Goal: Task Accomplishment & Management: Complete application form

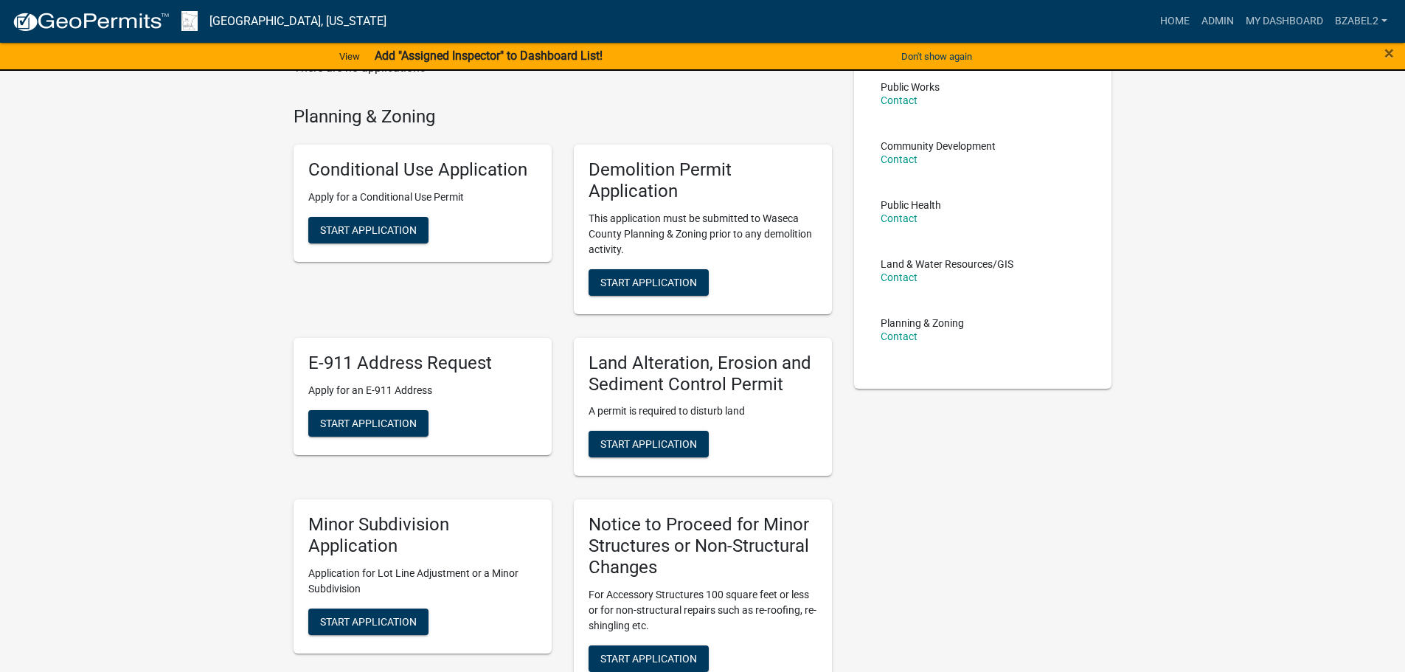
scroll to position [147, 0]
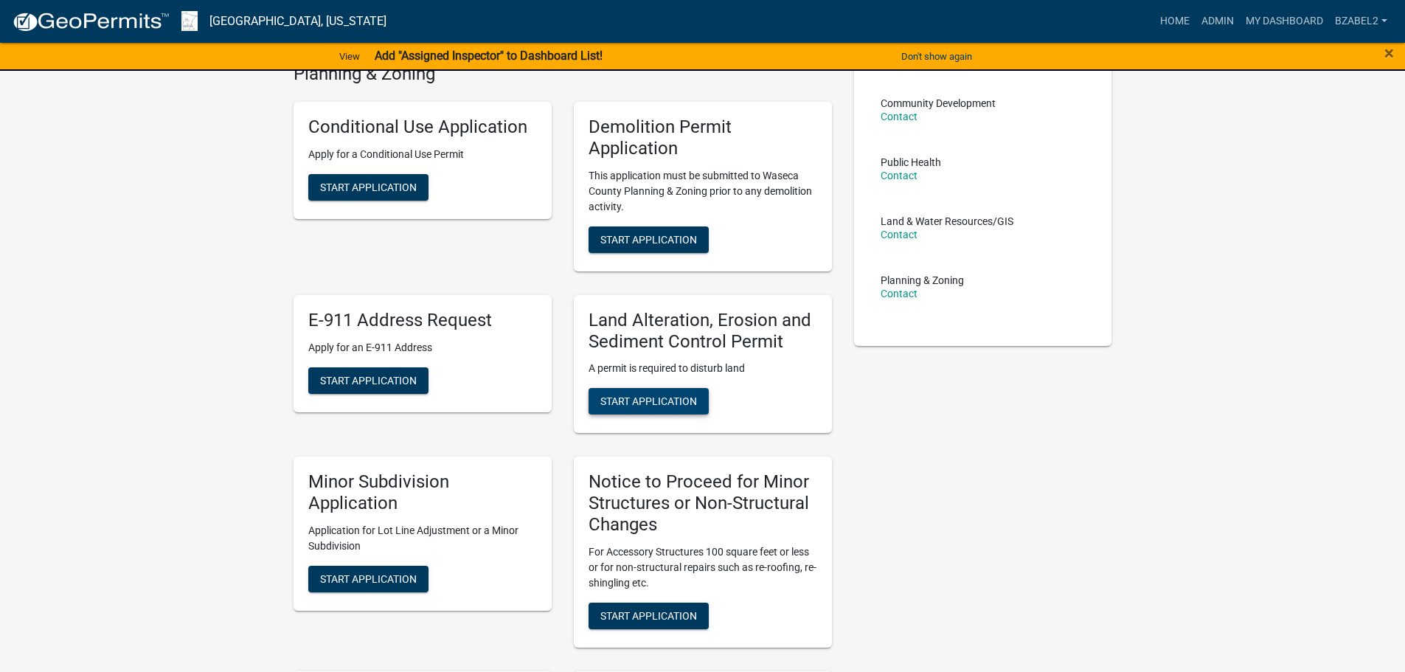
click at [667, 400] on span "Start Application" at bounding box center [648, 401] width 97 height 12
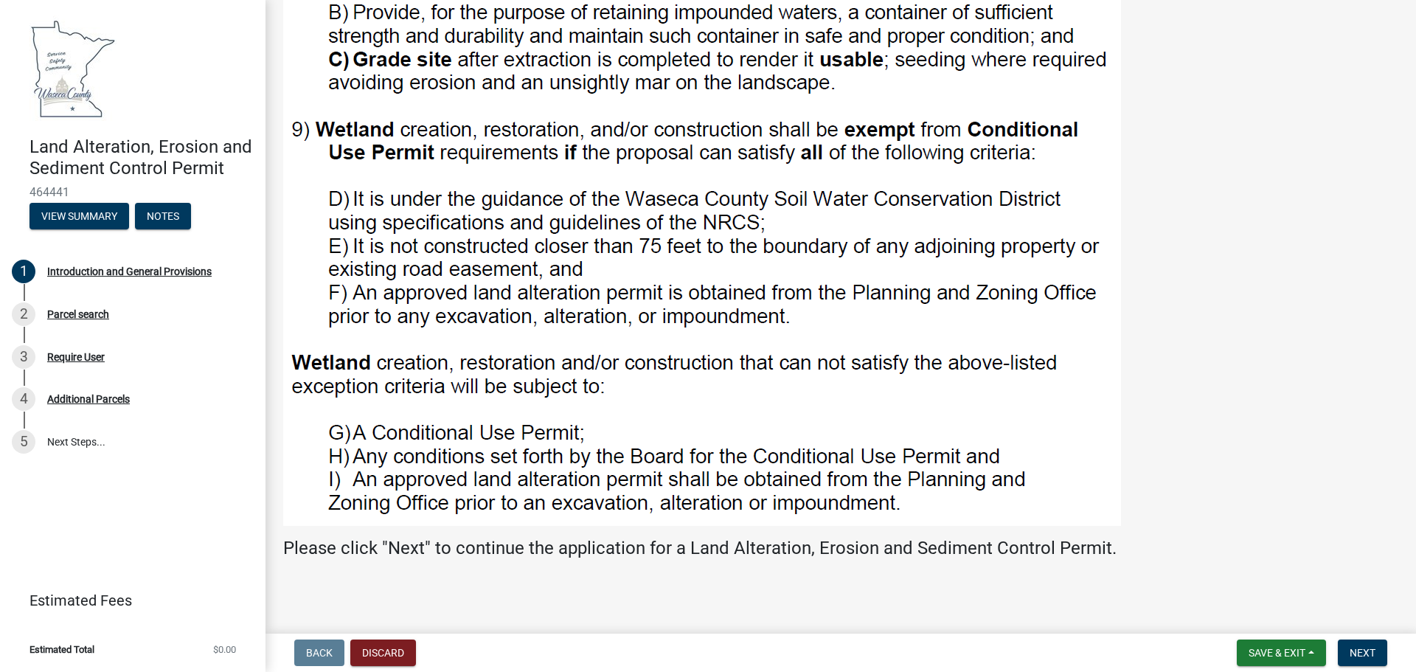
scroll to position [1488, 0]
click at [1356, 653] on span "Next" at bounding box center [1362, 653] width 26 height 12
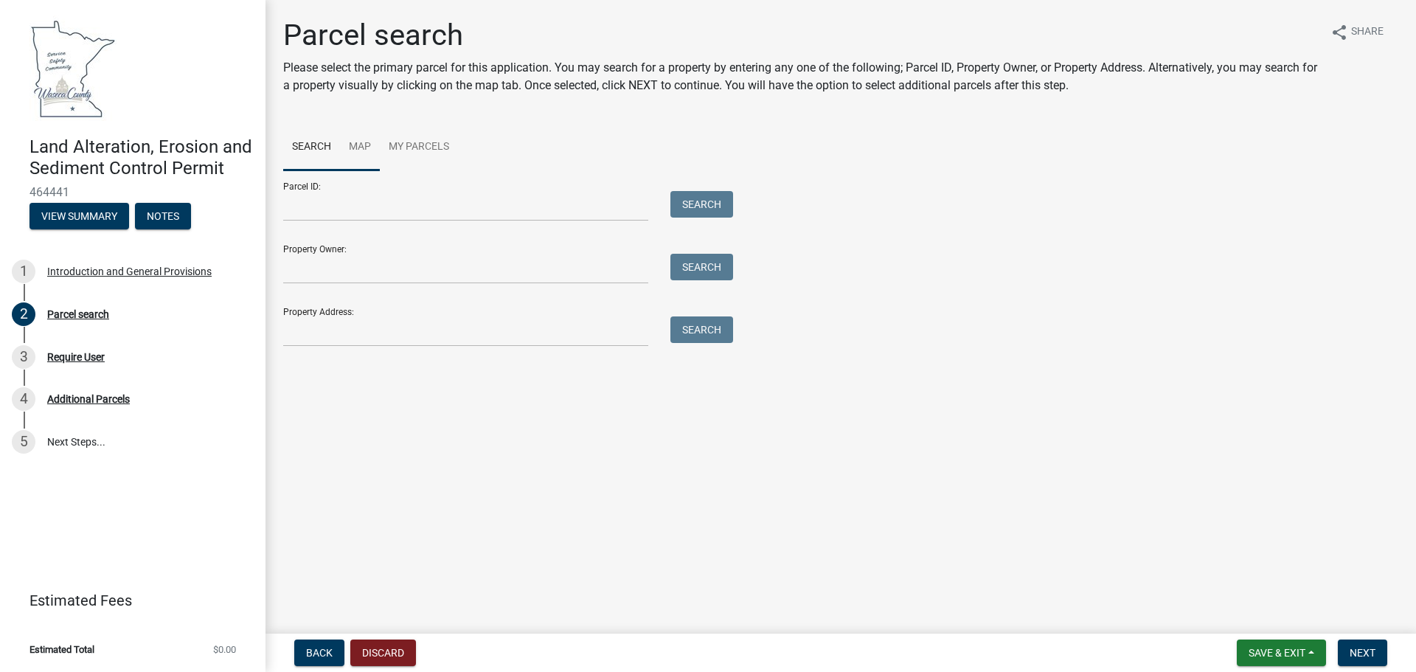
click at [363, 144] on link "Map" at bounding box center [360, 147] width 40 height 47
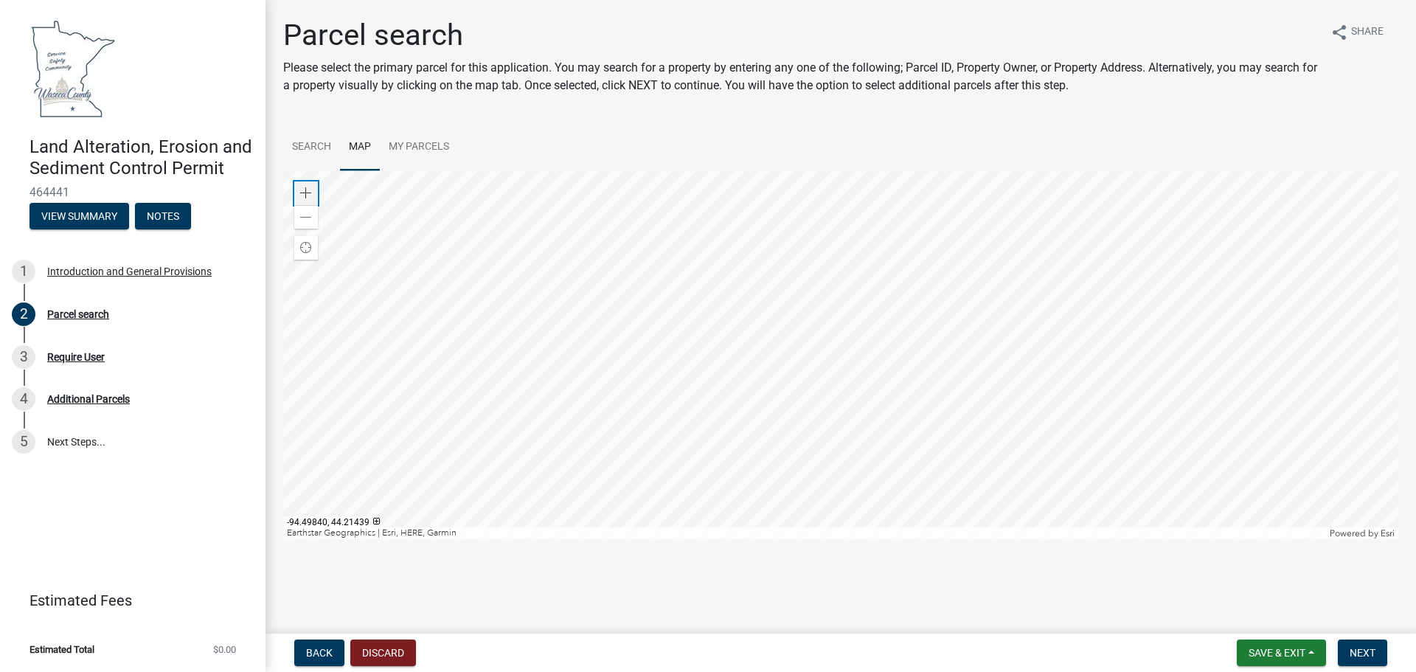
click at [306, 190] on span at bounding box center [306, 193] width 12 height 12
click at [757, 424] on div at bounding box center [840, 354] width 1115 height 369
click at [305, 189] on span at bounding box center [306, 193] width 12 height 12
click at [706, 392] on div at bounding box center [840, 354] width 1115 height 369
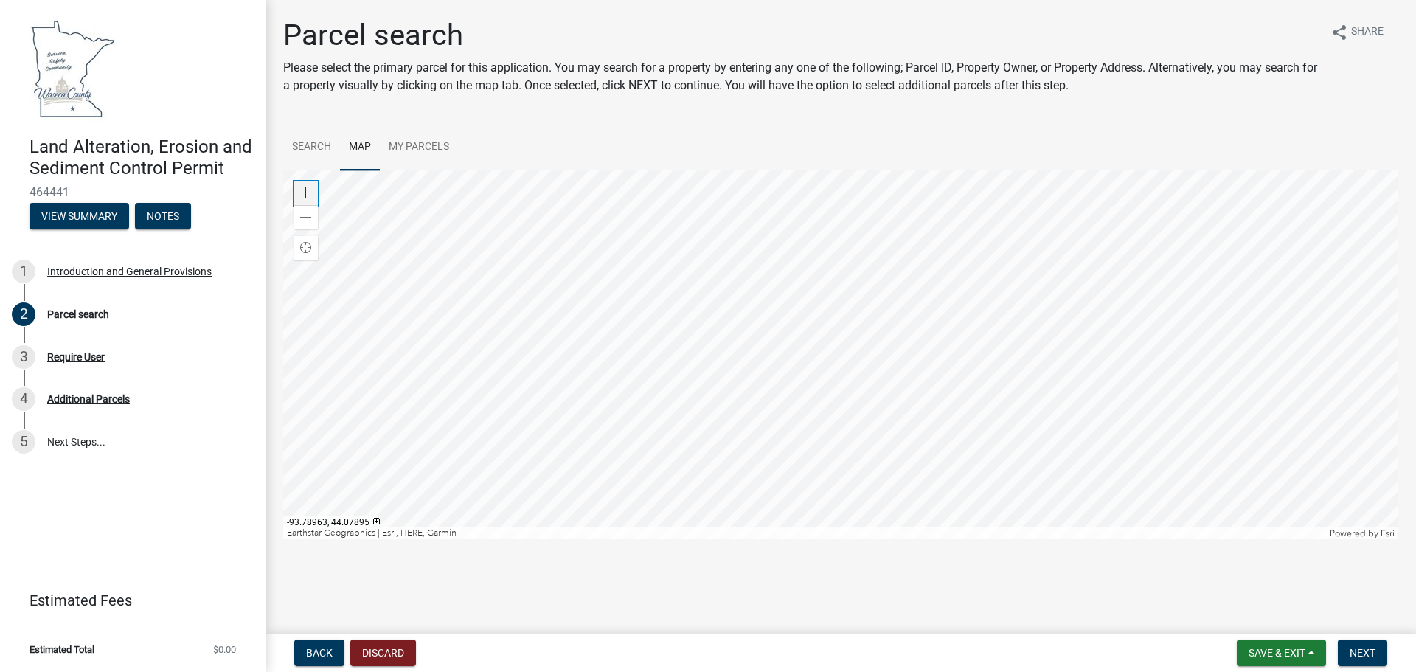
click at [300, 192] on span at bounding box center [306, 193] width 12 height 12
click at [687, 331] on div at bounding box center [840, 354] width 1115 height 369
click at [309, 190] on span at bounding box center [306, 193] width 12 height 12
click at [677, 359] on div at bounding box center [840, 354] width 1115 height 369
click at [307, 192] on span at bounding box center [306, 193] width 12 height 12
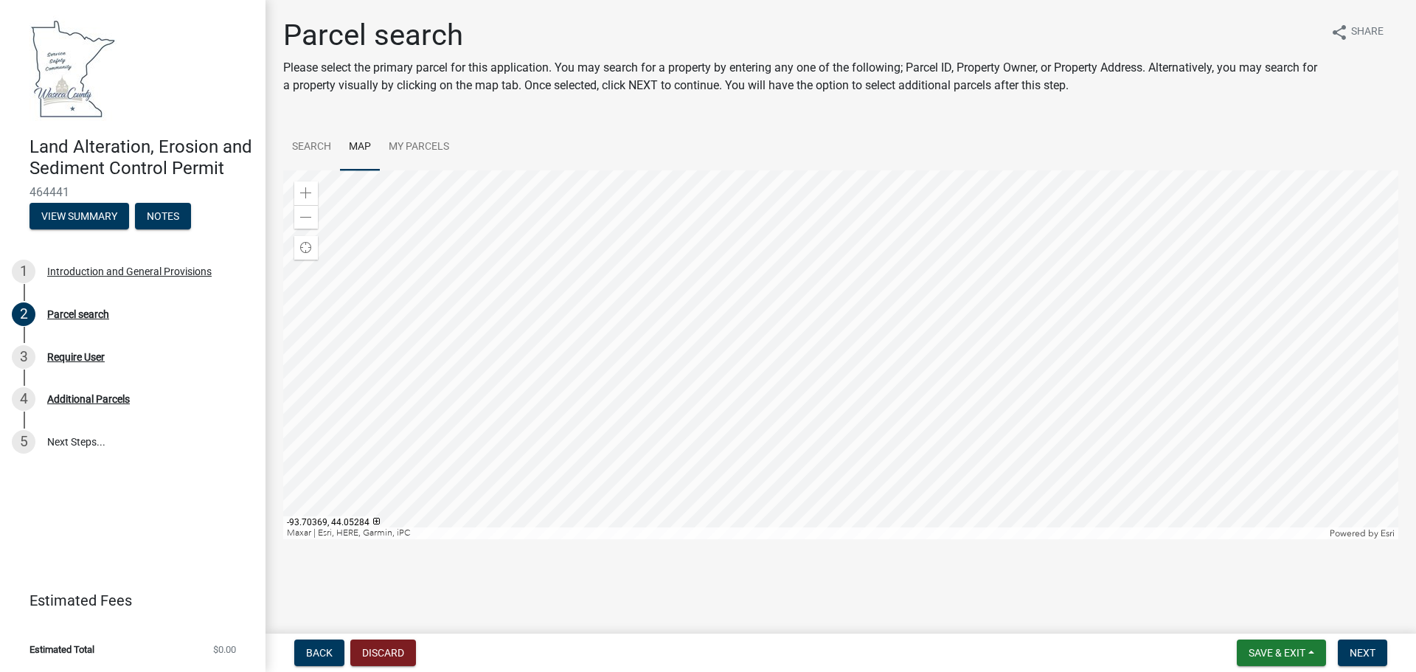
click at [574, 349] on div at bounding box center [840, 354] width 1115 height 369
click at [664, 314] on div at bounding box center [840, 354] width 1115 height 369
click at [656, 326] on div at bounding box center [840, 354] width 1115 height 369
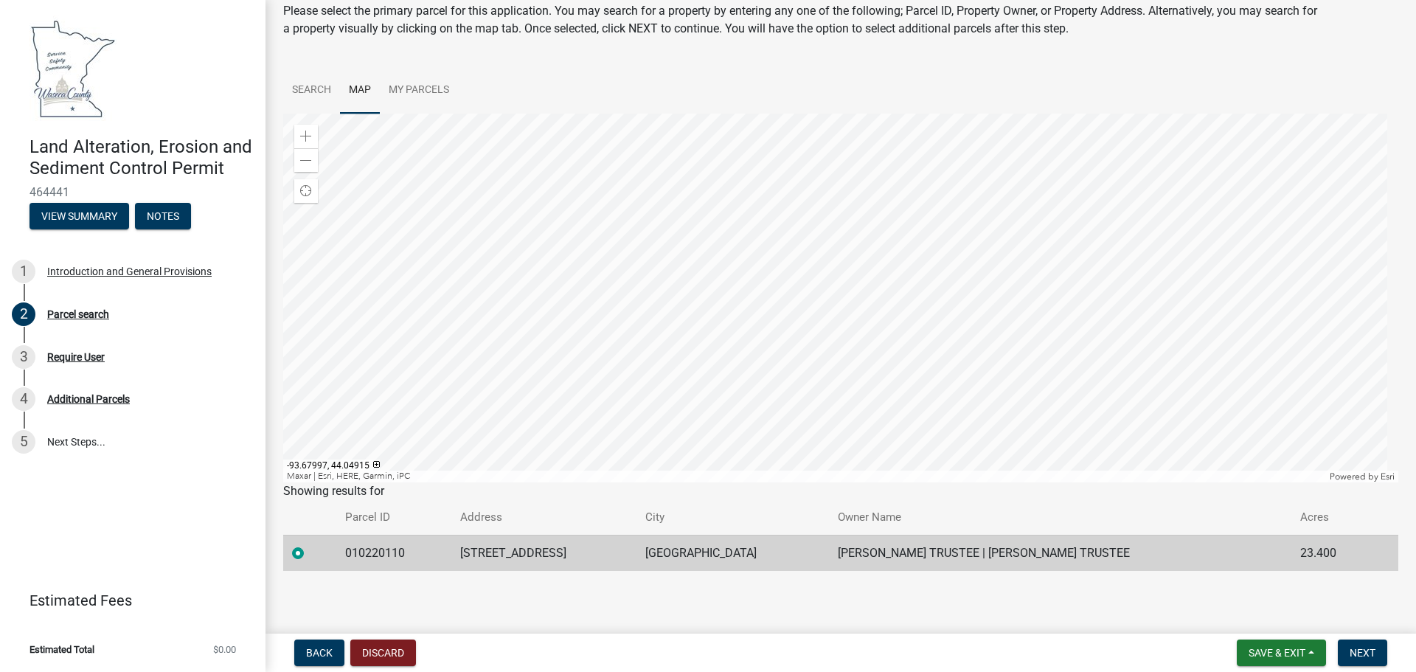
scroll to position [58, 0]
click at [1361, 653] on span "Next" at bounding box center [1362, 653] width 26 height 12
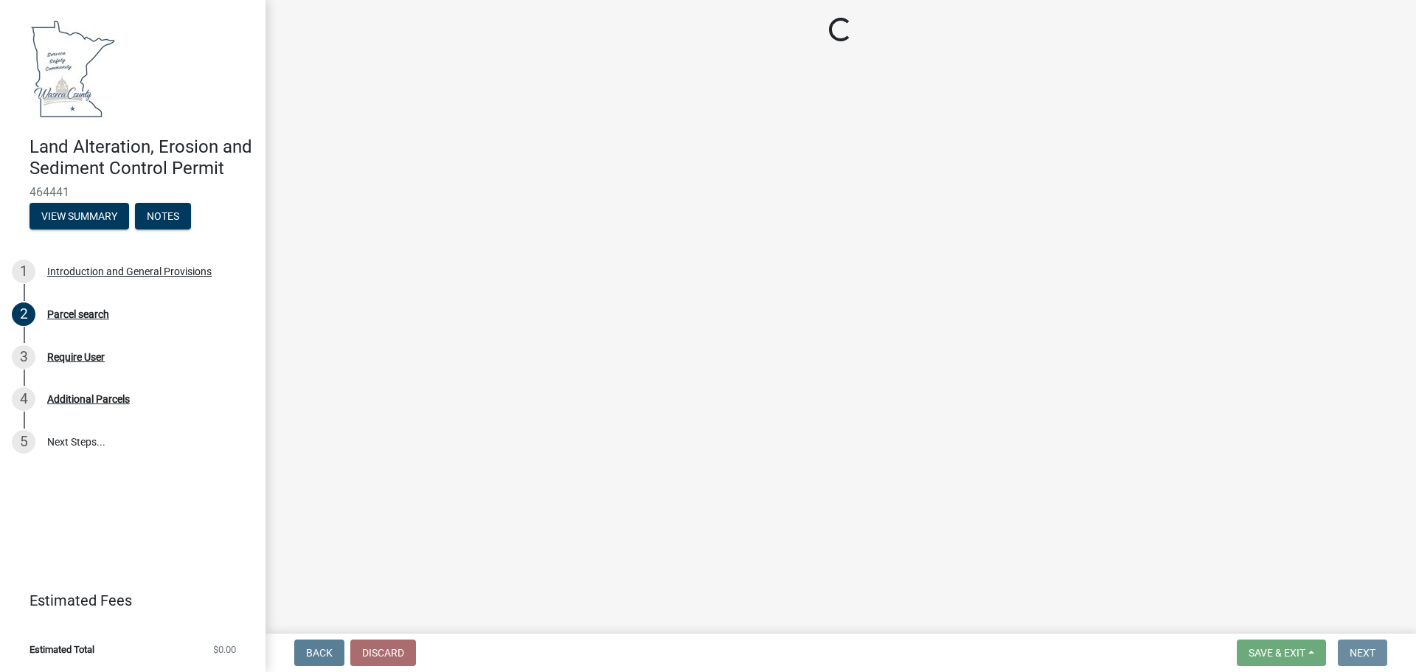
scroll to position [0, 0]
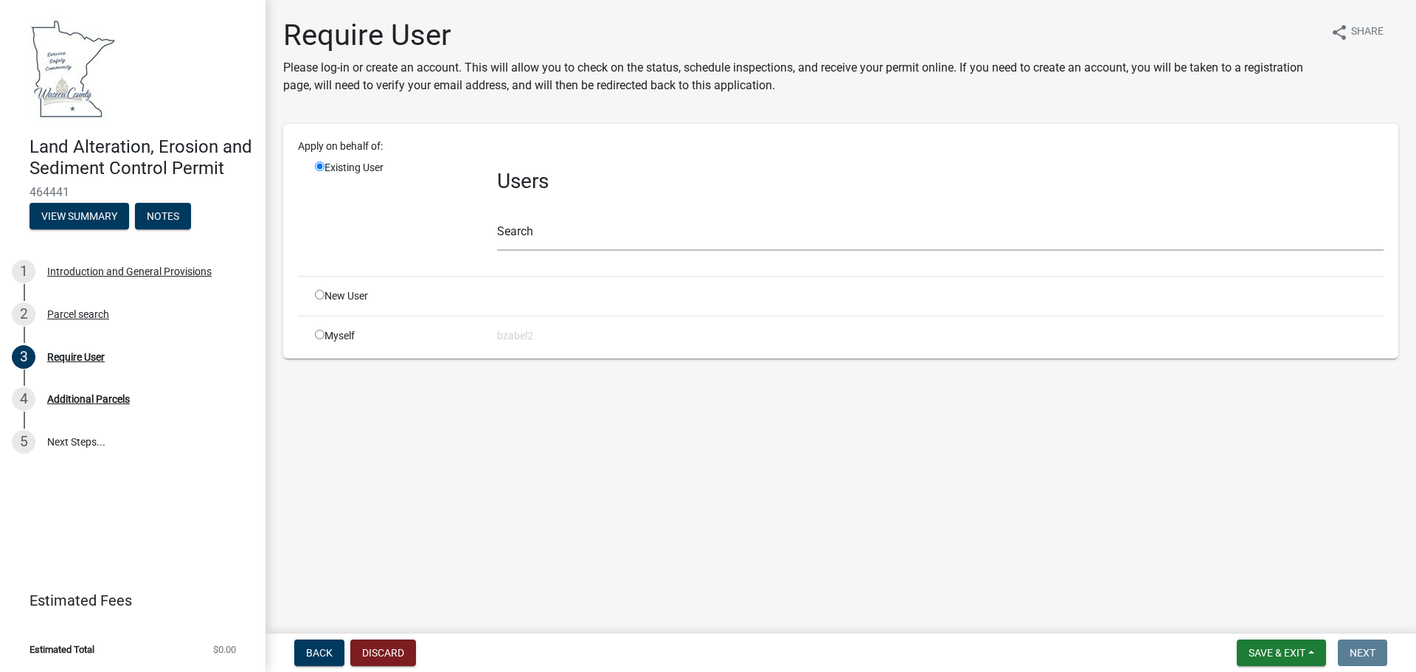
click at [316, 333] on input "radio" at bounding box center [320, 335] width 10 height 10
radio input "true"
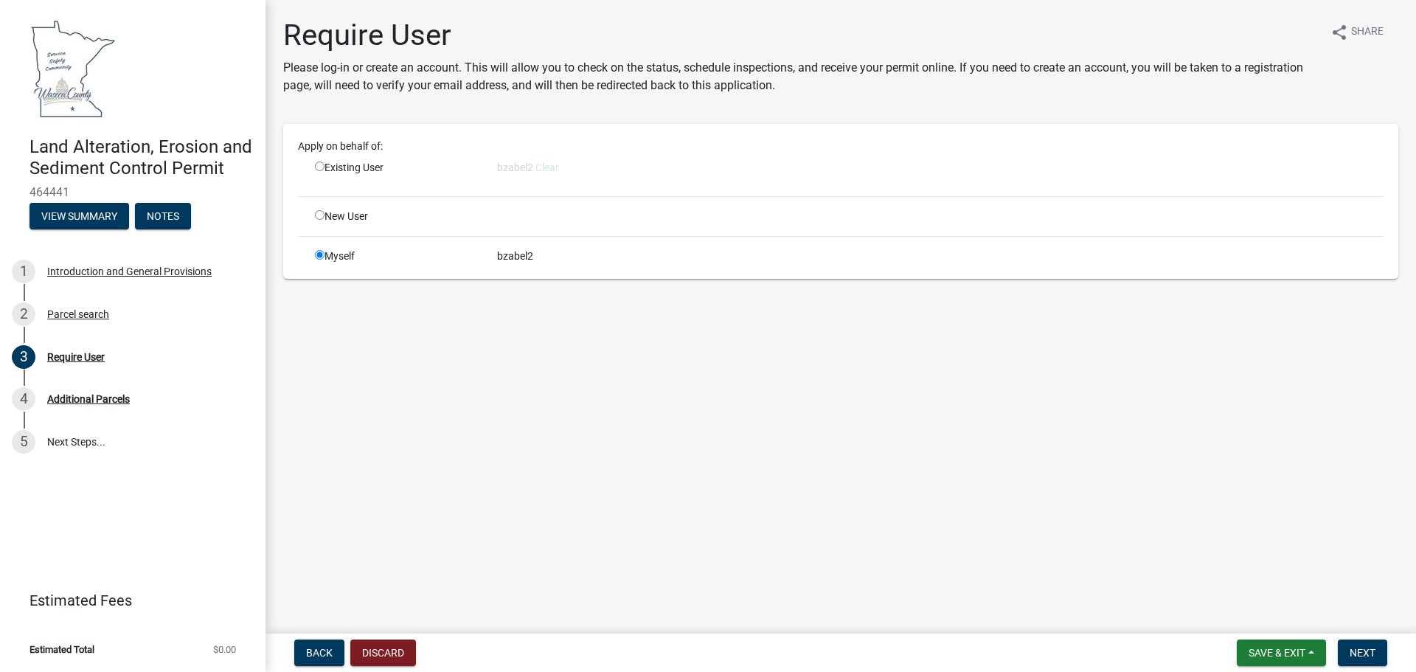
click at [320, 166] on input "radio" at bounding box center [320, 166] width 10 height 10
radio input "true"
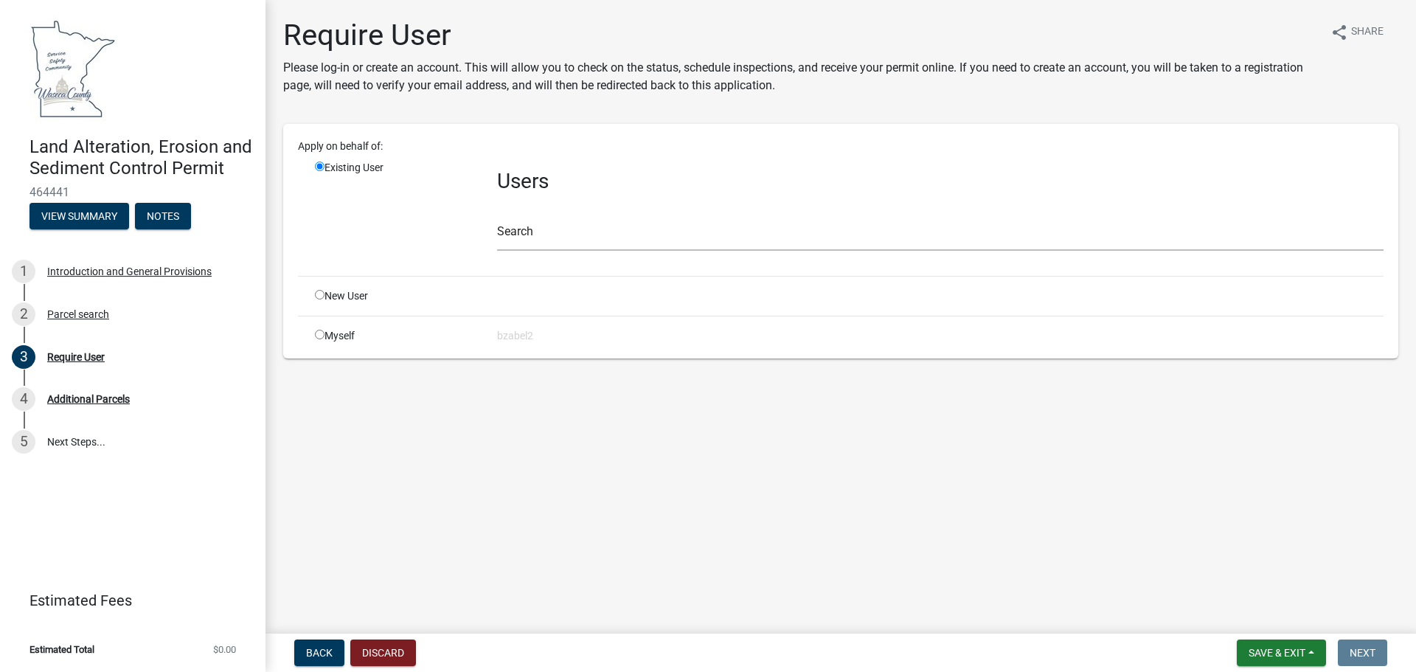
click at [321, 333] on input "radio" at bounding box center [320, 335] width 10 height 10
radio input "true"
radio input "false"
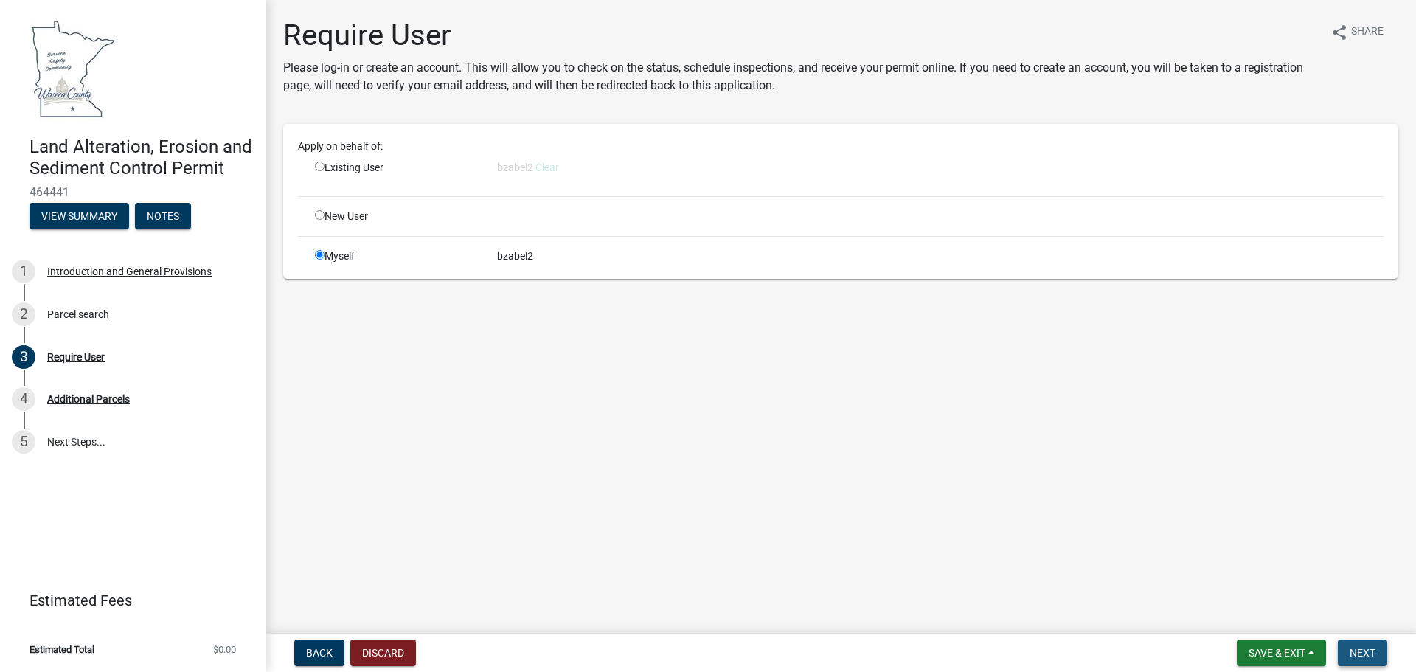
click at [1367, 650] on span "Next" at bounding box center [1362, 653] width 26 height 12
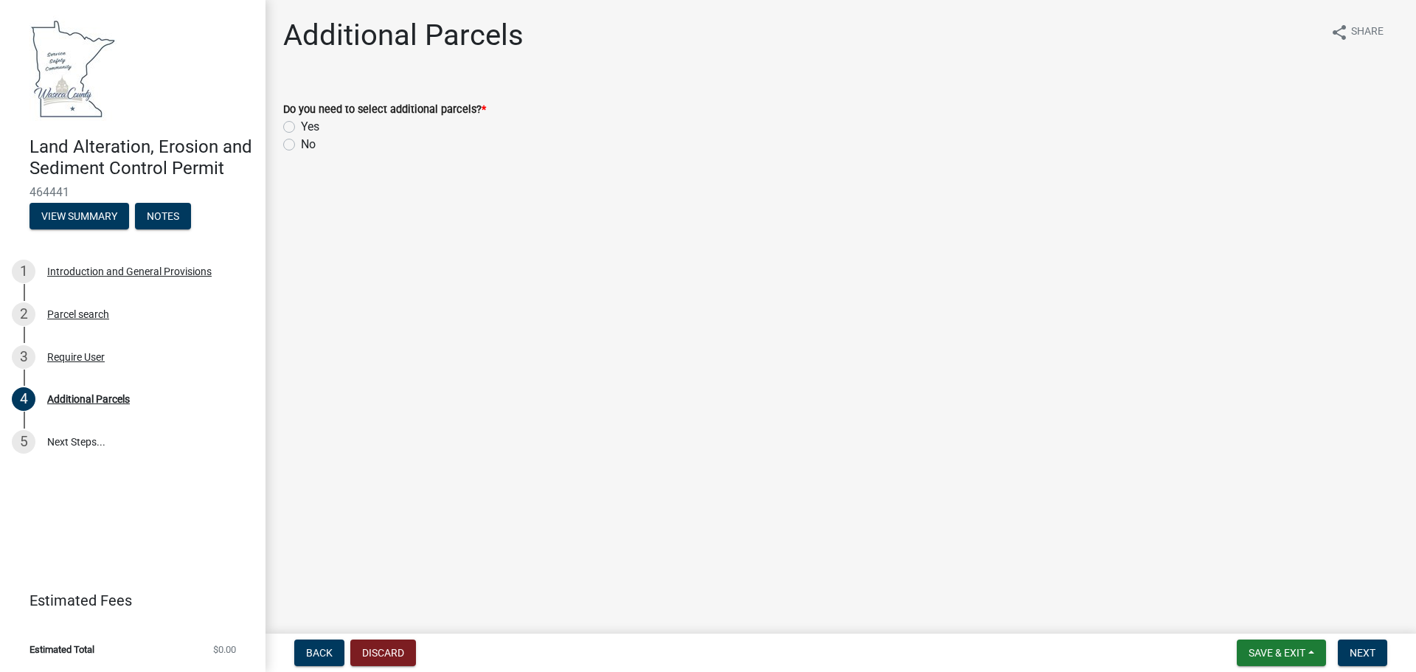
click at [301, 146] on label "No" at bounding box center [308, 145] width 15 height 18
click at [301, 145] on input "No" at bounding box center [306, 141] width 10 height 10
radio input "true"
click at [1371, 655] on span "Next" at bounding box center [1362, 653] width 26 height 12
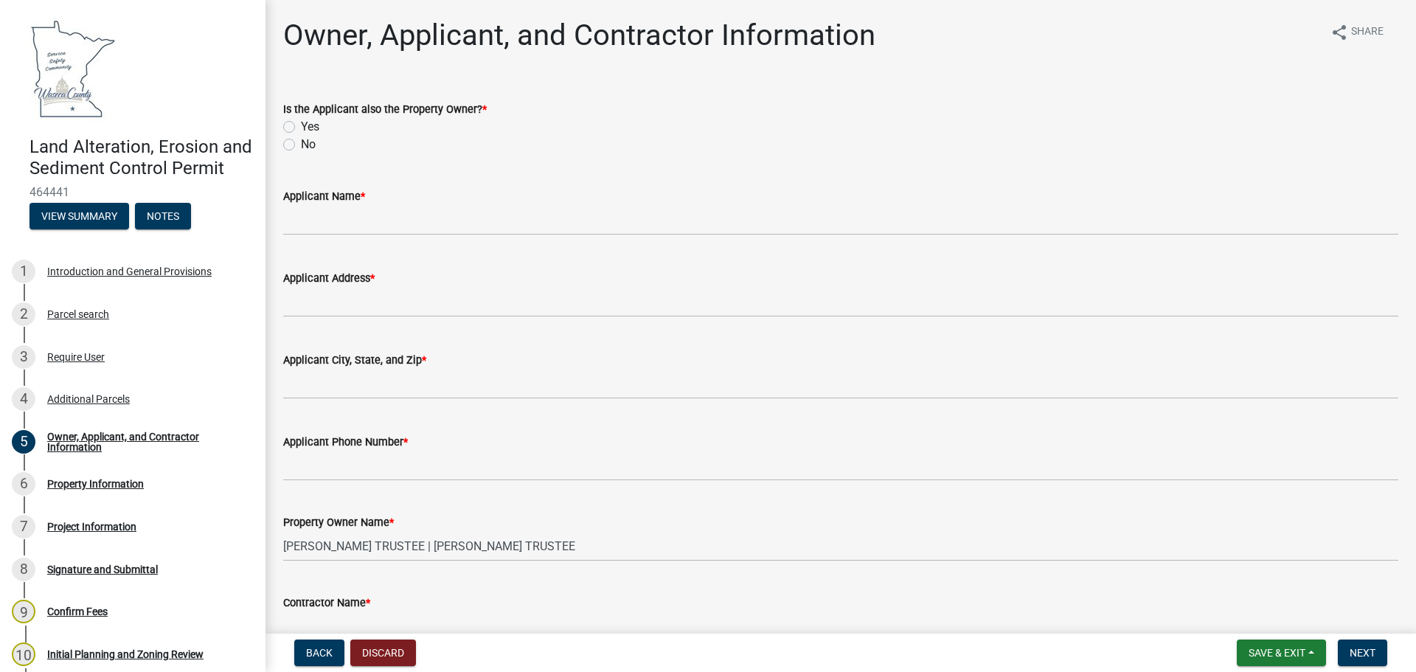
click at [301, 145] on label "No" at bounding box center [308, 145] width 15 height 18
click at [301, 145] on input "No" at bounding box center [306, 141] width 10 height 10
radio input "true"
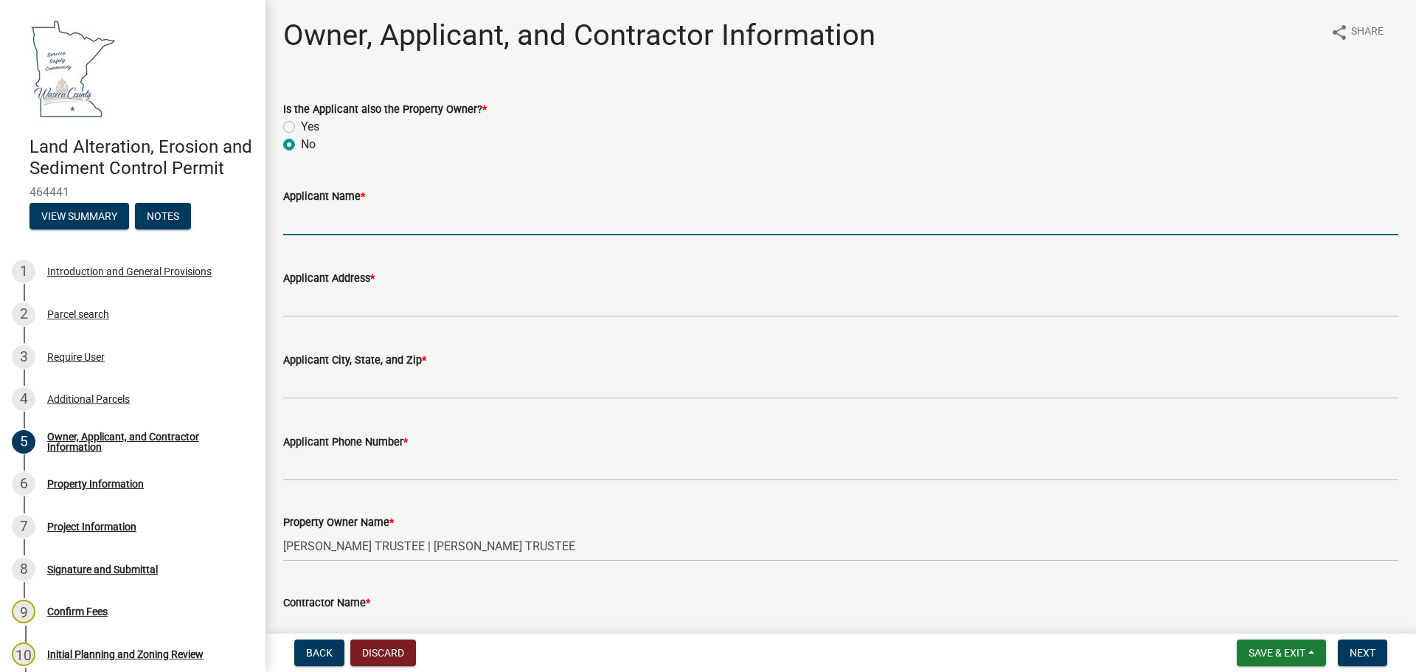
click at [317, 213] on input "Applicant Name *" at bounding box center [840, 220] width 1115 height 30
type input "[PERSON_NAME]"
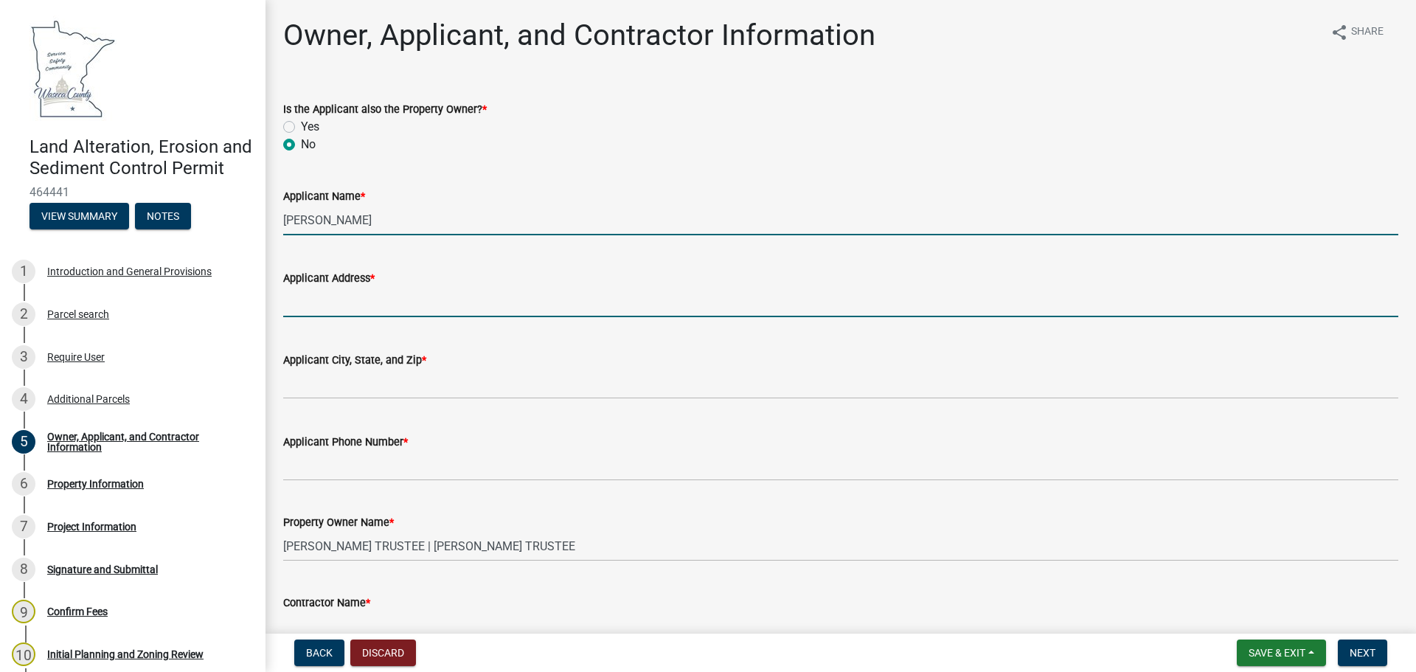
click at [325, 302] on input "Applicant Address *" at bounding box center [840, 302] width 1115 height 30
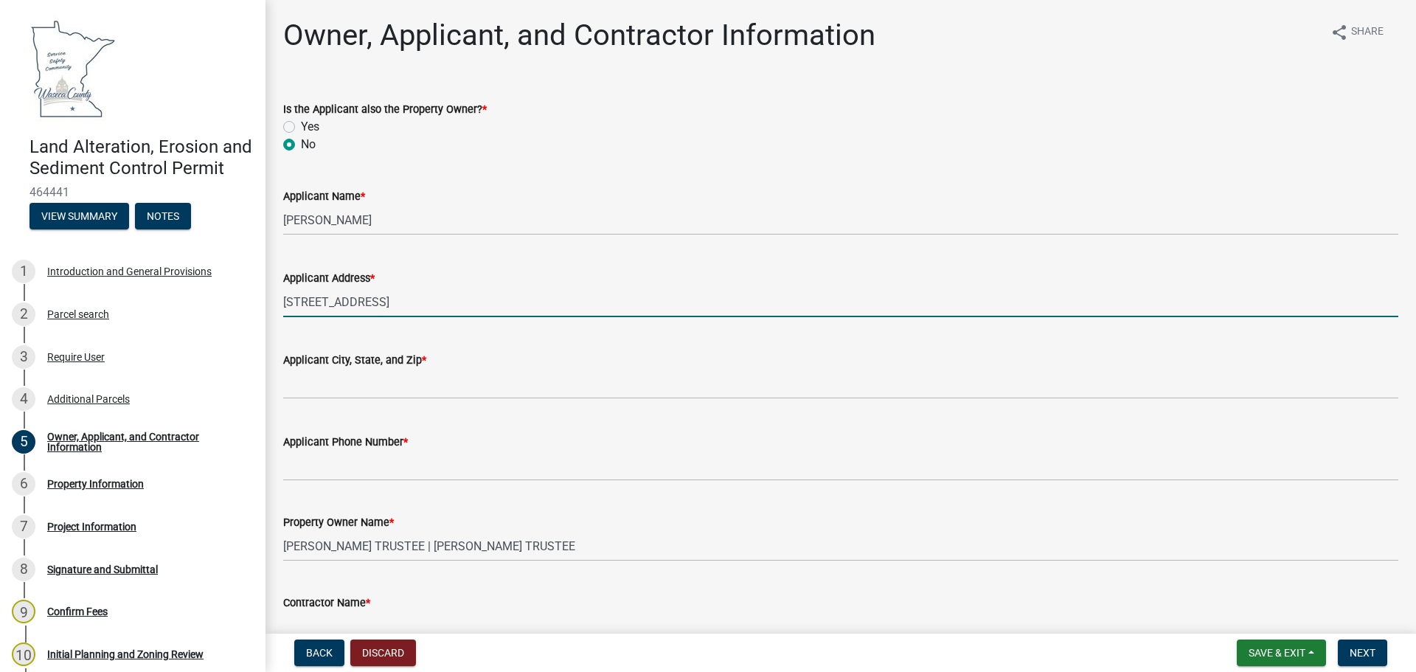
type input "[STREET_ADDRESS]"
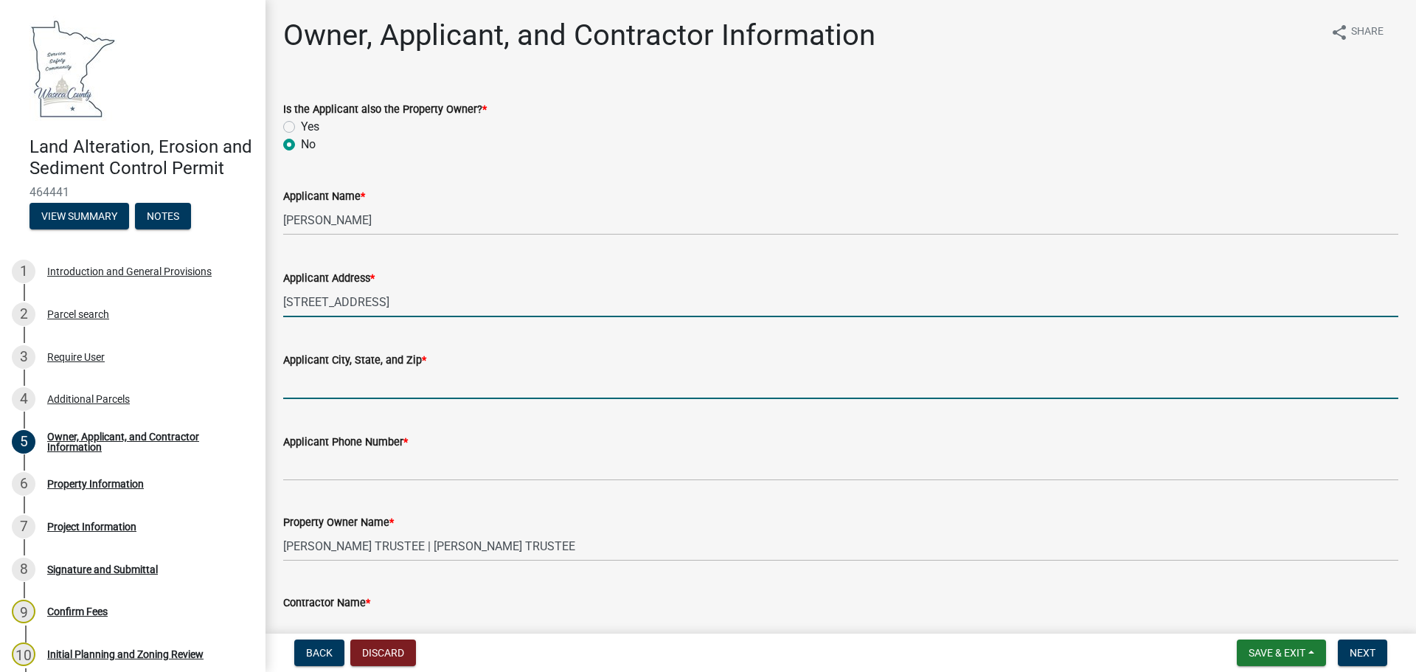
click at [315, 385] on input "Applicant City, State, and Zip *" at bounding box center [840, 384] width 1115 height 30
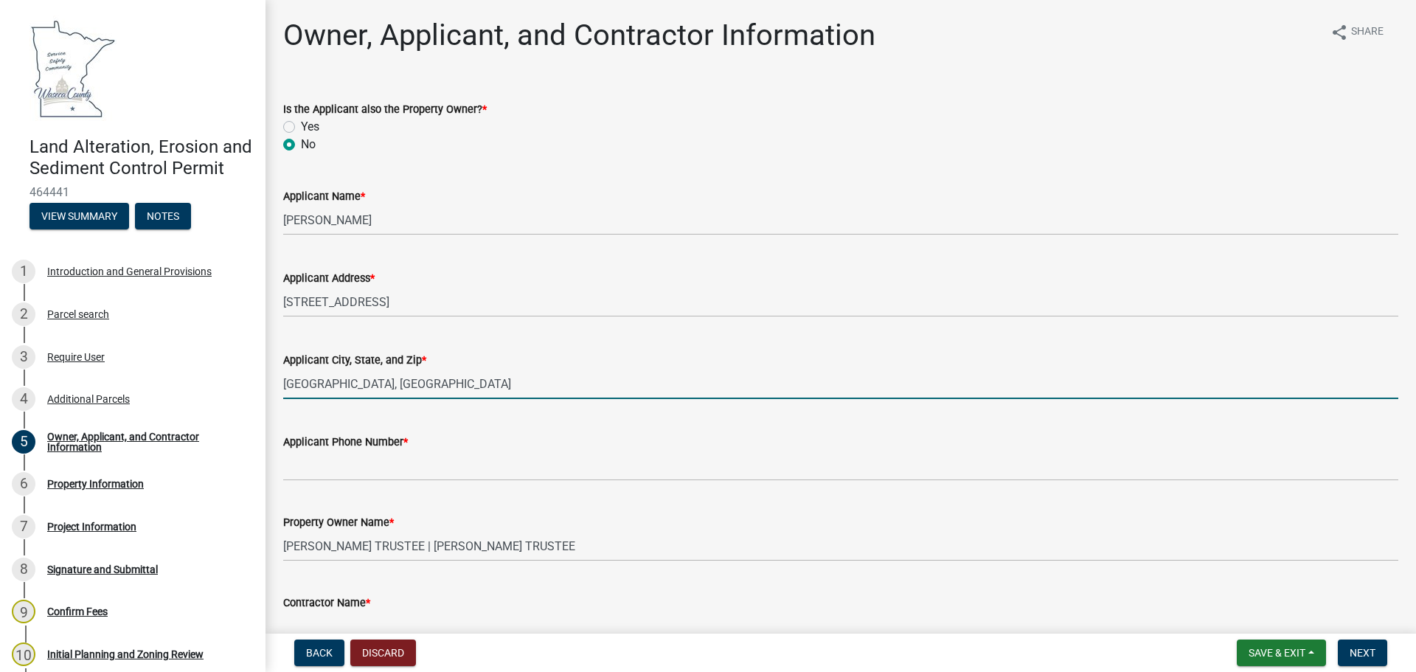
type input "[GEOGRAPHIC_DATA], [GEOGRAPHIC_DATA]"
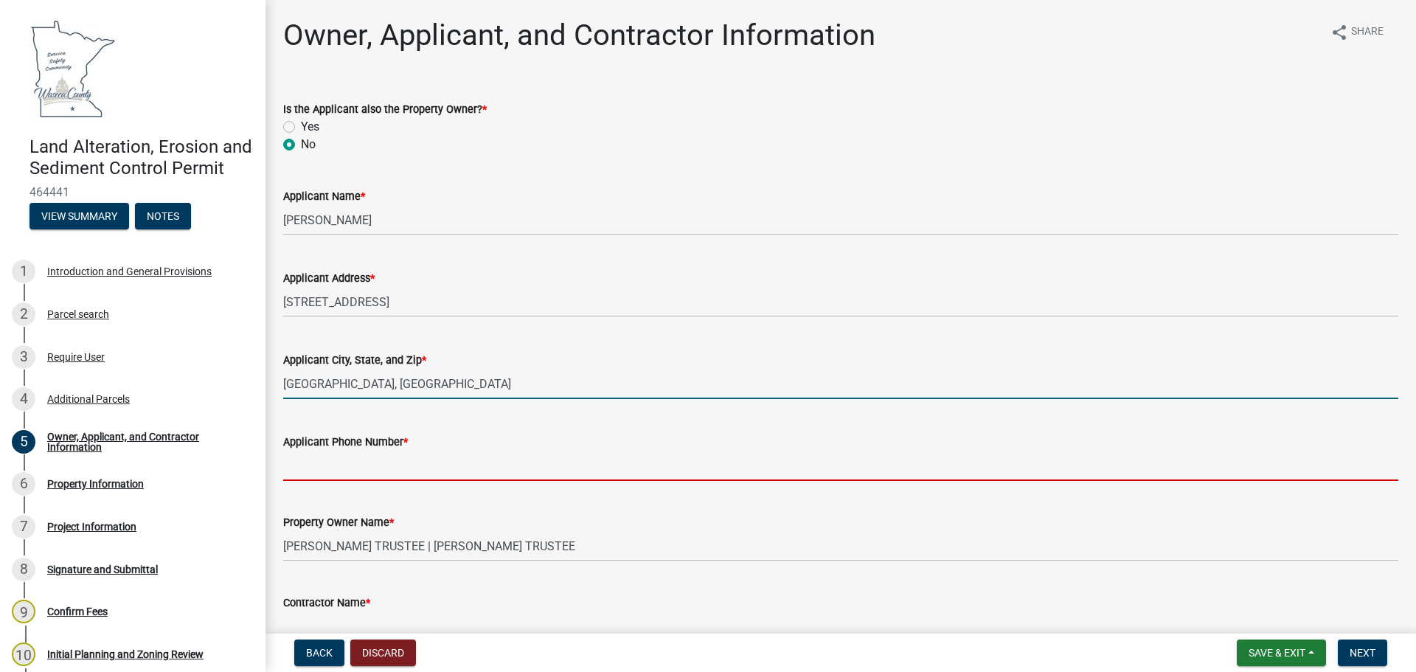
click at [313, 473] on input "Applicant Phone Number *" at bounding box center [840, 466] width 1115 height 30
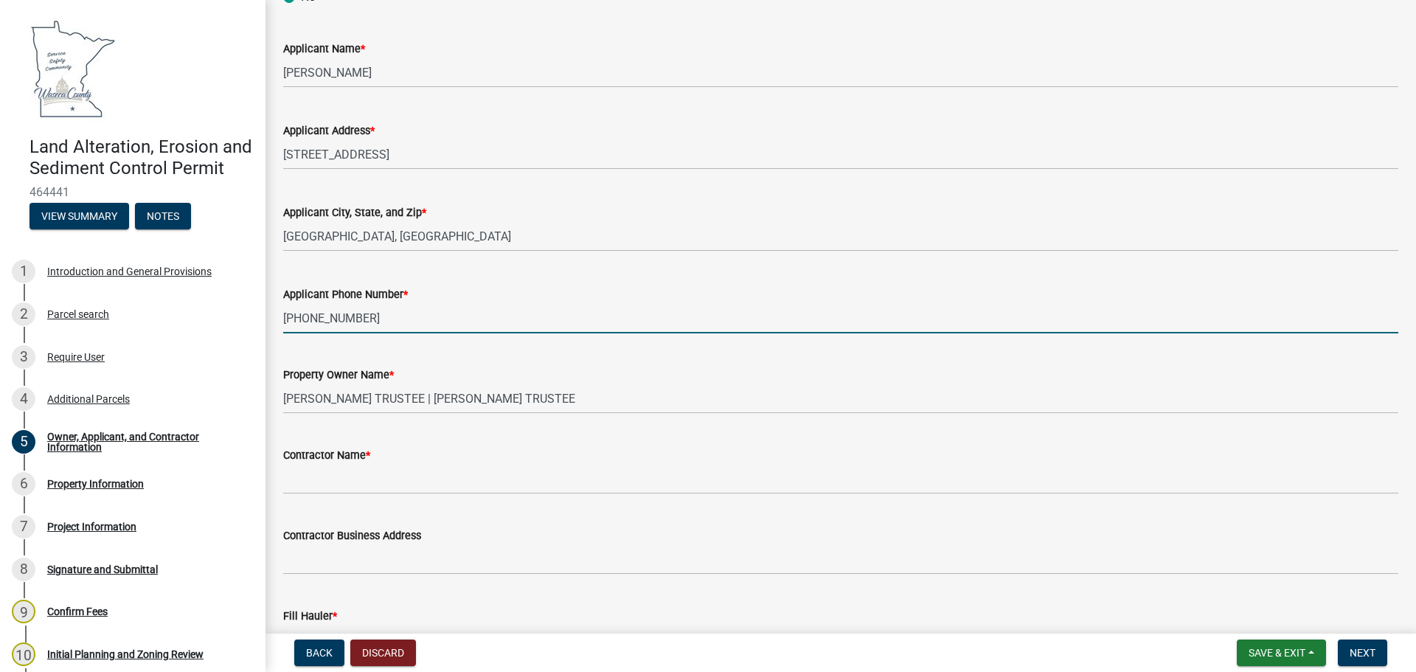
scroll to position [221, 0]
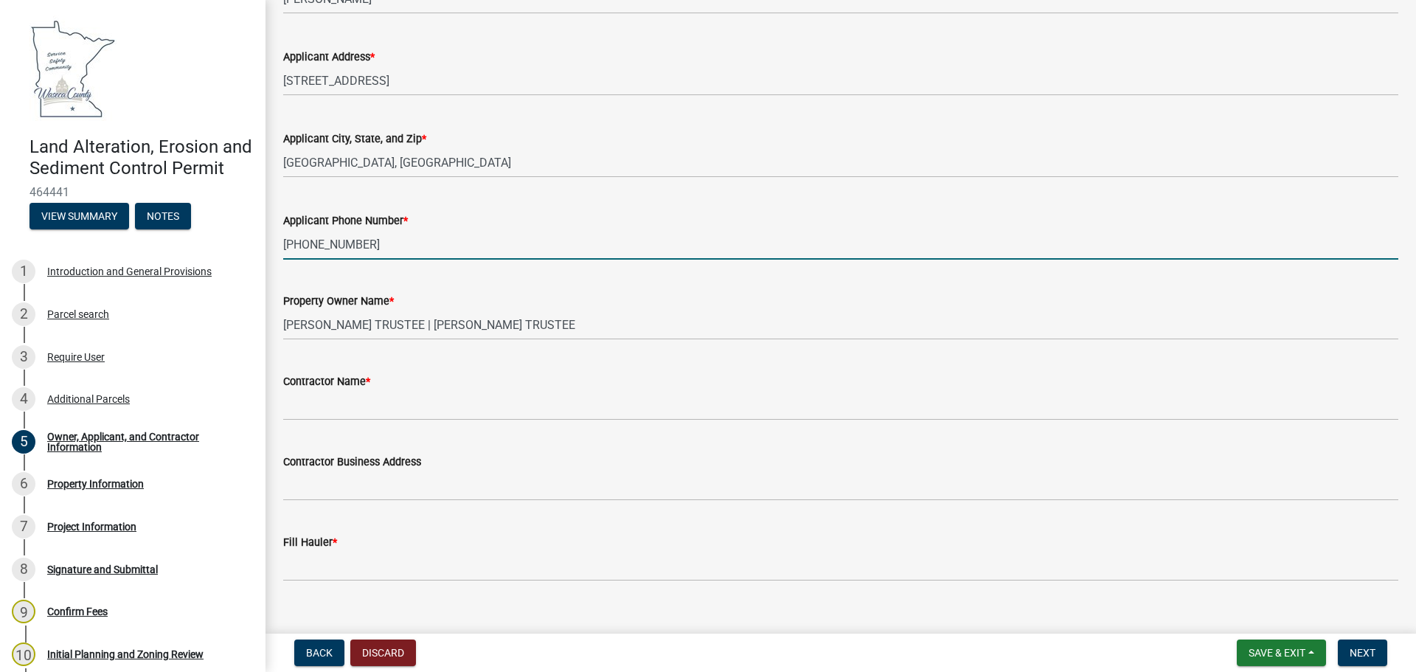
type input "[PHONE_NUMBER]"
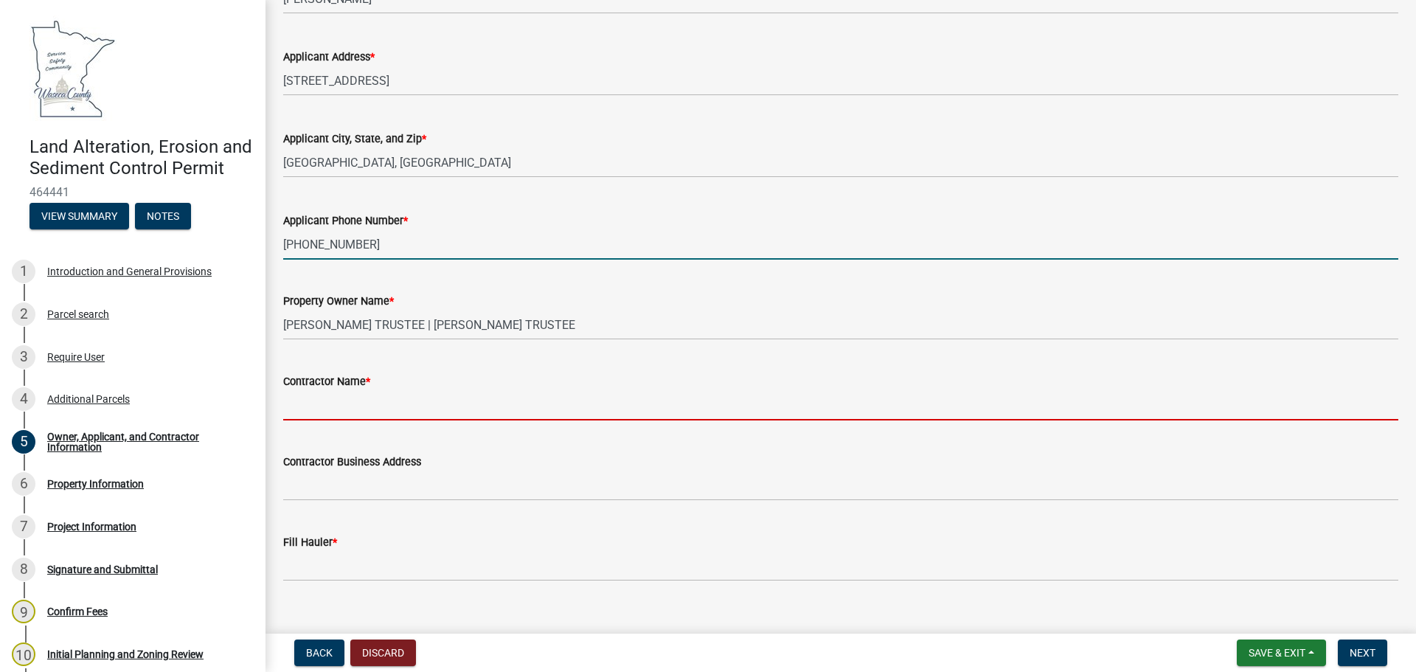
click at [392, 408] on input "Contractor Name *" at bounding box center [840, 405] width 1115 height 30
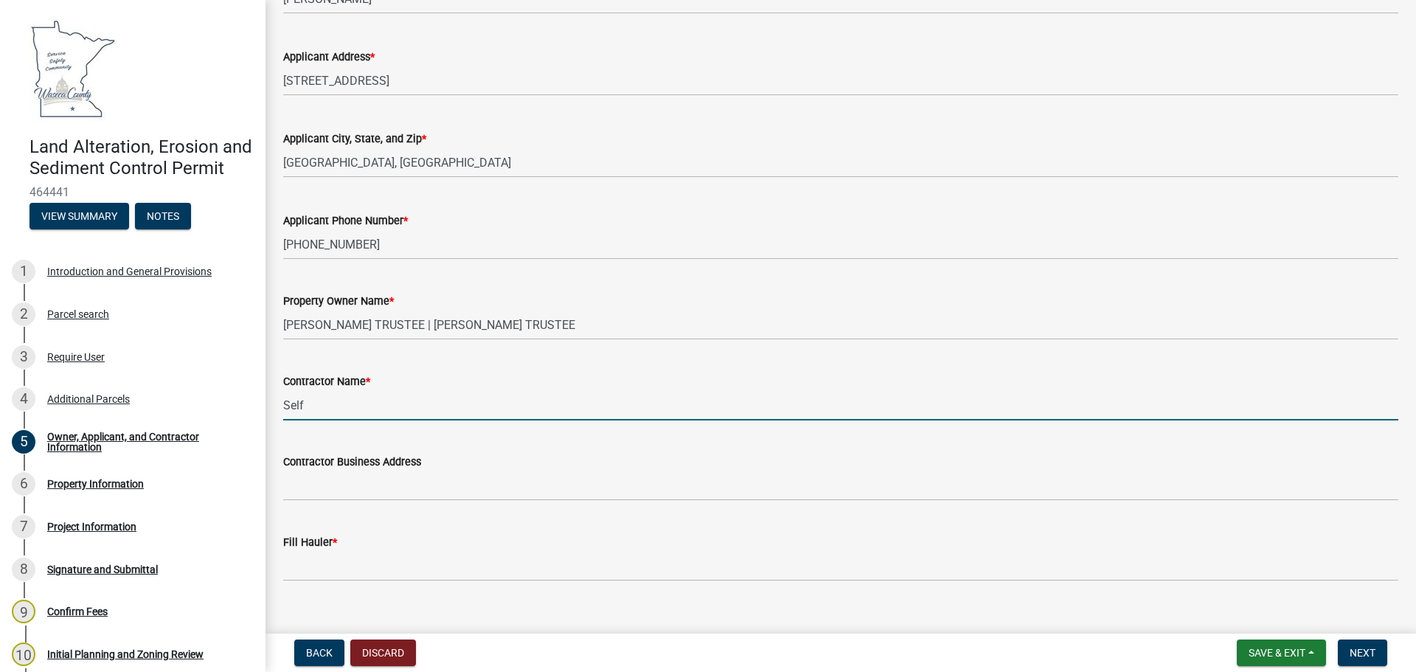
scroll to position [244, 0]
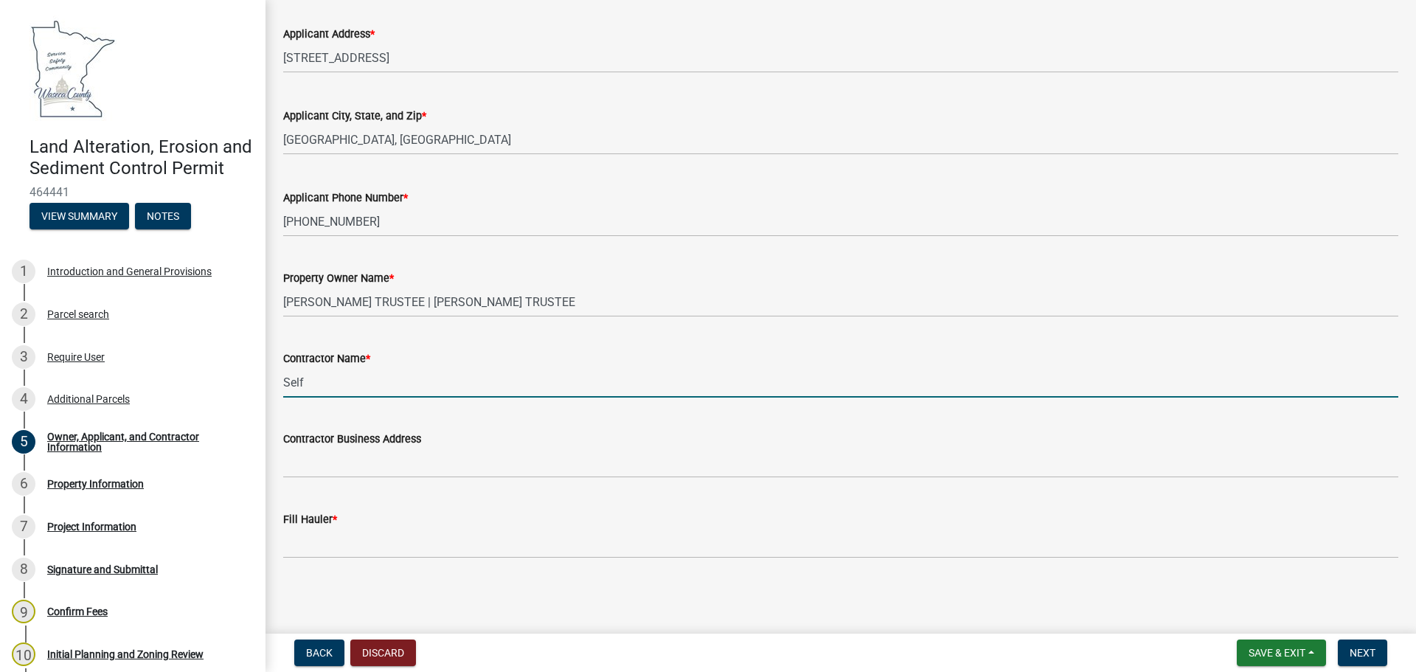
type input "Self"
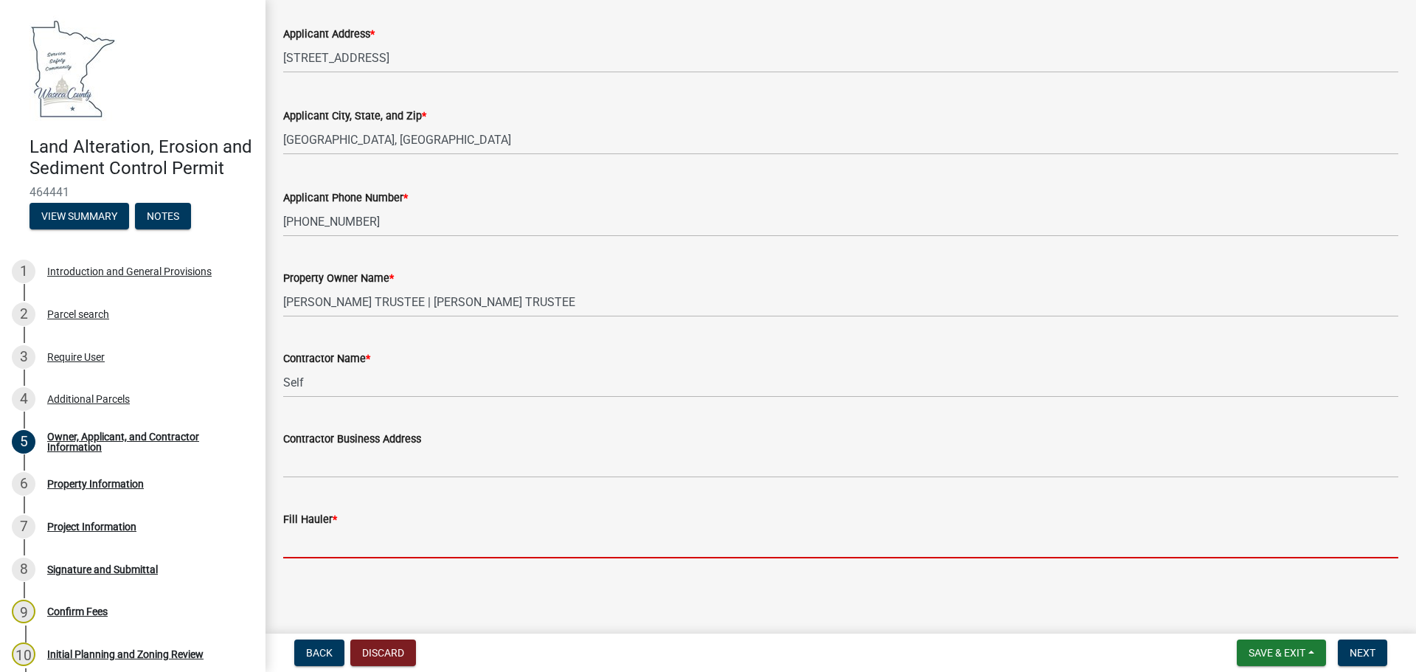
click at [332, 549] on input "Fill Hauler *" at bounding box center [840, 543] width 1115 height 30
type input "F"
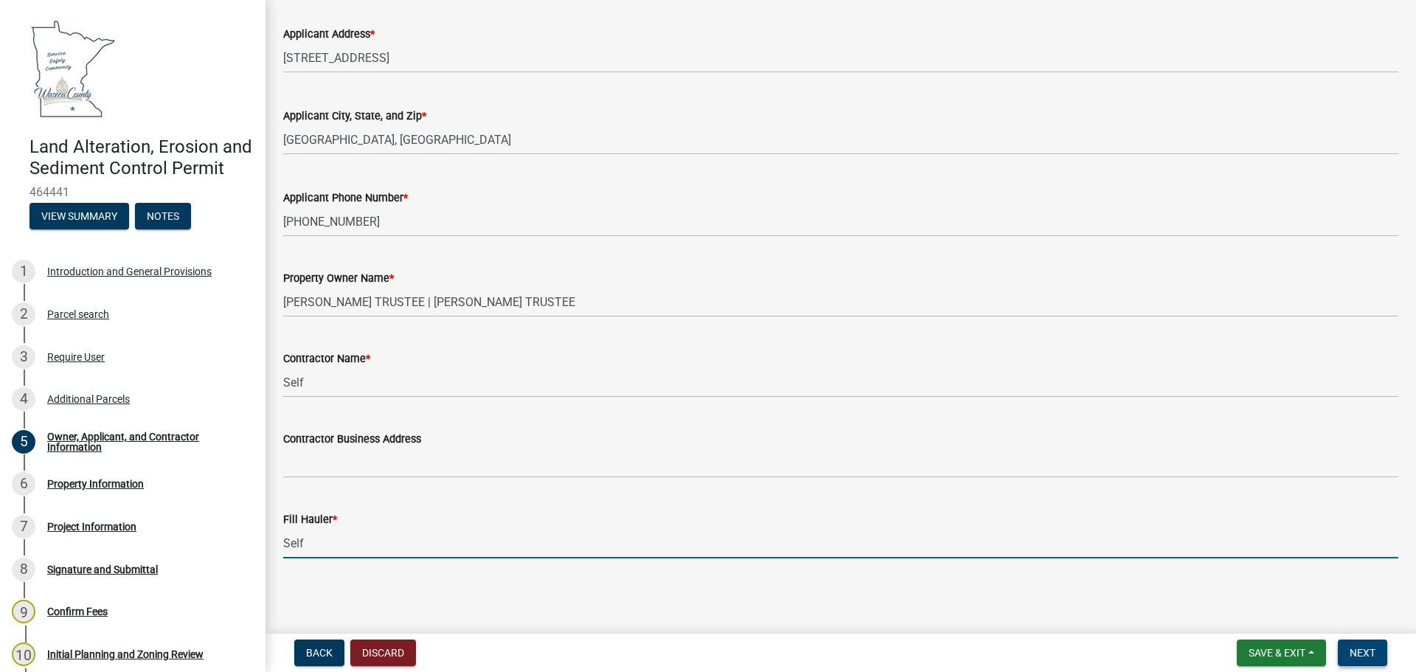
type input "Self"
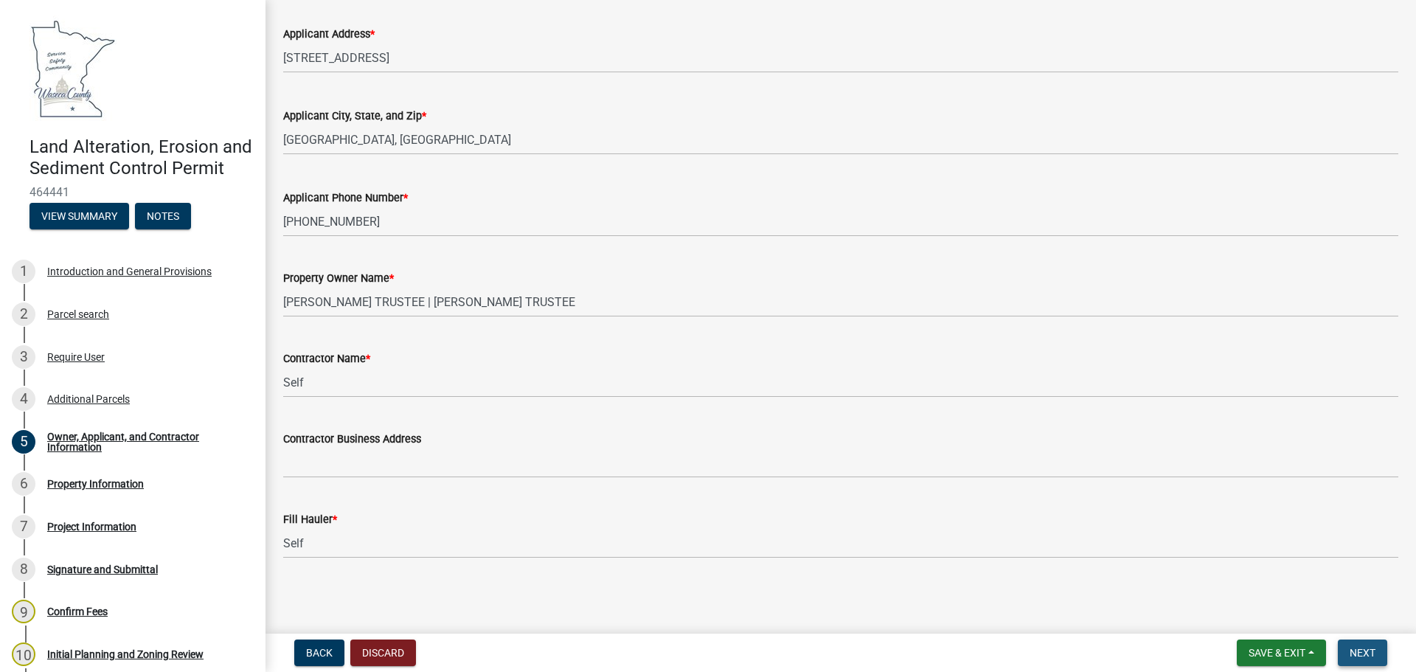
click at [1368, 649] on span "Next" at bounding box center [1362, 653] width 26 height 12
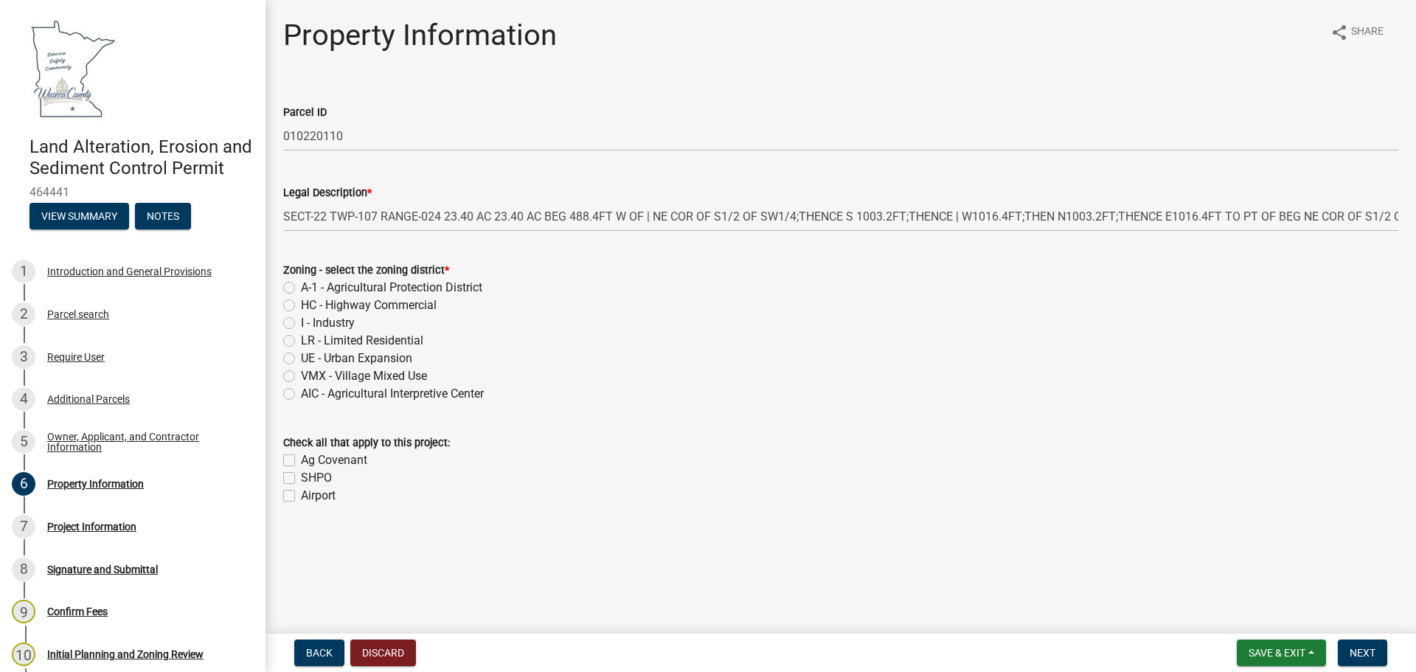
click at [301, 287] on label "A-1 - Agricultural Protection District" at bounding box center [391, 288] width 181 height 18
click at [301, 287] on input "A-1 - Agricultural Protection District" at bounding box center [306, 284] width 10 height 10
radio input "true"
click at [1357, 650] on span "Next" at bounding box center [1362, 653] width 26 height 12
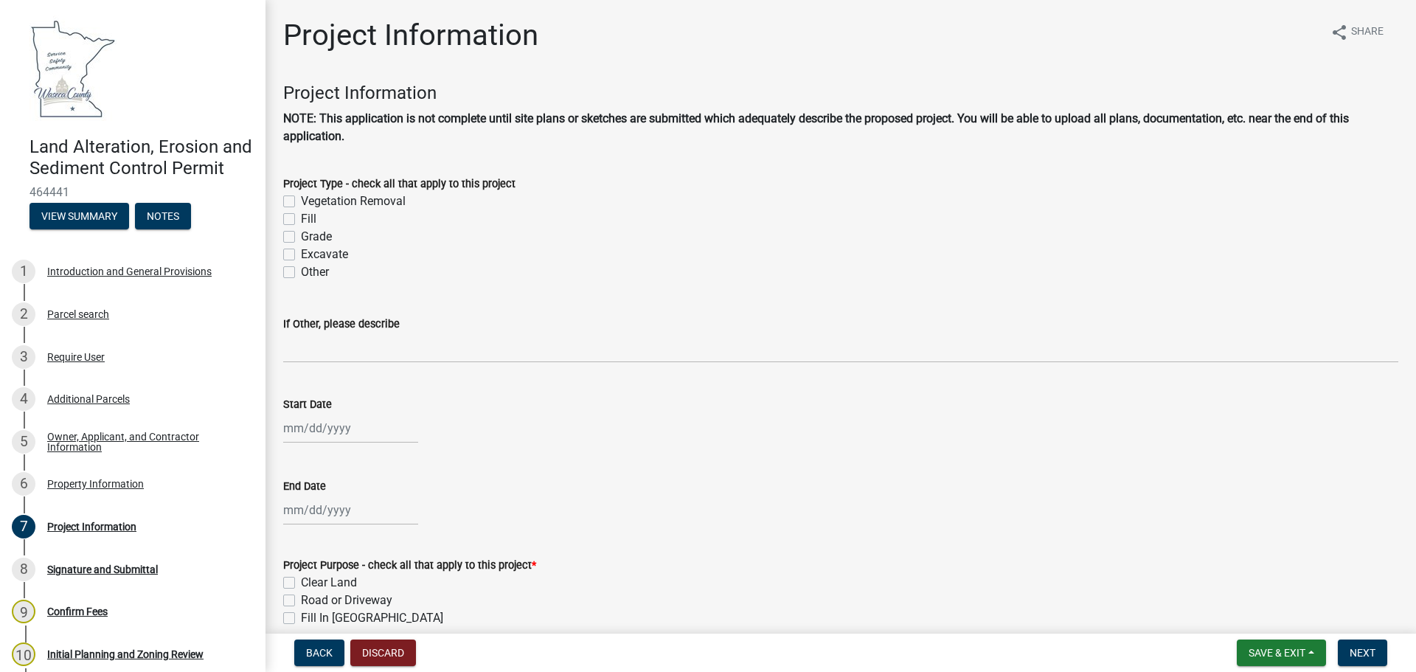
click at [301, 236] on label "Grade" at bounding box center [316, 237] width 31 height 18
click at [301, 236] on input "Grade" at bounding box center [306, 233] width 10 height 10
checkbox input "true"
checkbox input "false"
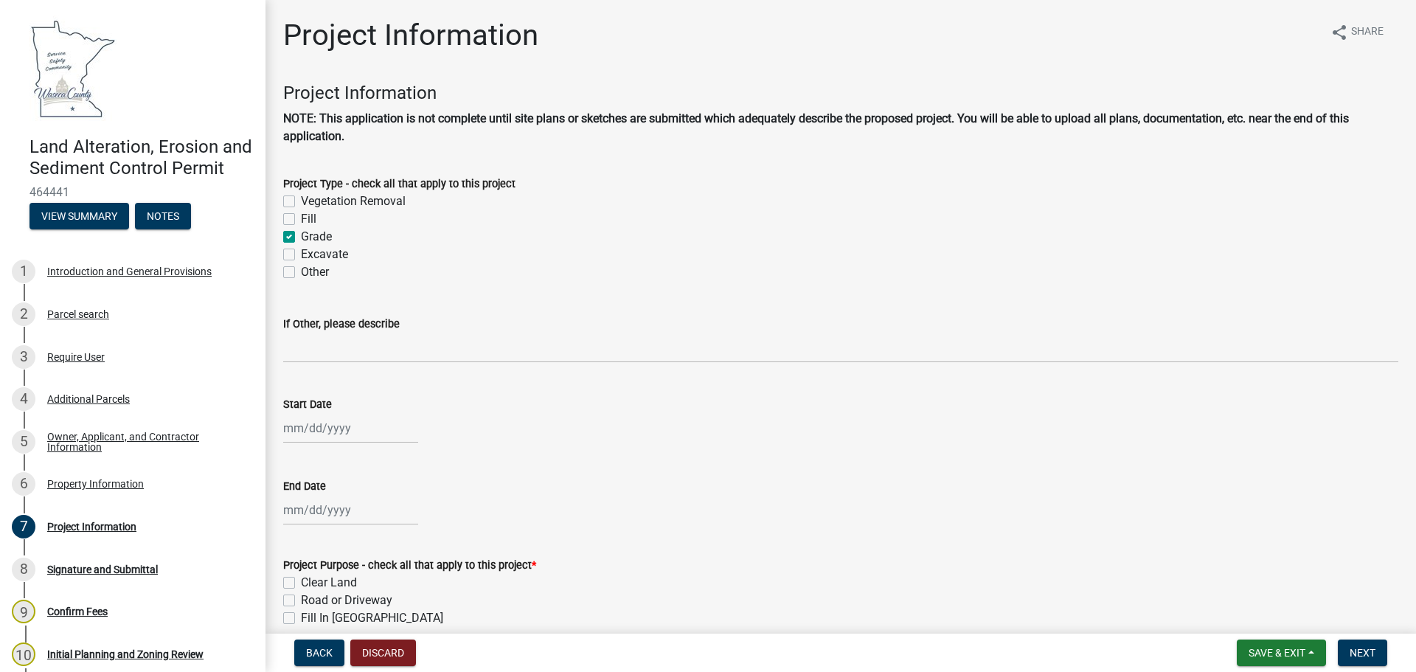
checkbox input "true"
checkbox input "false"
click at [301, 238] on label "Grade" at bounding box center [316, 237] width 31 height 18
click at [301, 237] on input "Grade" at bounding box center [306, 233] width 10 height 10
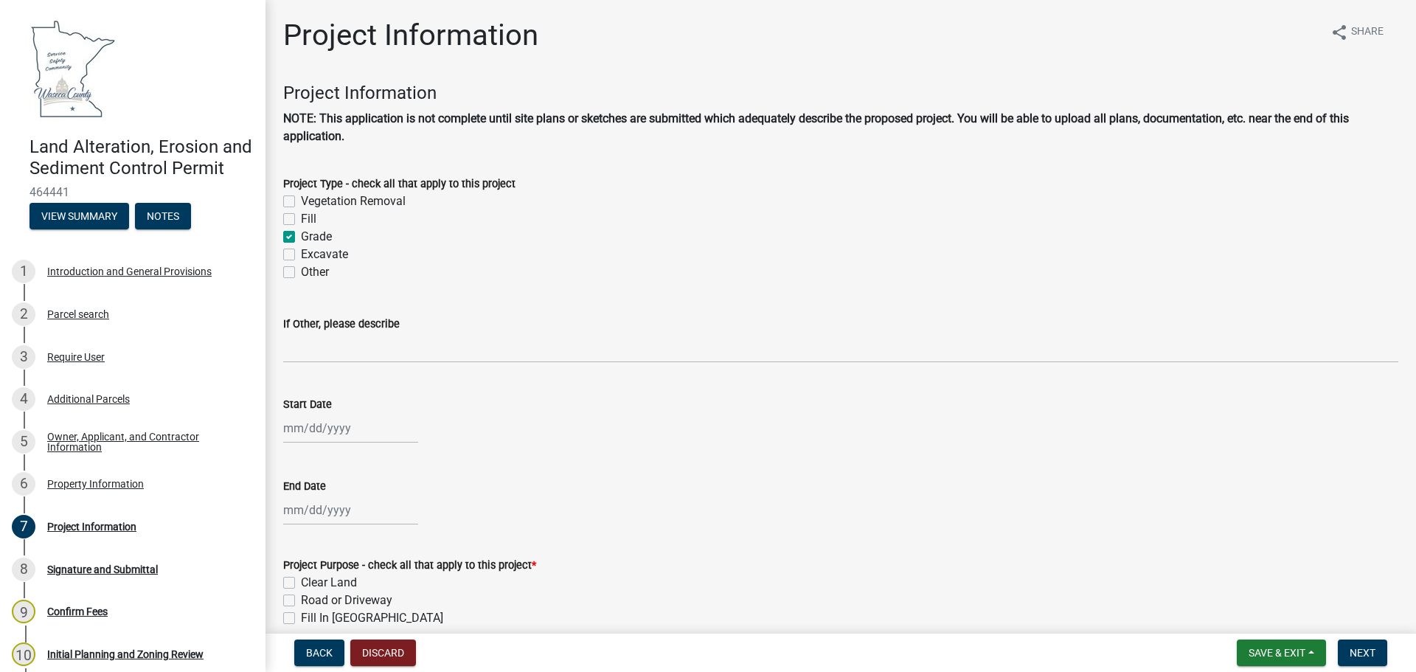
checkbox input "false"
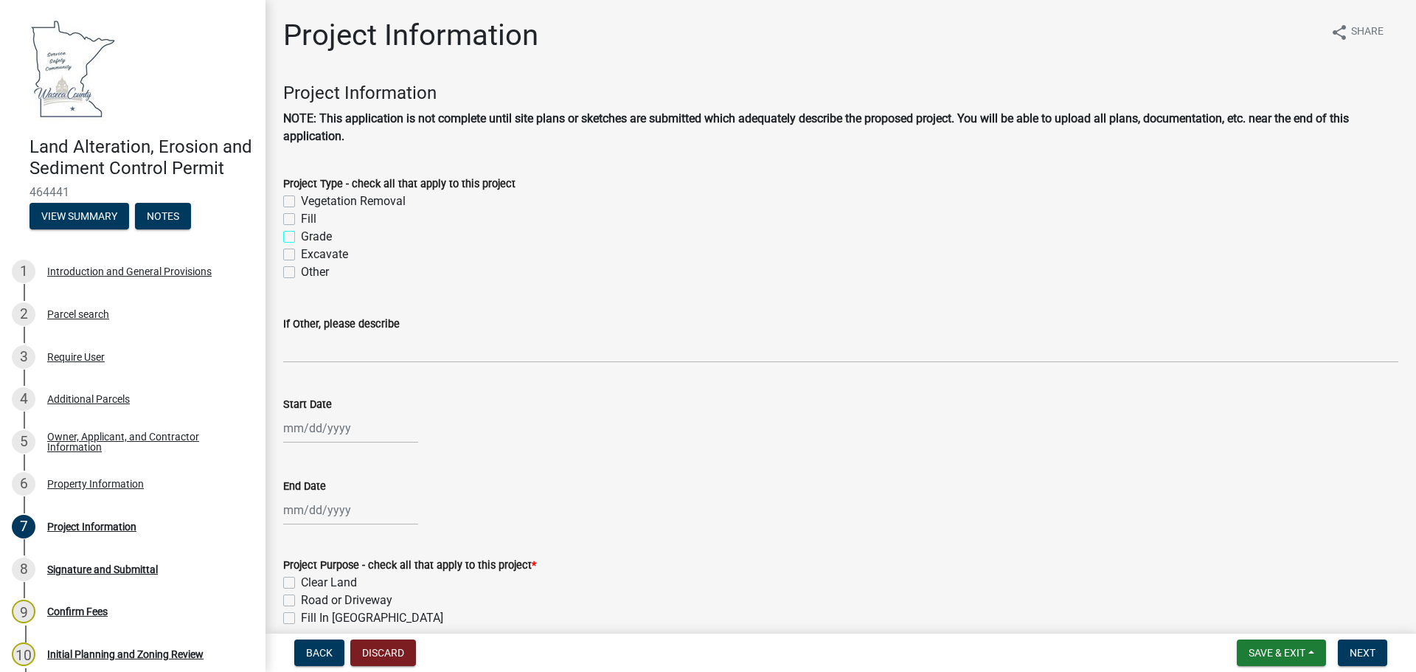
checkbox input "false"
click at [301, 238] on label "Grade" at bounding box center [316, 237] width 31 height 18
click at [301, 237] on input "Grade" at bounding box center [306, 233] width 10 height 10
checkbox input "true"
checkbox input "false"
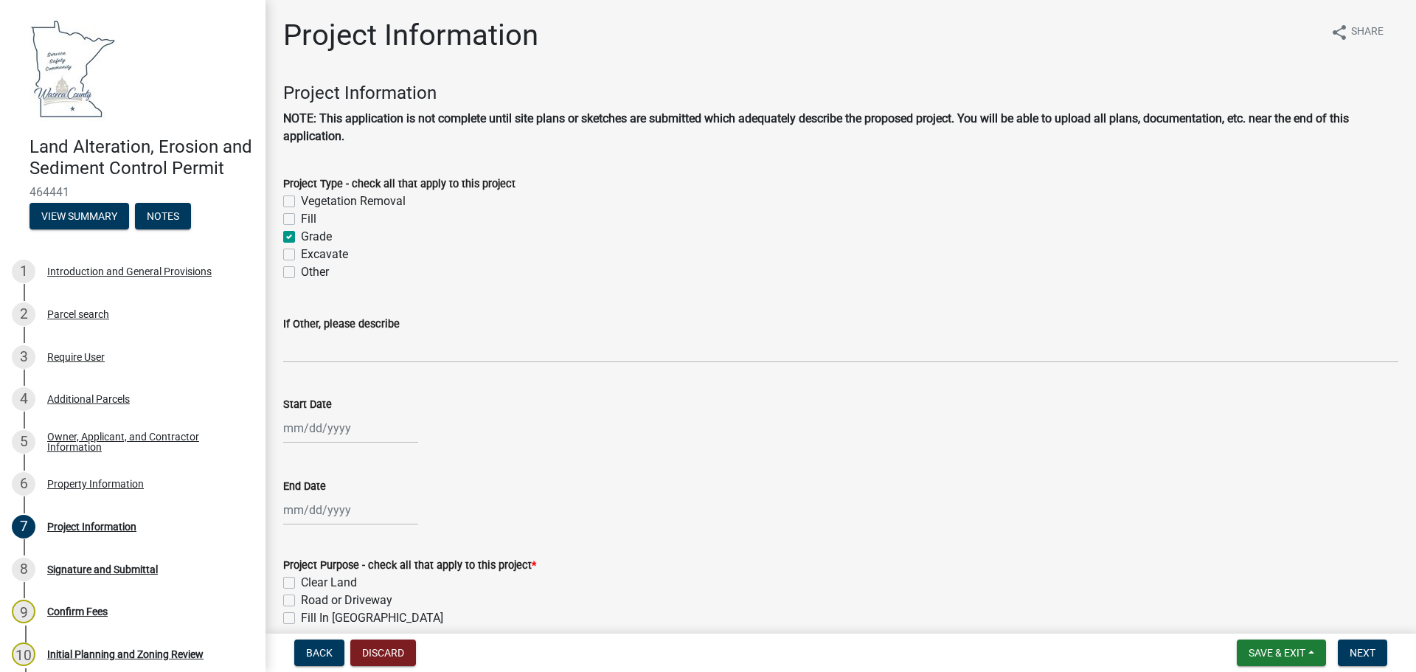
checkbox input "false"
checkbox input "true"
checkbox input "false"
click at [301, 253] on label "Excavate" at bounding box center [324, 255] width 47 height 18
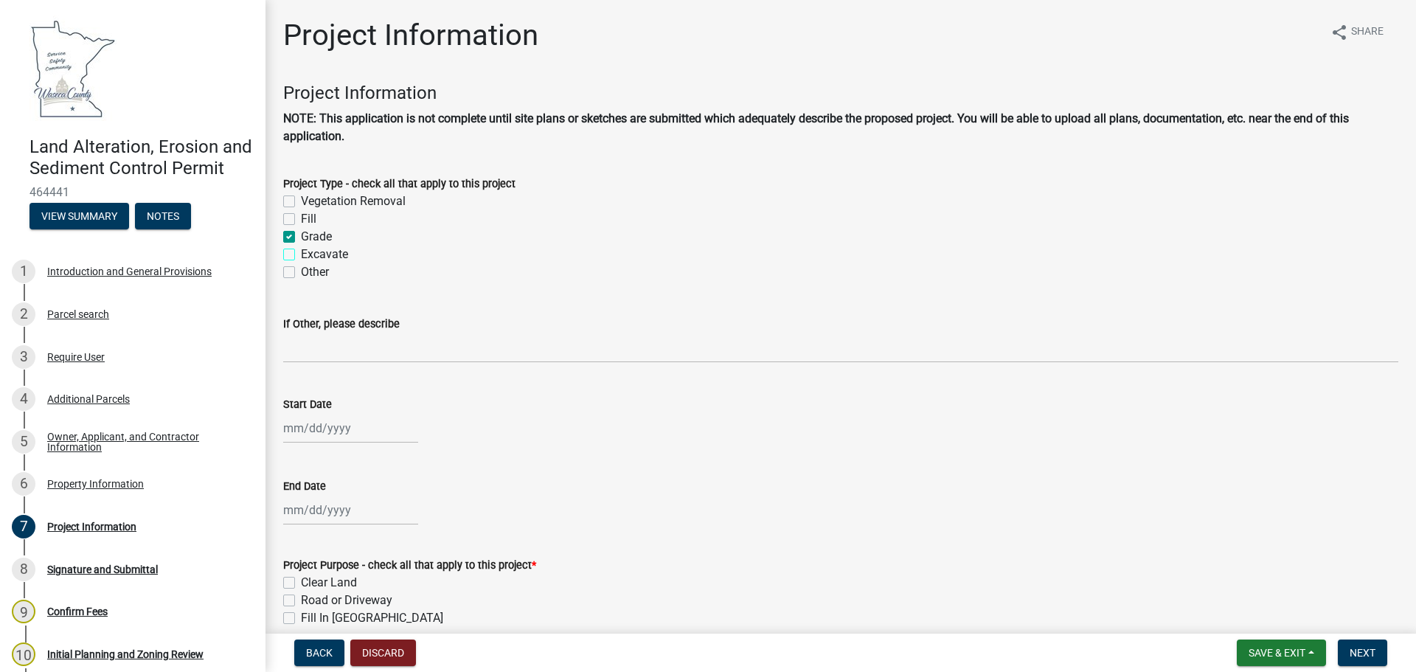
click at [301, 253] on input "Excavate" at bounding box center [306, 251] width 10 height 10
checkbox input "true"
checkbox input "false"
checkbox input "true"
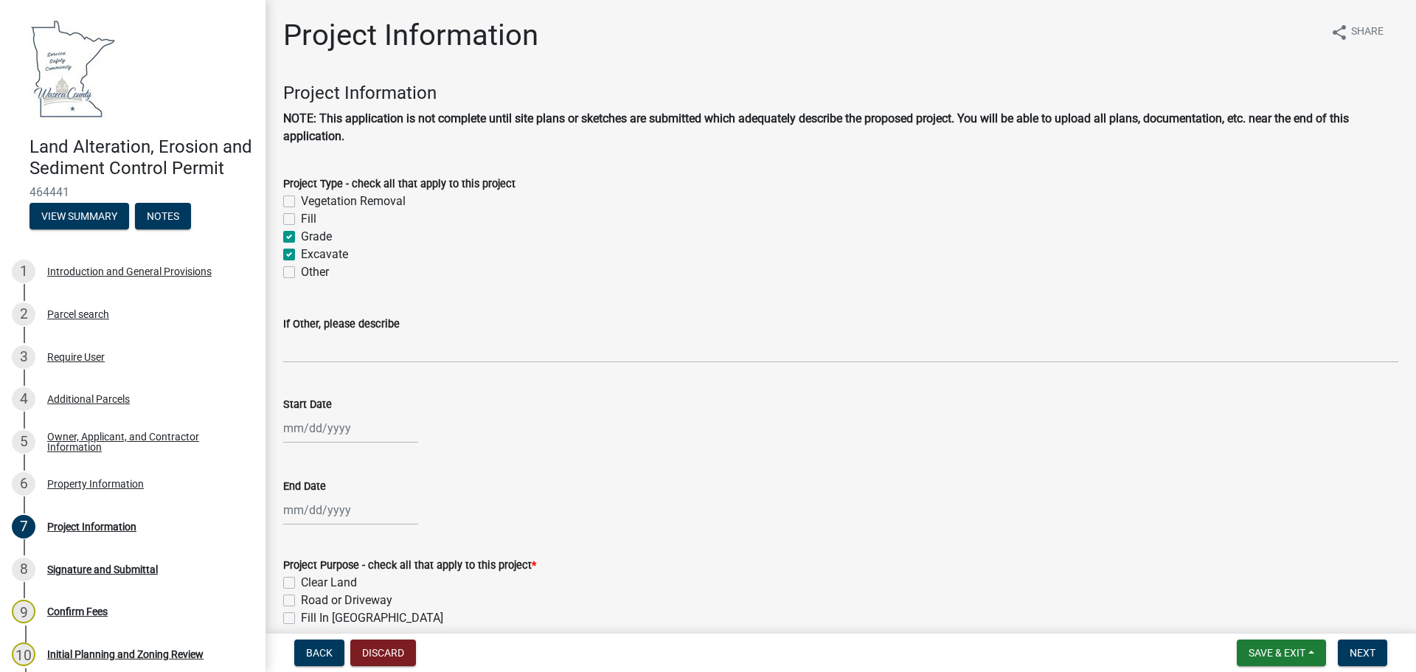
checkbox input "true"
checkbox input "false"
click at [301, 218] on label "Fill" at bounding box center [308, 219] width 15 height 18
click at [301, 218] on input "Fill" at bounding box center [306, 215] width 10 height 10
checkbox input "true"
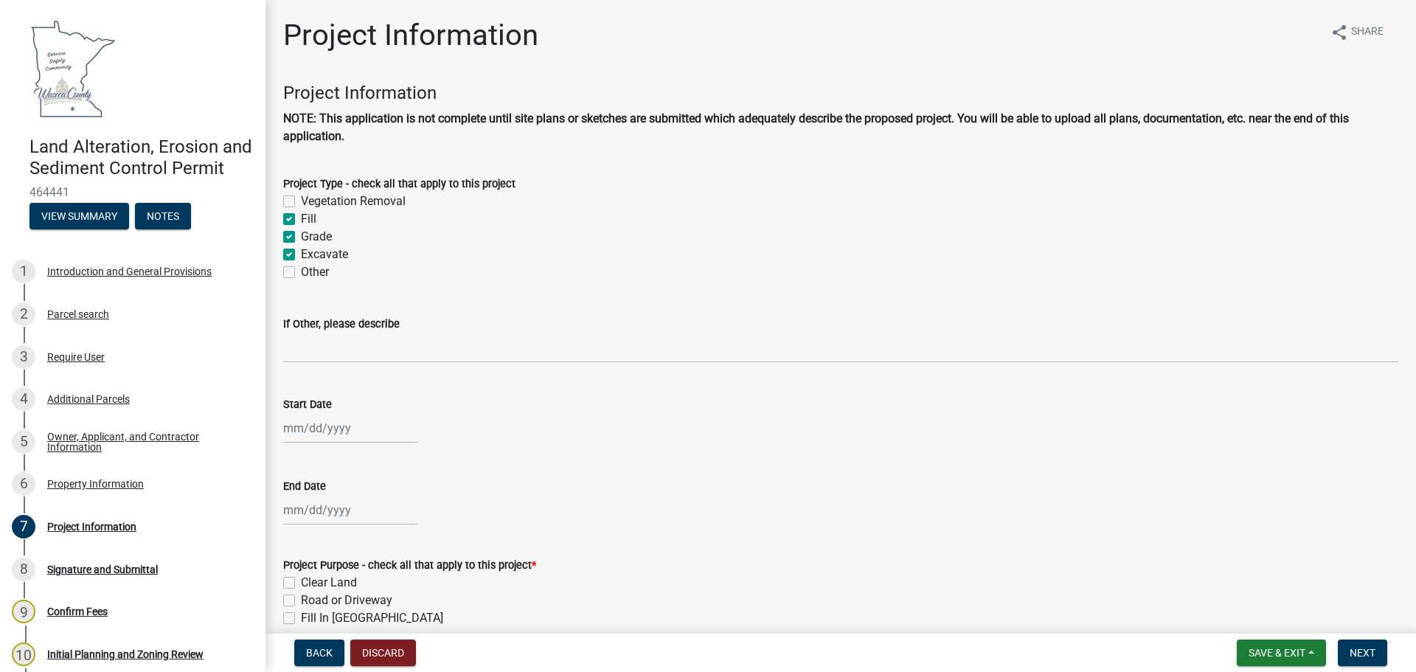
checkbox input "false"
checkbox input "true"
checkbox input "false"
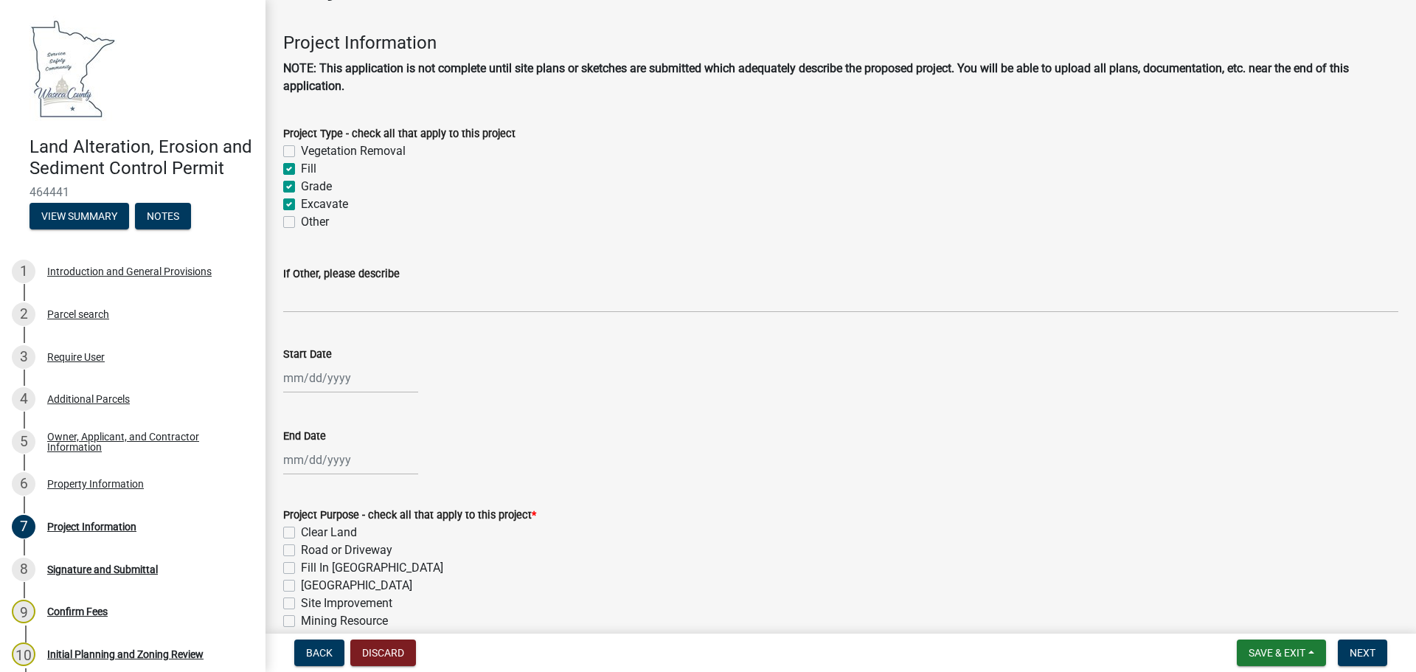
scroll to position [74, 0]
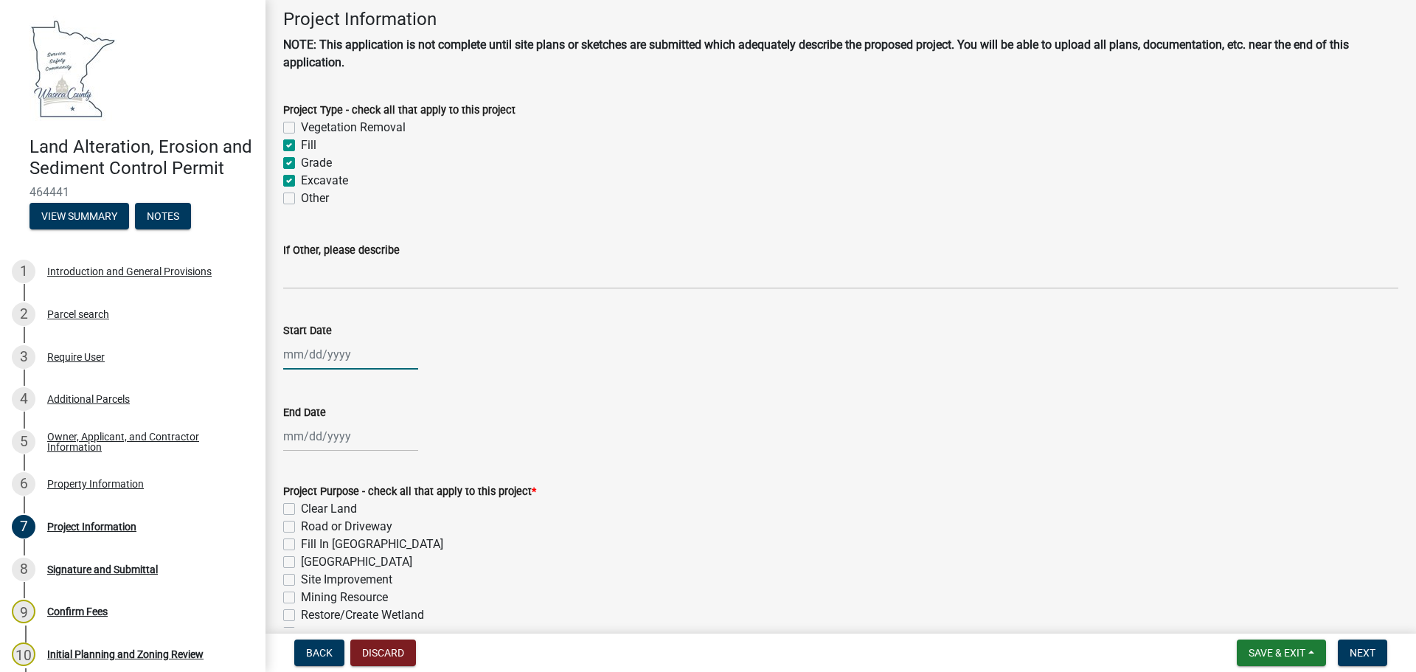
click at [297, 355] on div at bounding box center [350, 354] width 135 height 30
select select "8"
select select "2025"
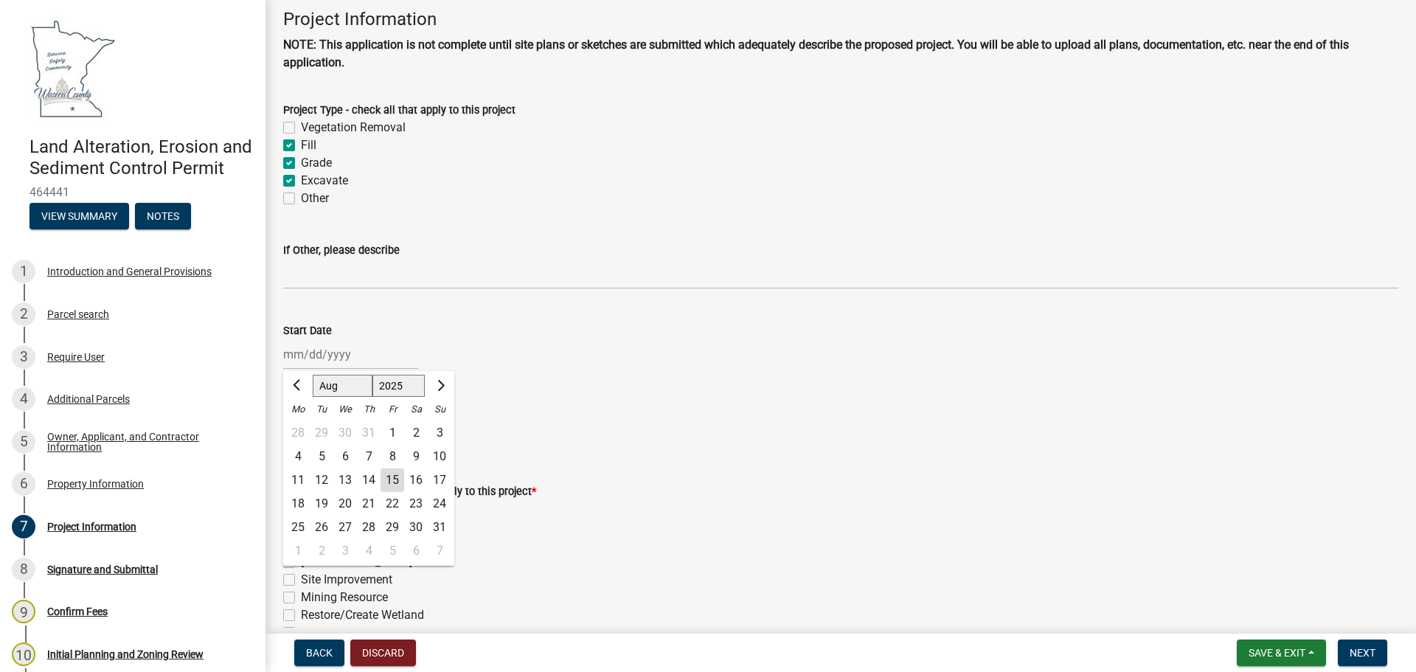
click at [394, 501] on div "22" at bounding box center [392, 504] width 24 height 24
type input "[DATE]"
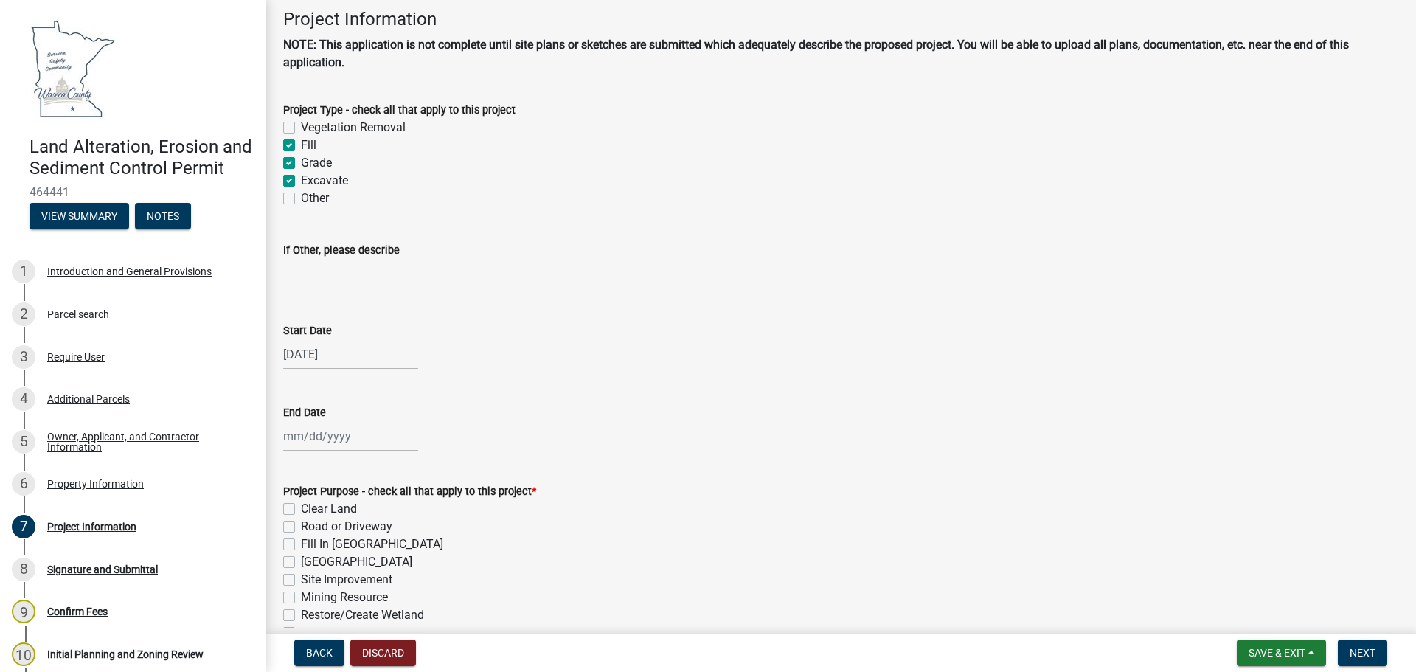
select select "8"
select select "2025"
click at [323, 430] on div "[PERSON_NAME] Feb Mar Apr [PERSON_NAME][DATE] Oct Nov [DATE] 1526 1527 1528 152…" at bounding box center [350, 436] width 135 height 30
click at [441, 239] on span "Next month" at bounding box center [439, 239] width 11 height 11
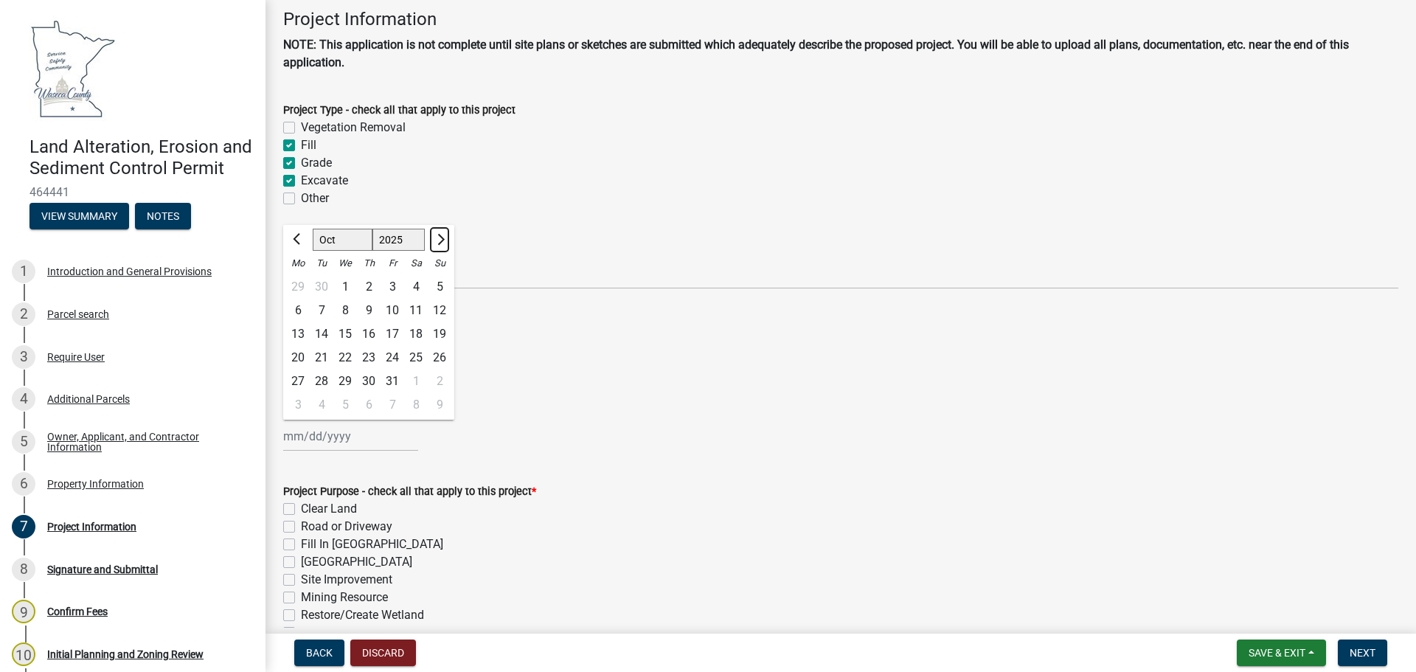
click at [441, 239] on span "Next month" at bounding box center [439, 239] width 11 height 11
click at [441, 237] on span "Next month" at bounding box center [439, 239] width 11 height 11
select select "12"
click at [341, 378] on div "31" at bounding box center [345, 381] width 24 height 24
type input "[DATE]"
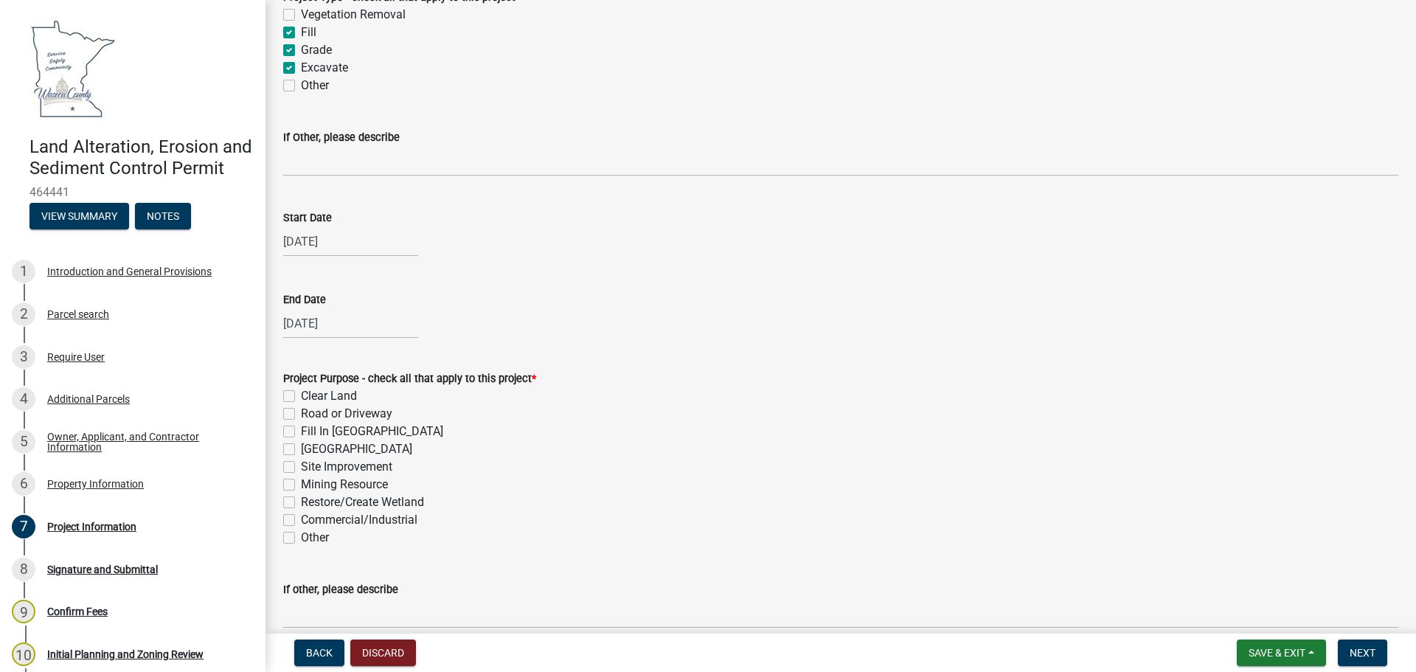
scroll to position [221, 0]
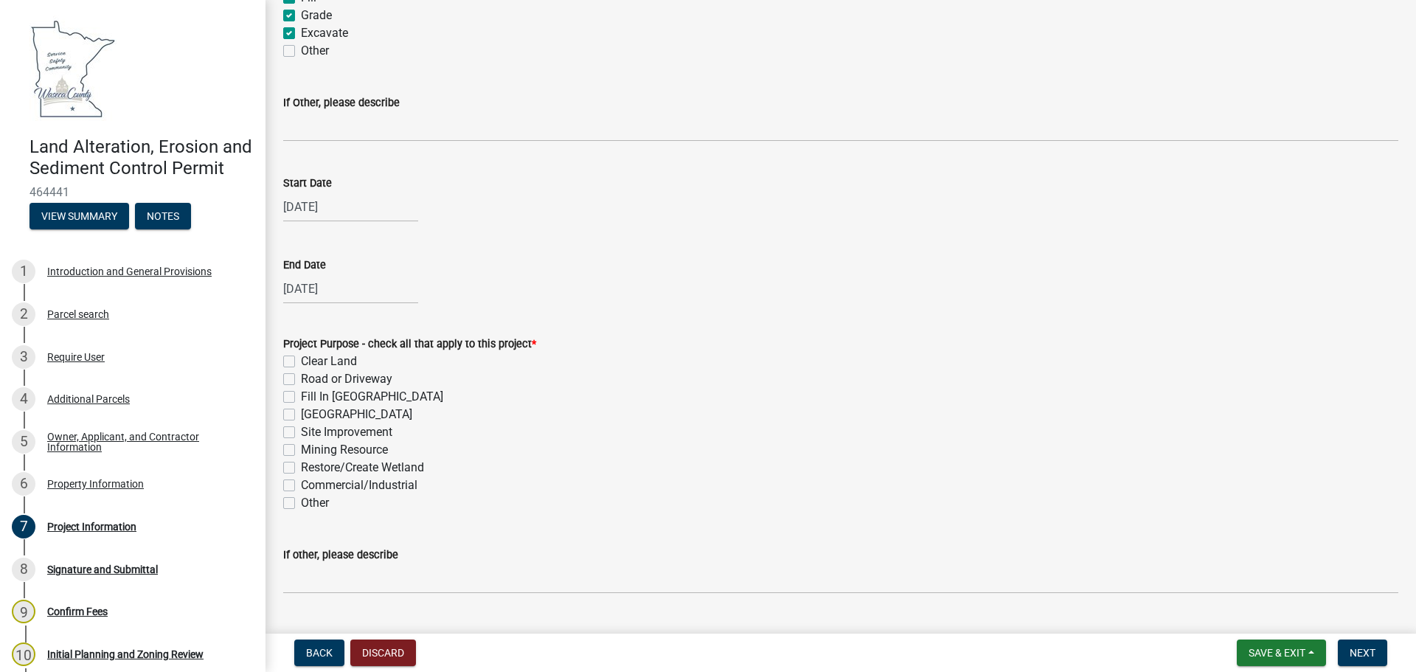
click at [301, 429] on label "Site Improvement" at bounding box center [346, 432] width 91 height 18
click at [301, 429] on input "Site Improvement" at bounding box center [306, 428] width 10 height 10
checkbox input "true"
checkbox input "false"
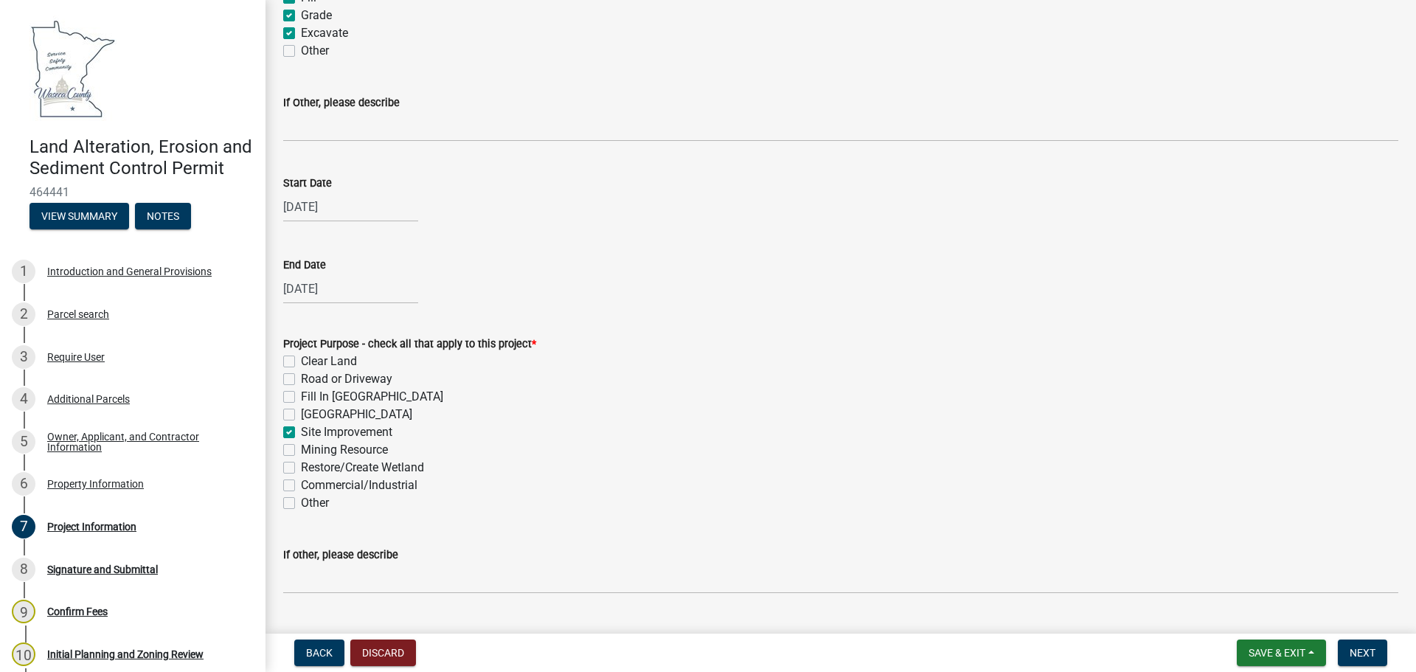
checkbox input "false"
checkbox input "true"
checkbox input "false"
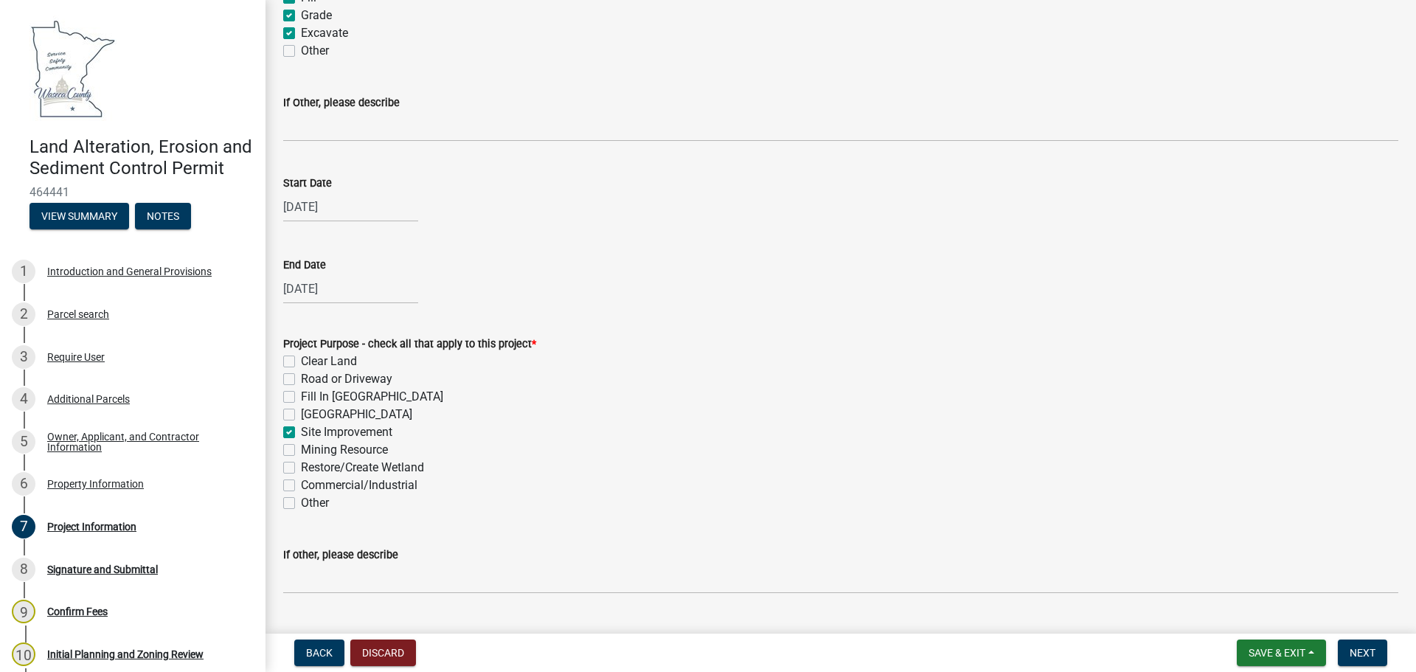
checkbox input "false"
click at [301, 501] on label "Other" at bounding box center [315, 503] width 28 height 18
click at [301, 501] on input "Other" at bounding box center [306, 499] width 10 height 10
checkbox input "true"
checkbox input "false"
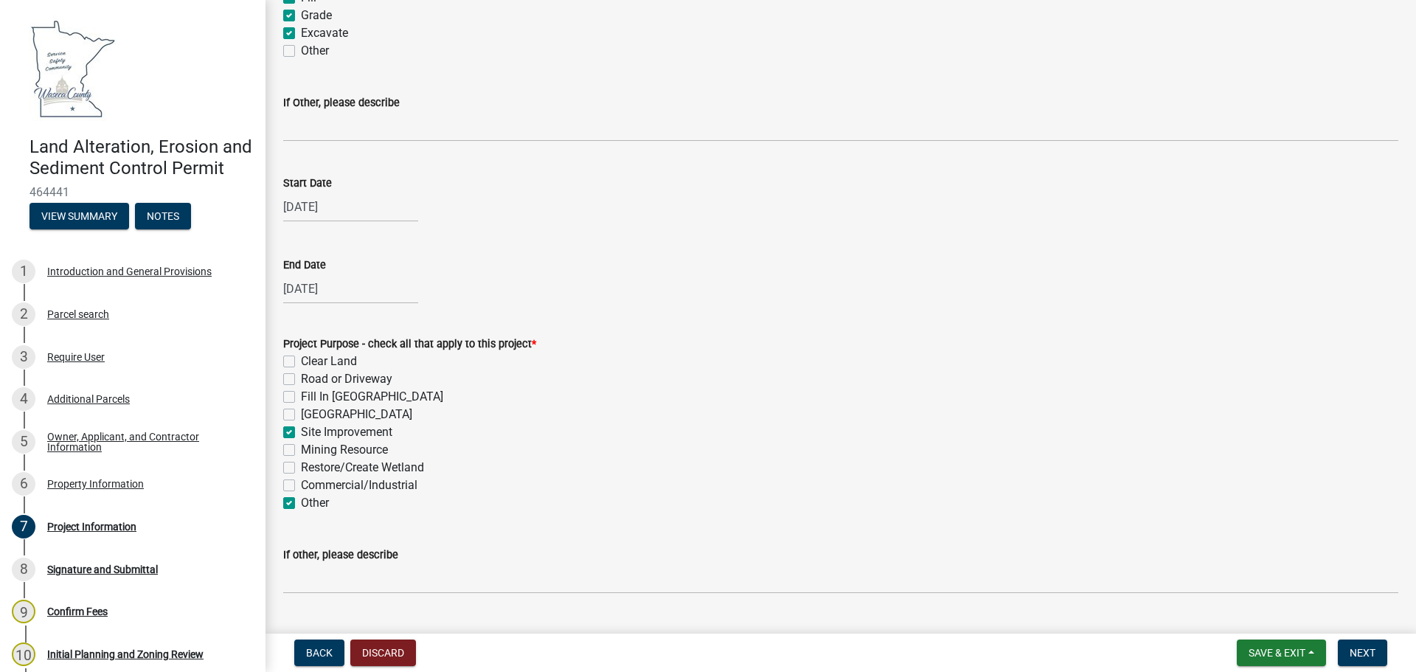
checkbox input "false"
checkbox input "true"
checkbox input "false"
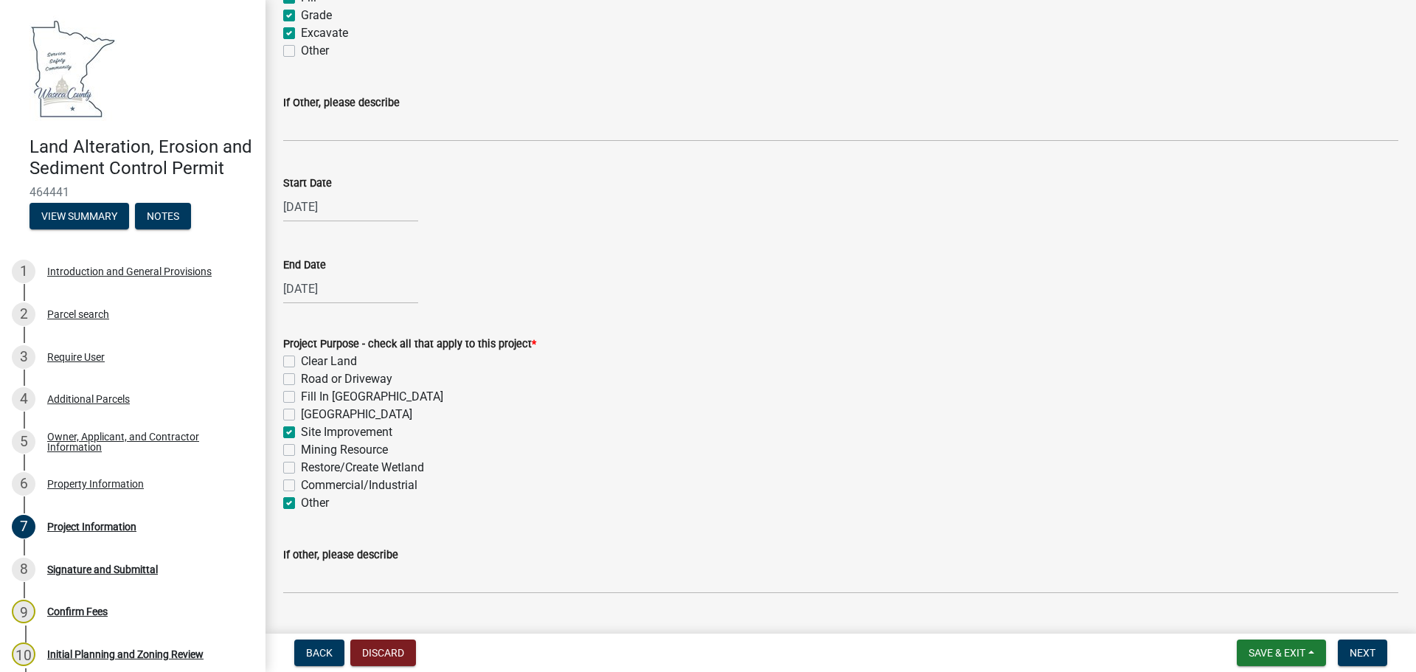
checkbox input "false"
checkbox input "true"
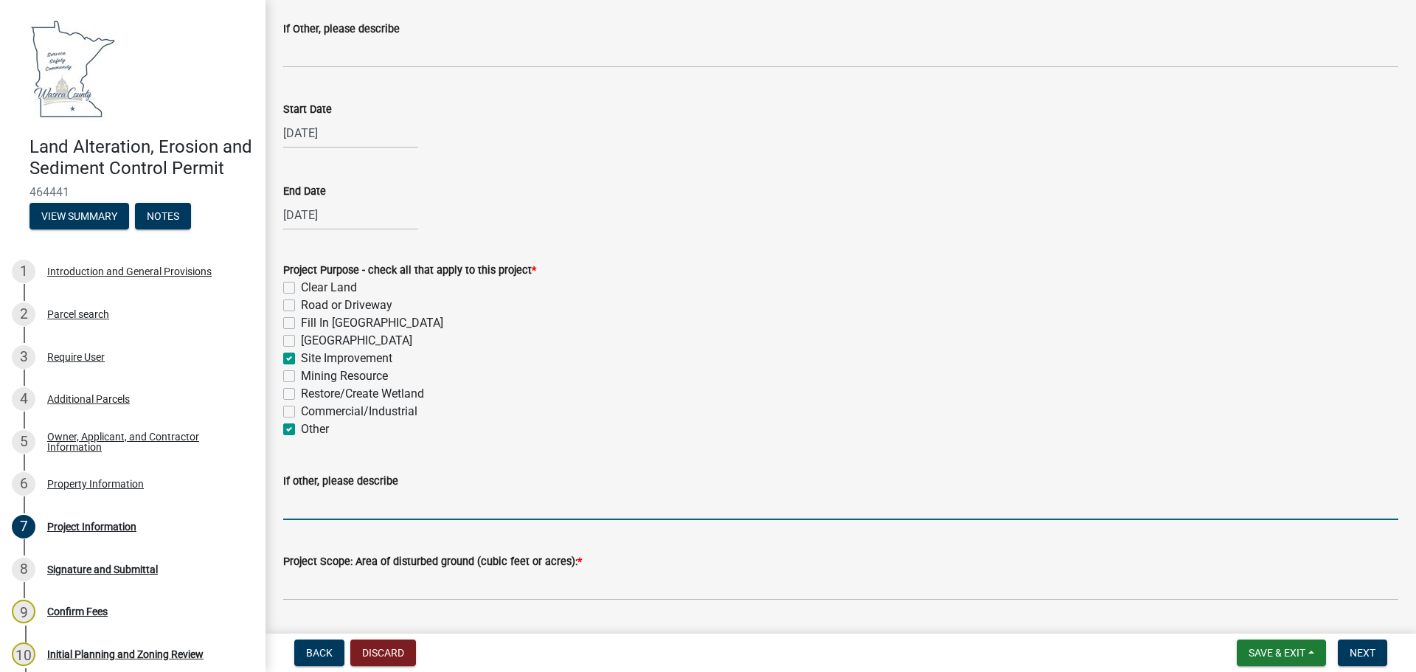
click at [335, 511] on input "If other, please describe" at bounding box center [840, 505] width 1115 height 30
type input "Closing feedlot LMSA earthen basin"
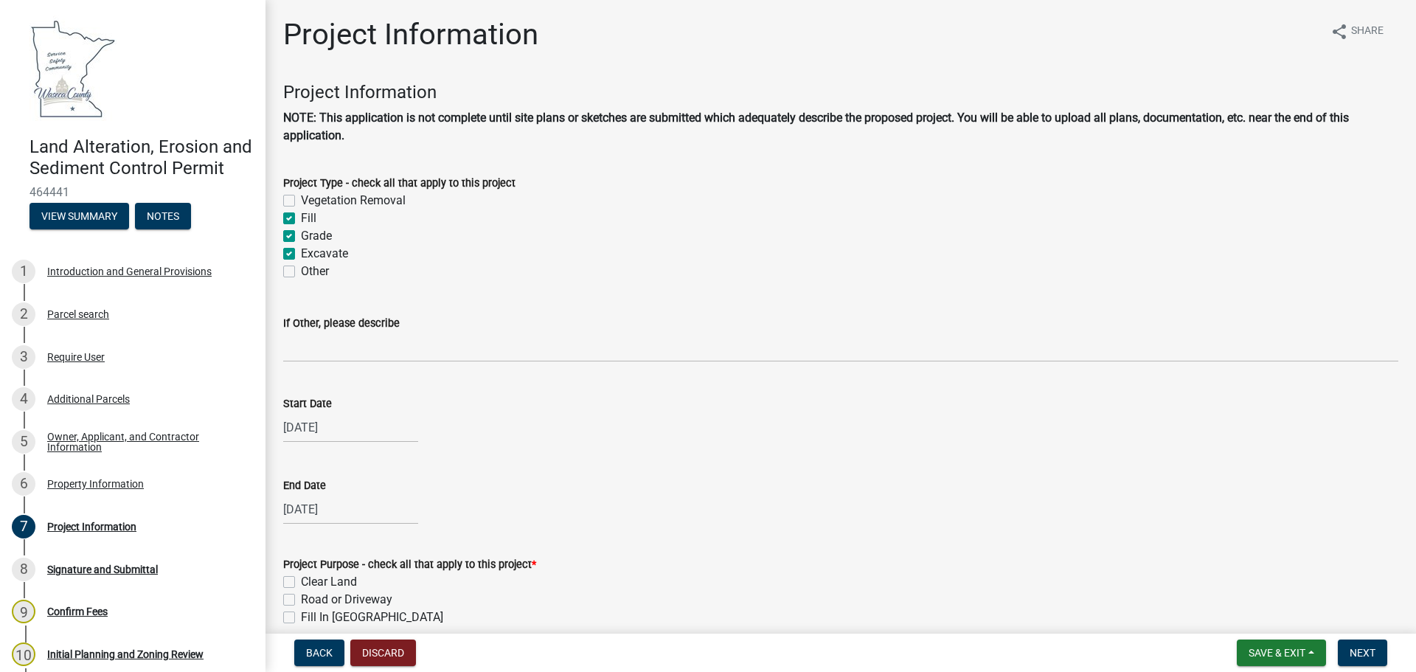
scroll to position [0, 0]
click at [301, 200] on label "Vegetation Removal" at bounding box center [353, 201] width 105 height 18
click at [301, 200] on input "Vegetation Removal" at bounding box center [306, 197] width 10 height 10
checkbox input "true"
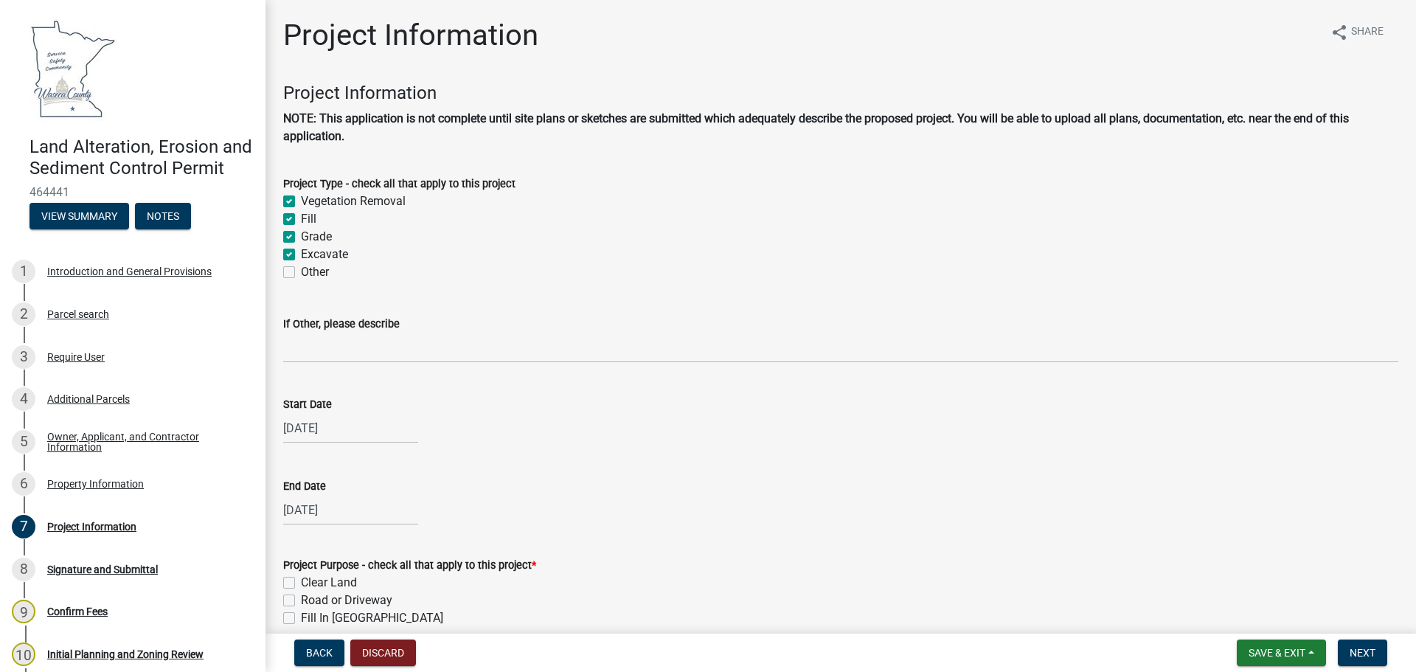
checkbox input "true"
checkbox input "false"
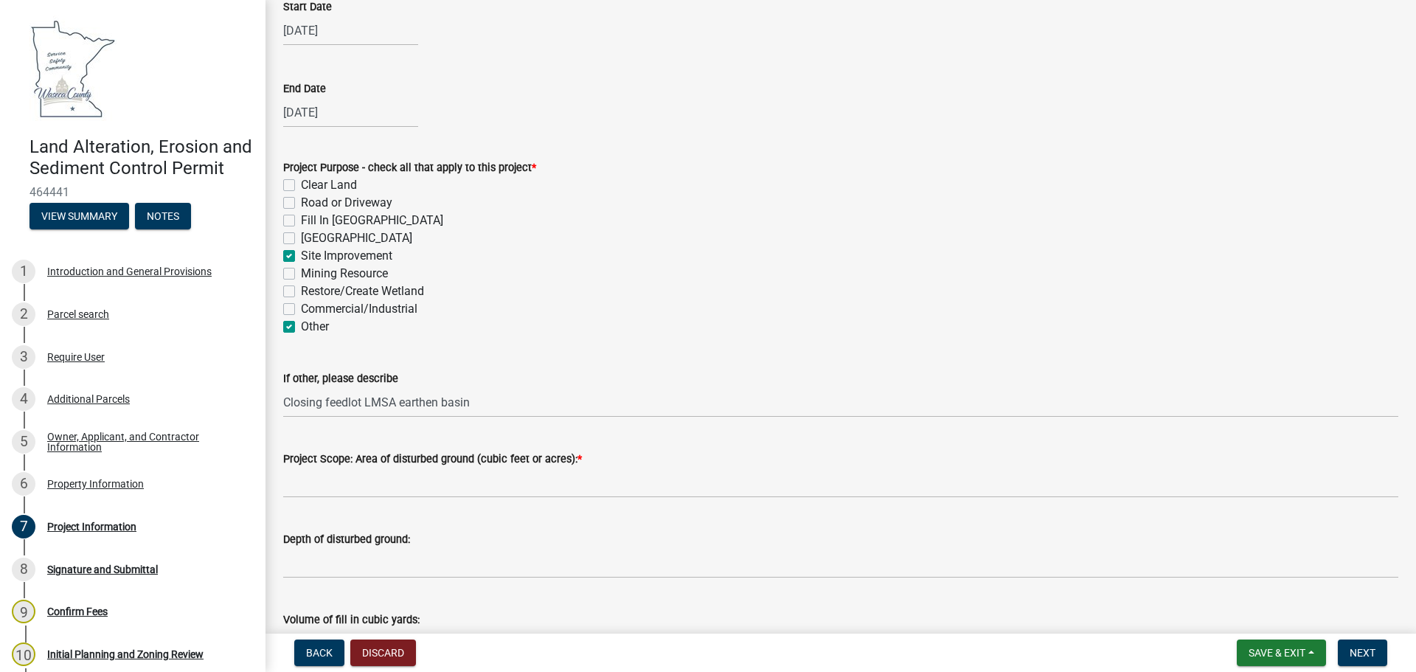
scroll to position [442, 0]
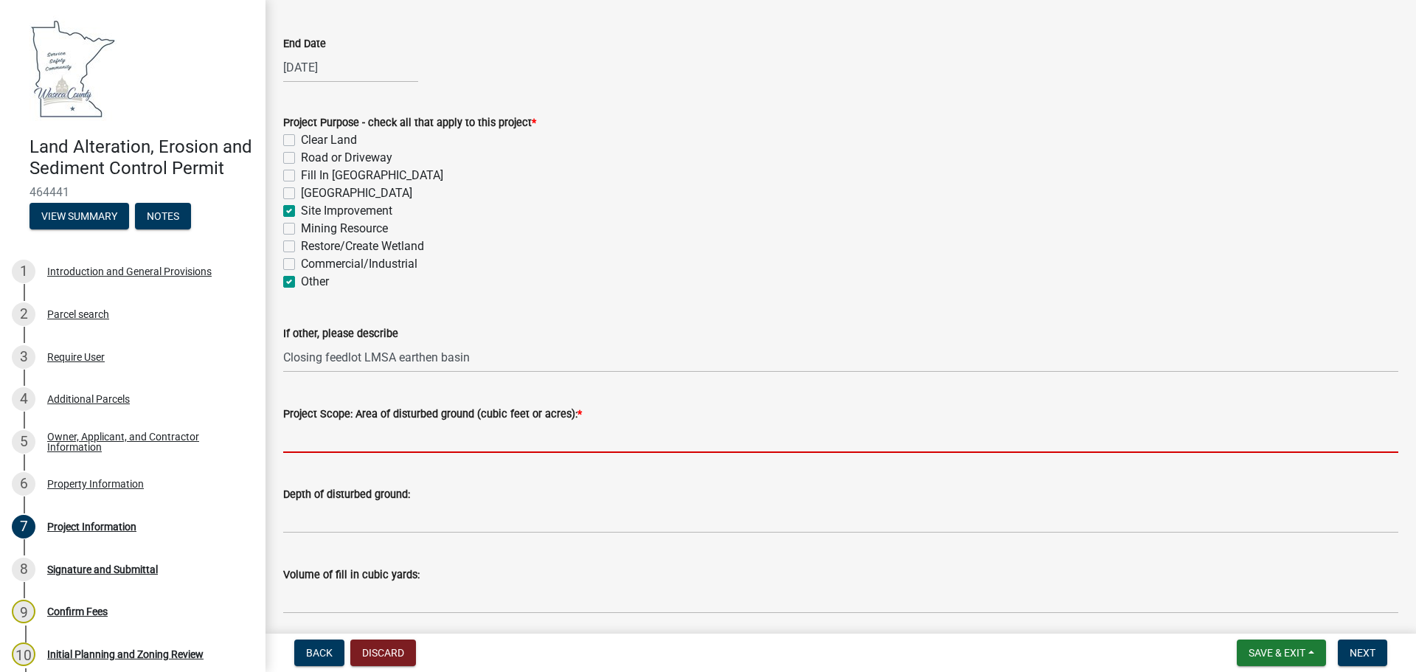
click at [361, 442] on input "Project Scope: Area of disturbed ground (cubic feet or acres): *" at bounding box center [840, 437] width 1115 height 30
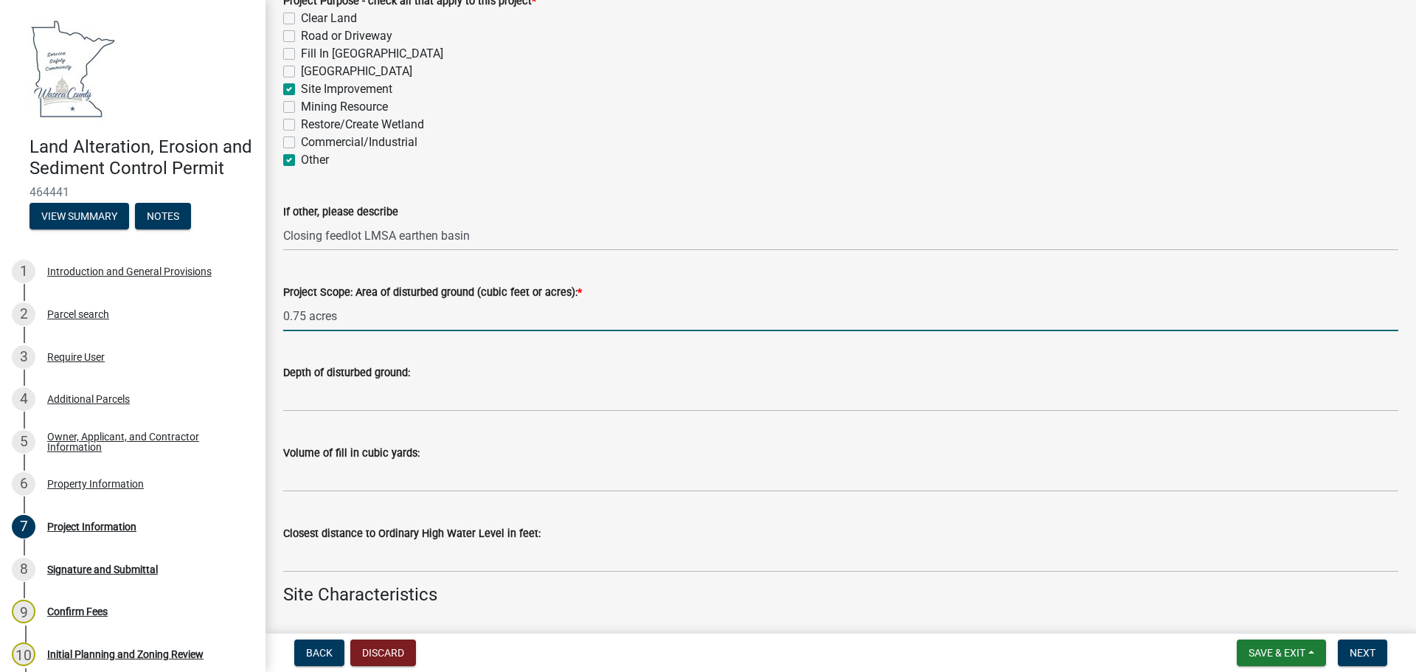
scroll to position [590, 0]
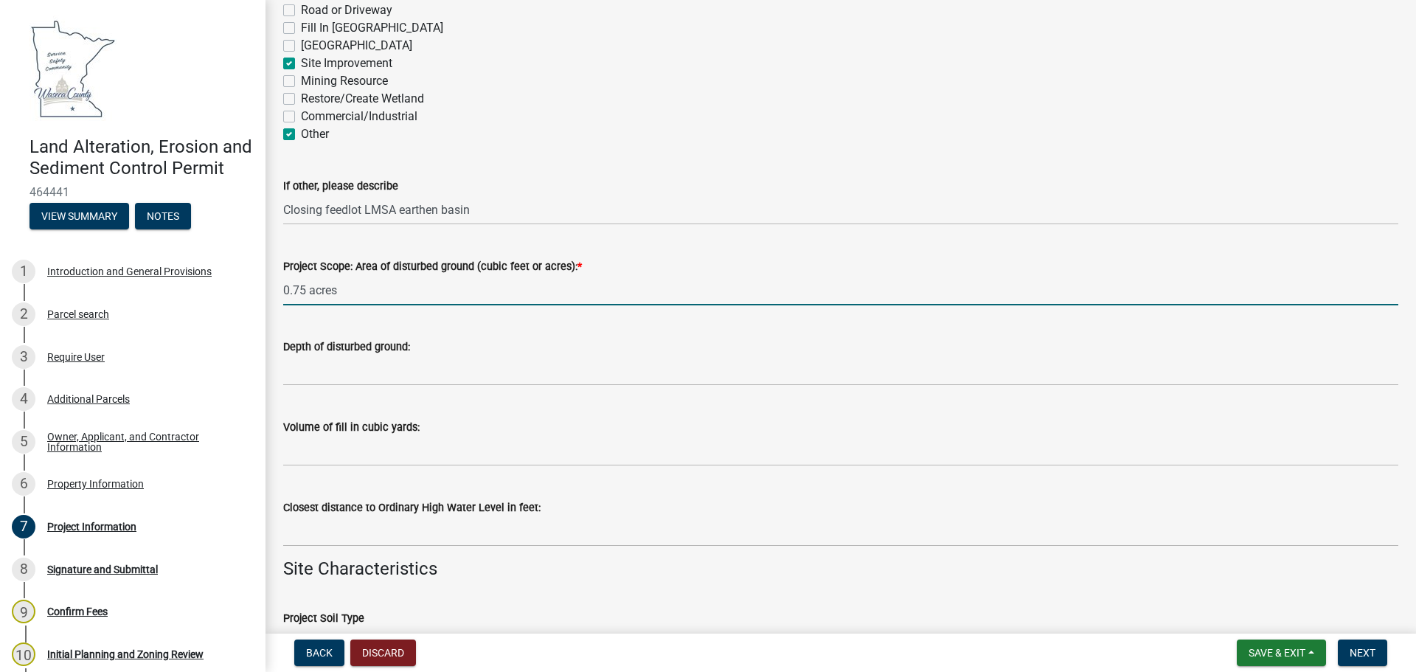
type input "0.75 acres"
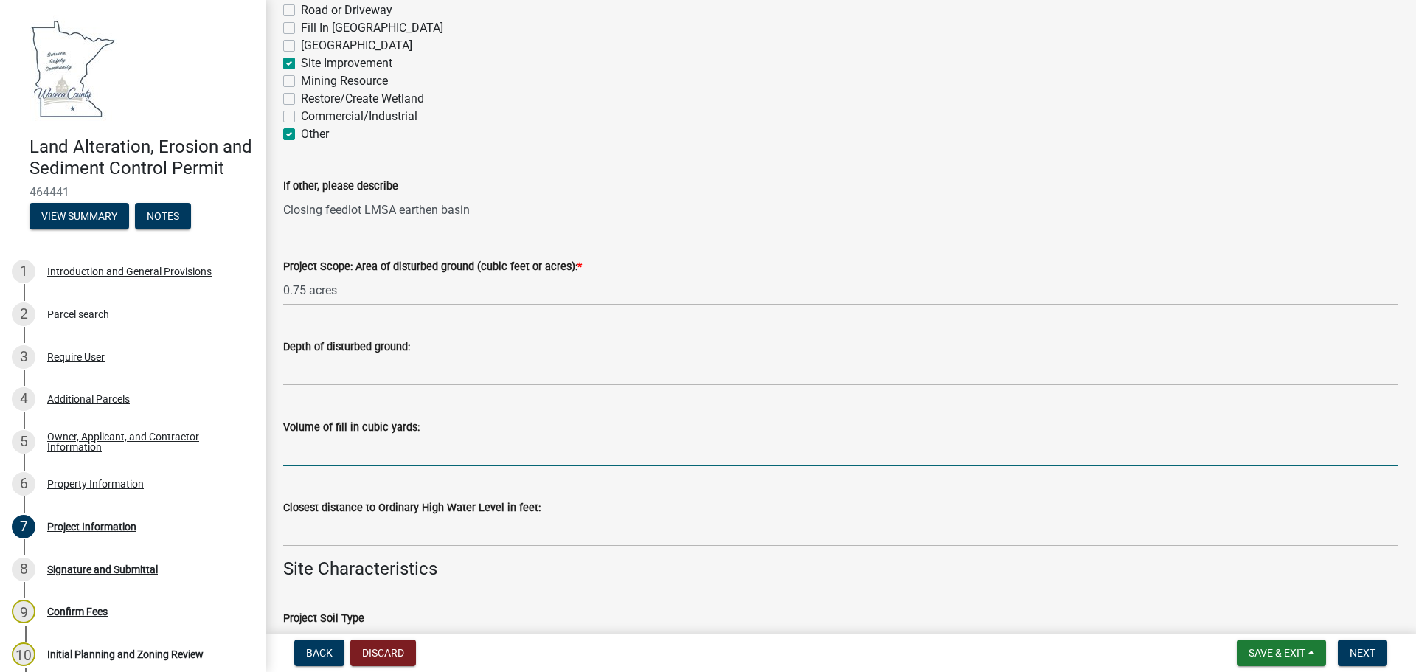
click at [385, 453] on input "Volume of fill in cubic yards:" at bounding box center [840, 451] width 1115 height 30
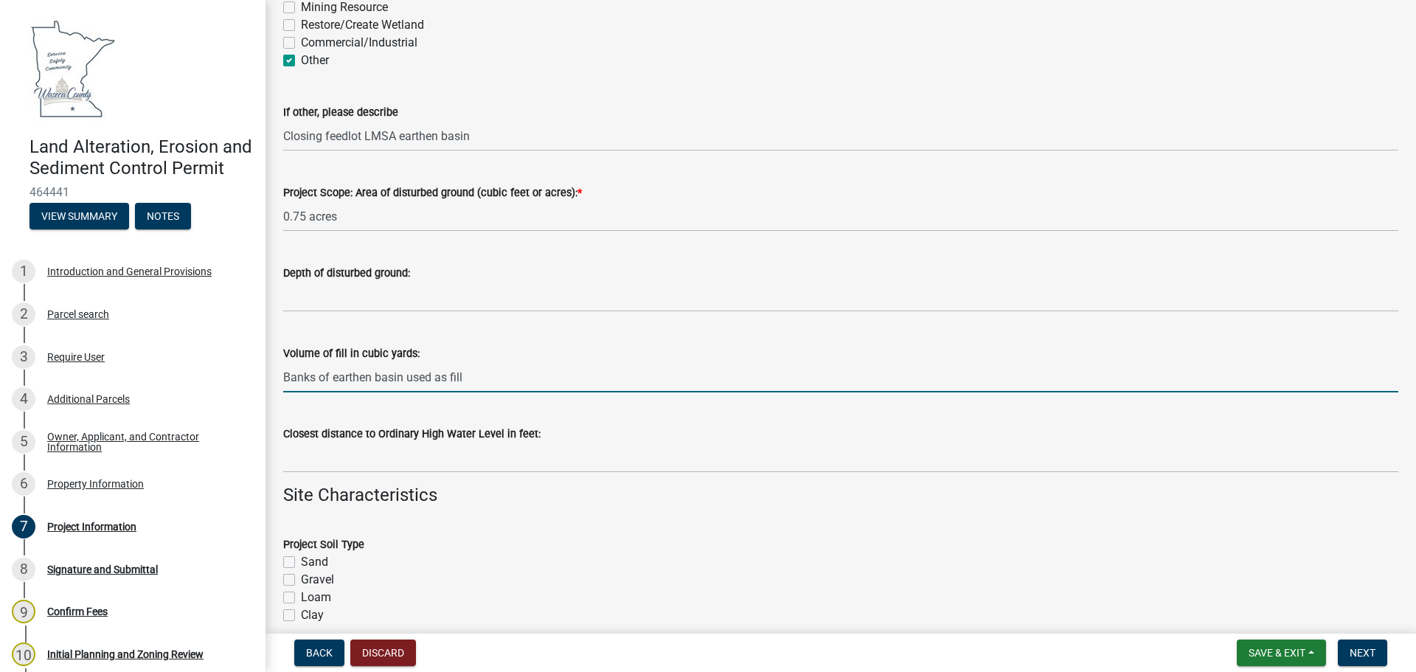
scroll to position [737, 0]
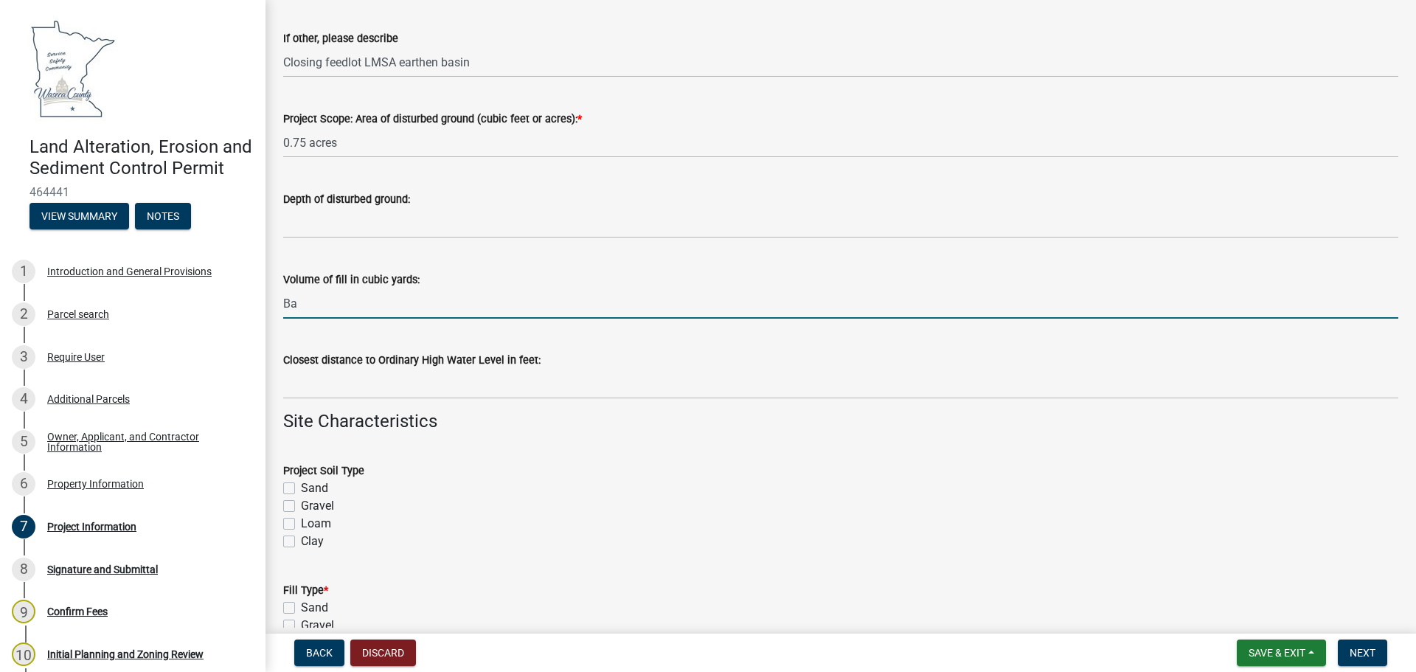
type input "B"
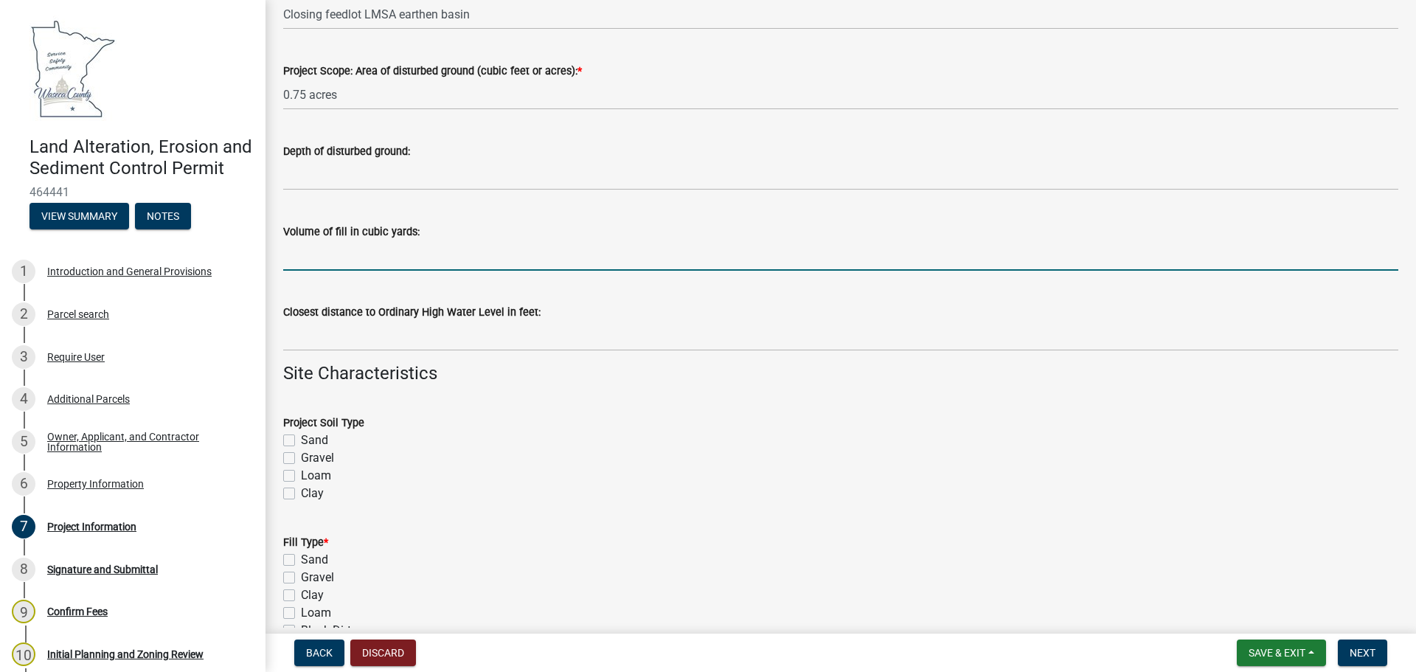
scroll to position [811, 0]
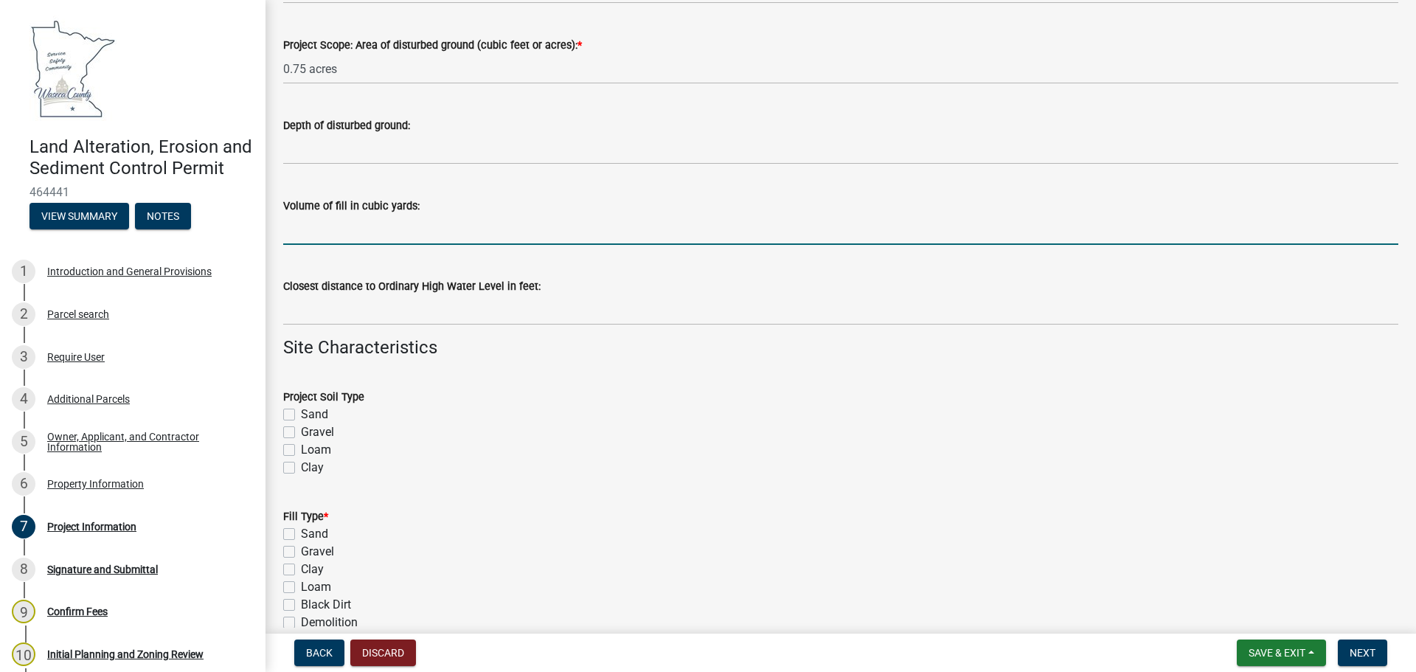
click at [301, 449] on label "Loam" at bounding box center [316, 450] width 30 height 18
click at [301, 449] on input "Loam" at bounding box center [306, 446] width 10 height 10
checkbox input "true"
checkbox input "false"
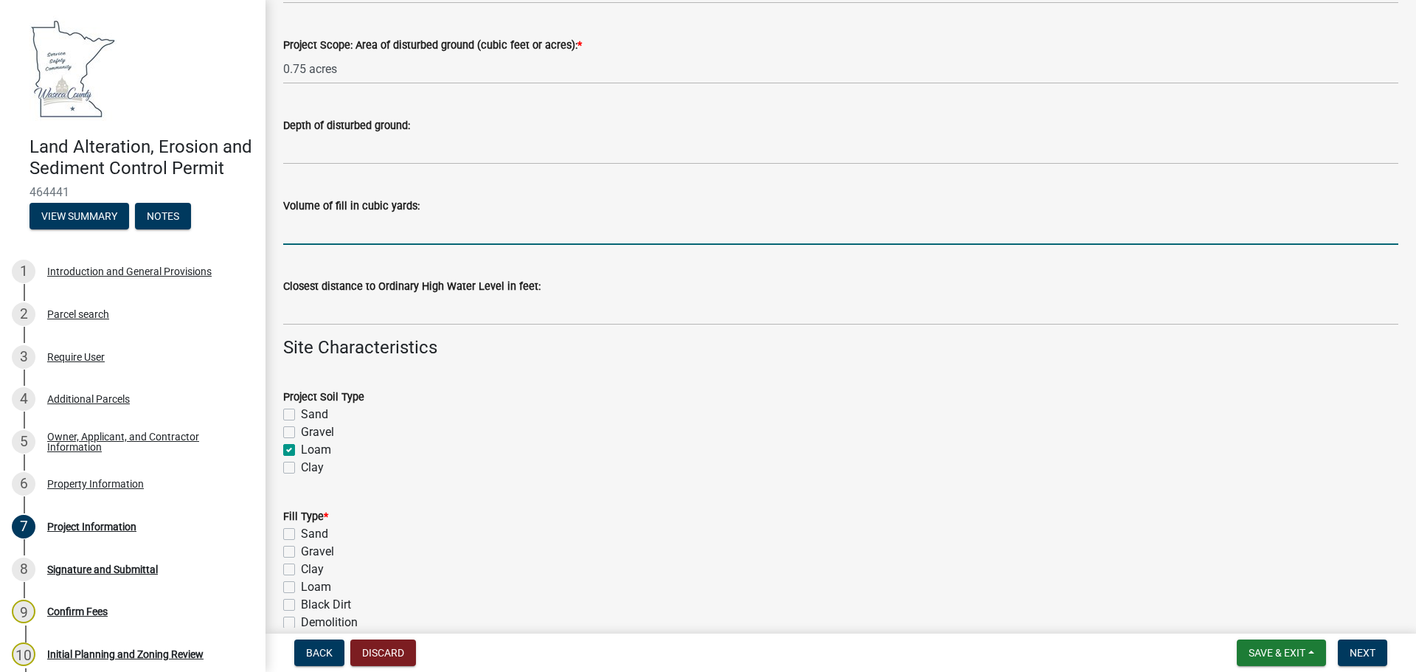
checkbox input "true"
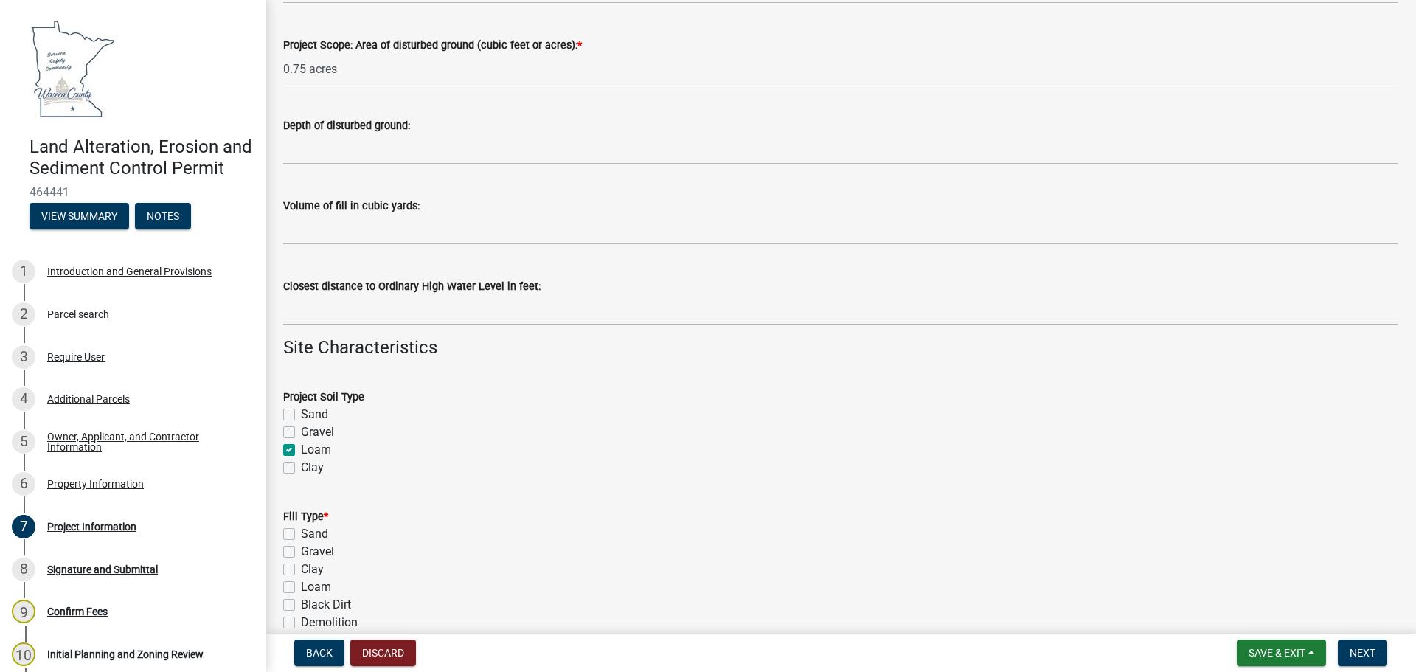
click at [301, 465] on label "Clay" at bounding box center [312, 468] width 23 height 18
click at [301, 465] on input "Clay" at bounding box center [306, 464] width 10 height 10
checkbox input "true"
checkbox input "false"
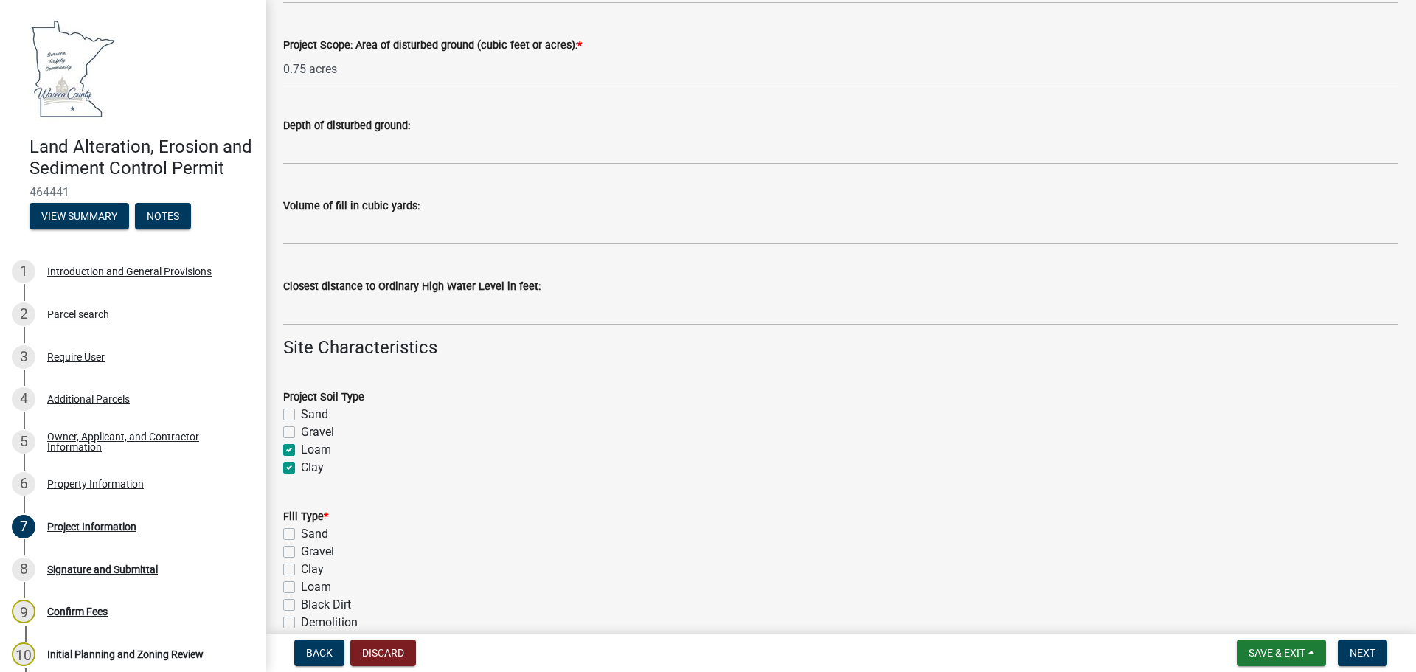
checkbox input "true"
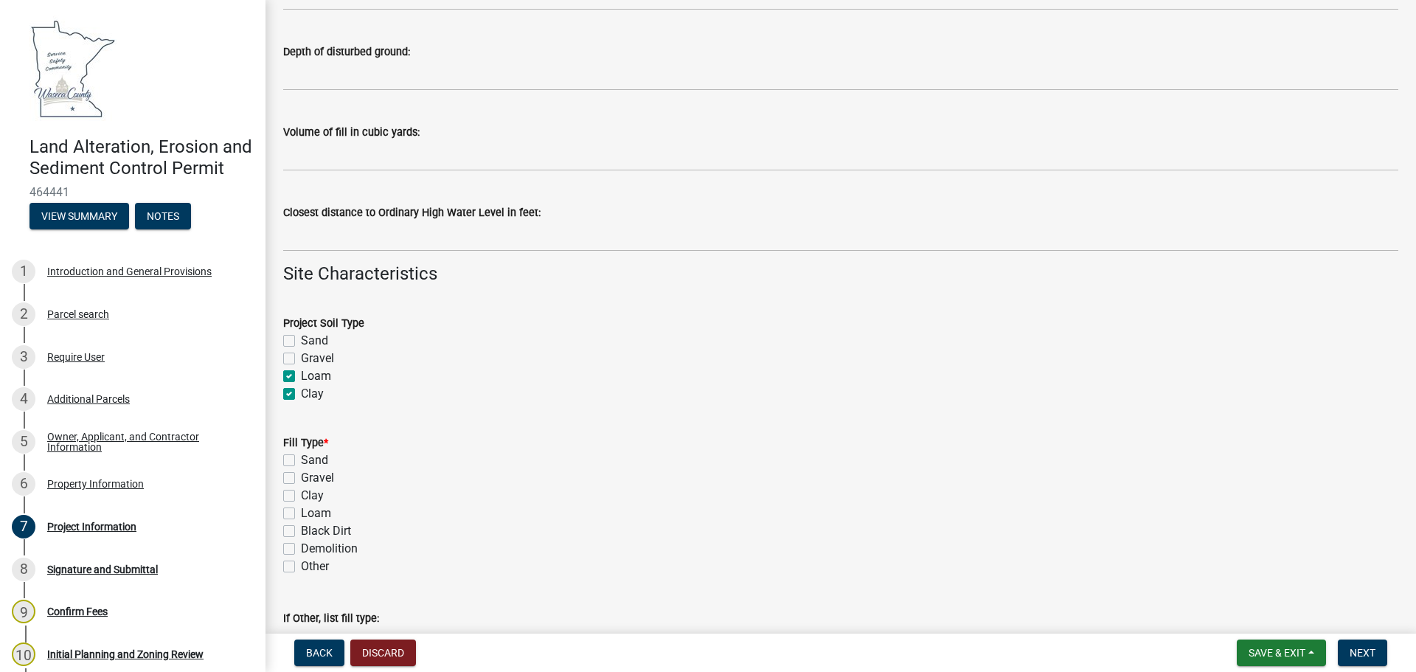
scroll to position [959, 0]
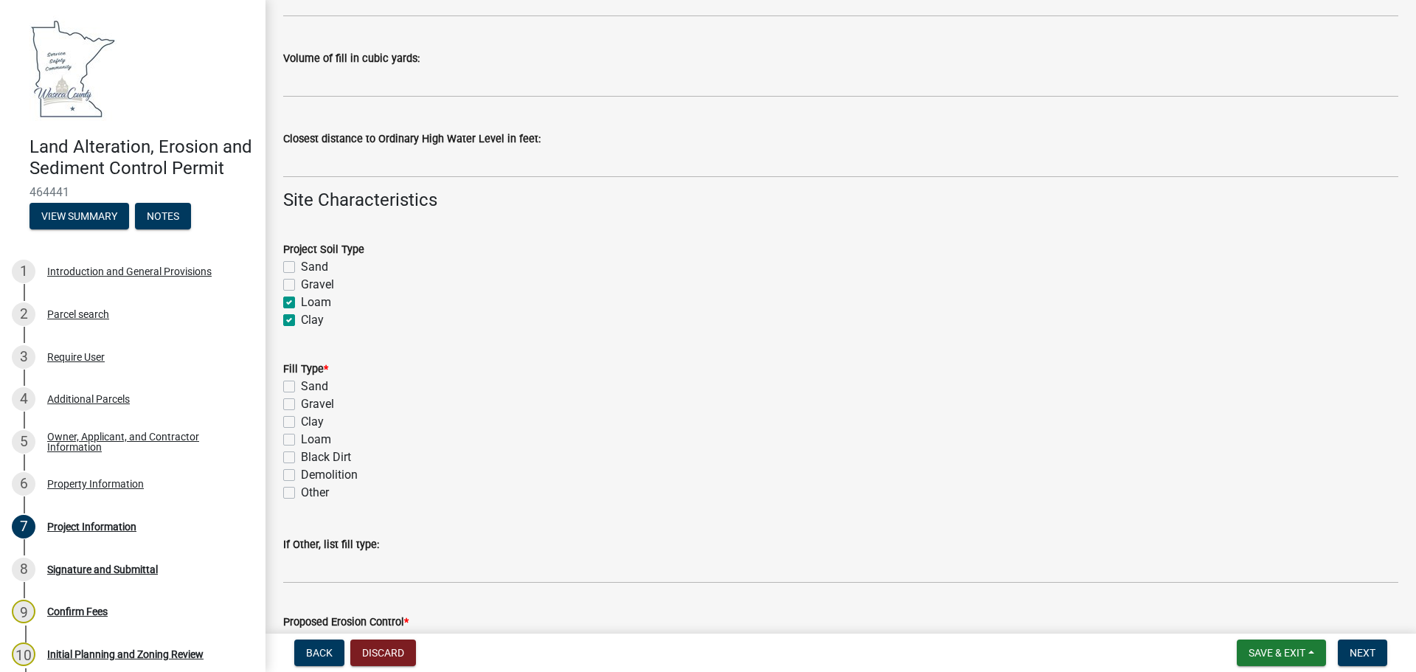
click at [301, 422] on label "Clay" at bounding box center [312, 422] width 23 height 18
click at [301, 422] on input "Clay" at bounding box center [306, 418] width 10 height 10
checkbox input "true"
checkbox input "false"
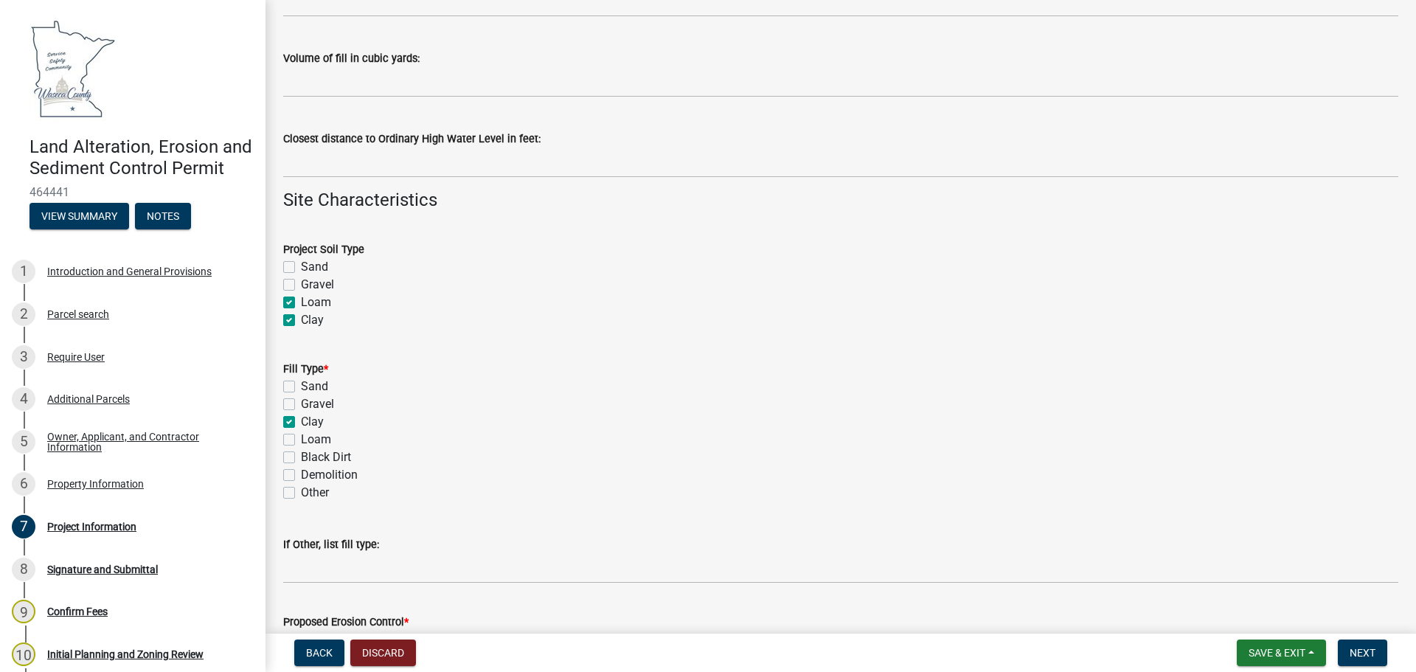
checkbox input "true"
checkbox input "false"
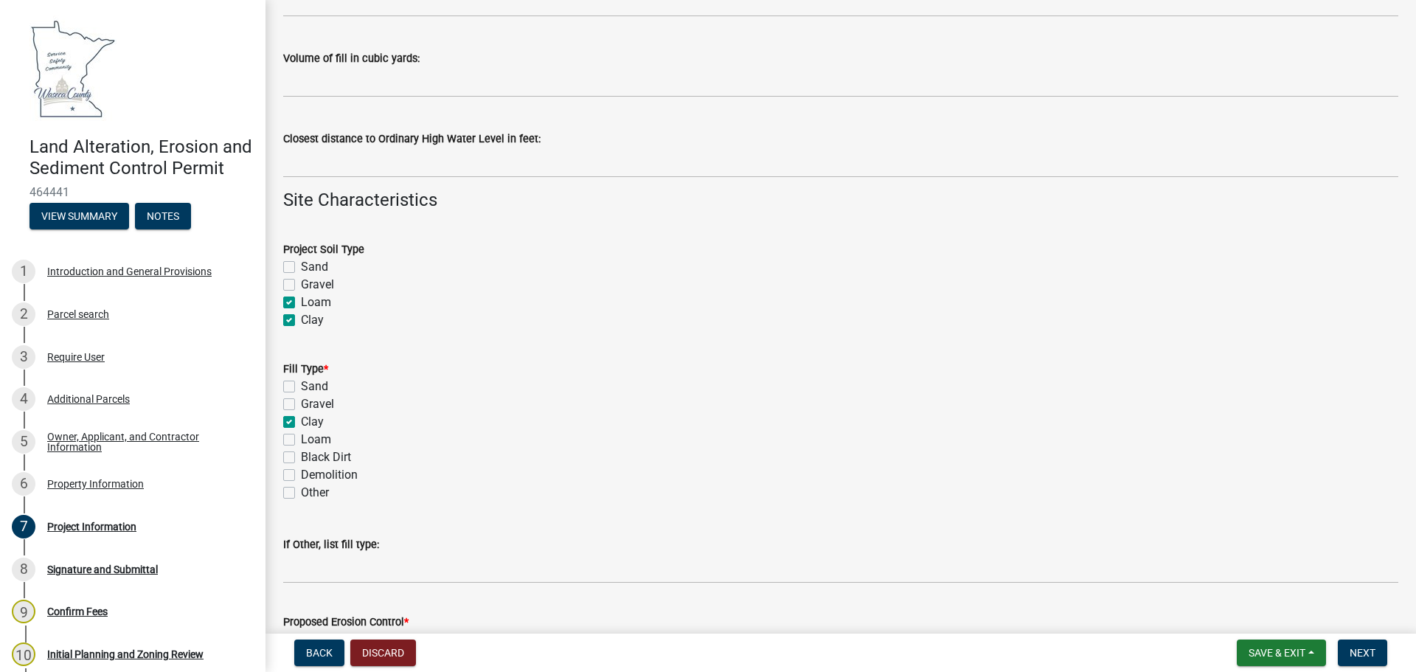
click at [301, 437] on label "Loam" at bounding box center [316, 440] width 30 height 18
click at [301, 437] on input "Loam" at bounding box center [306, 436] width 10 height 10
checkbox input "true"
checkbox input "false"
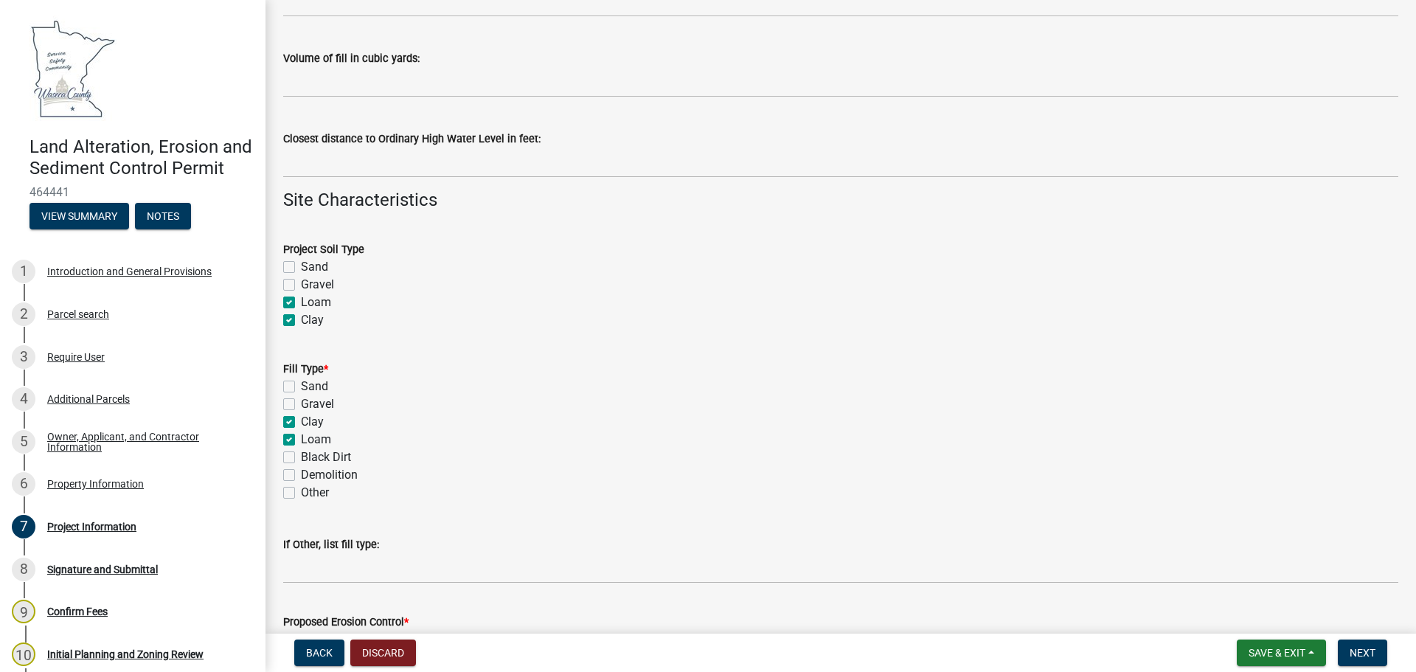
checkbox input "true"
checkbox input "false"
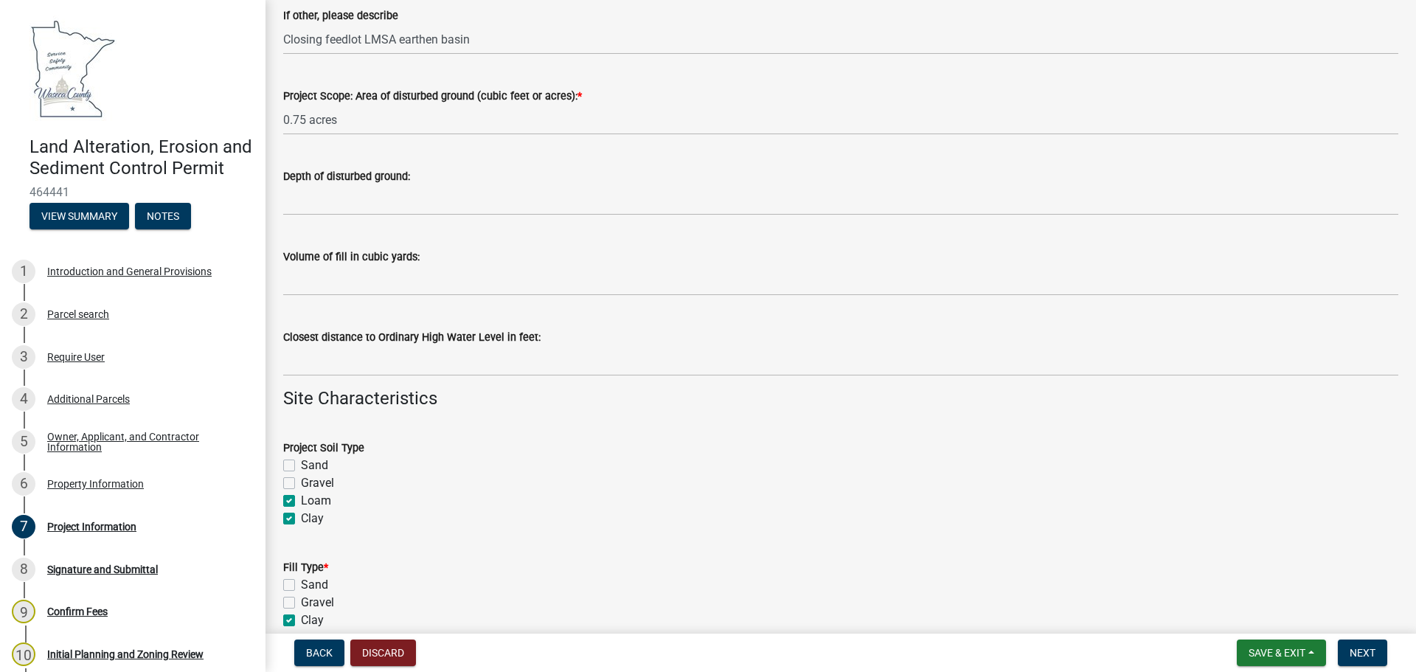
scroll to position [737, 0]
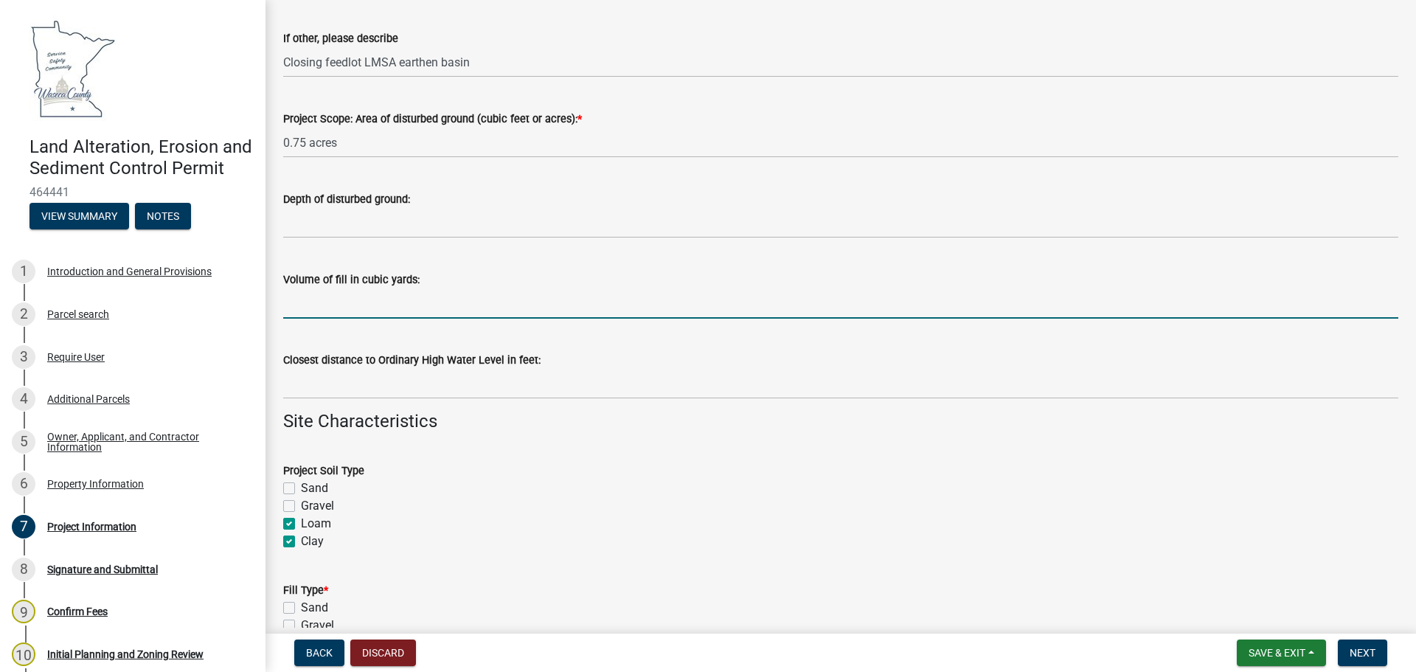
click at [355, 305] on input "Volume of fill in cubic yards:" at bounding box center [840, 303] width 1115 height 30
click at [290, 302] on input "Banks of earthen basin used as fill" at bounding box center [840, 303] width 1115 height 30
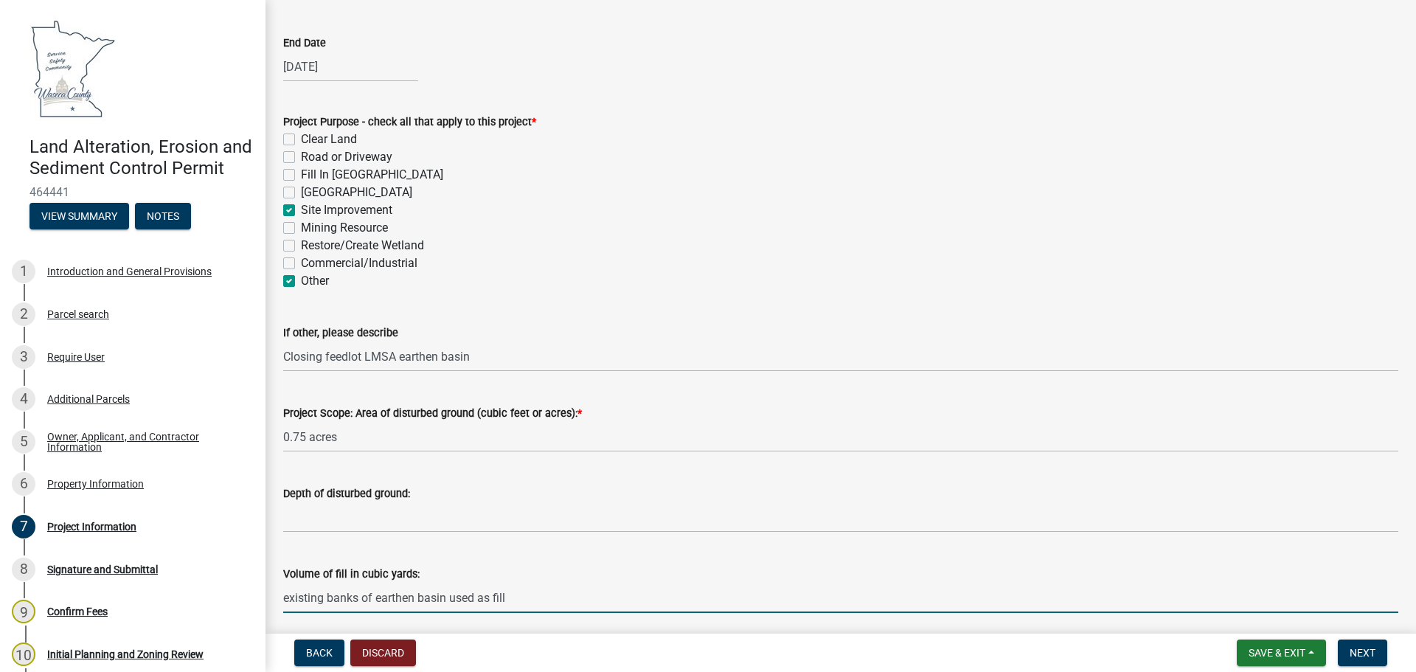
scroll to position [442, 0]
type input "existing banks of earthen basin used as fill"
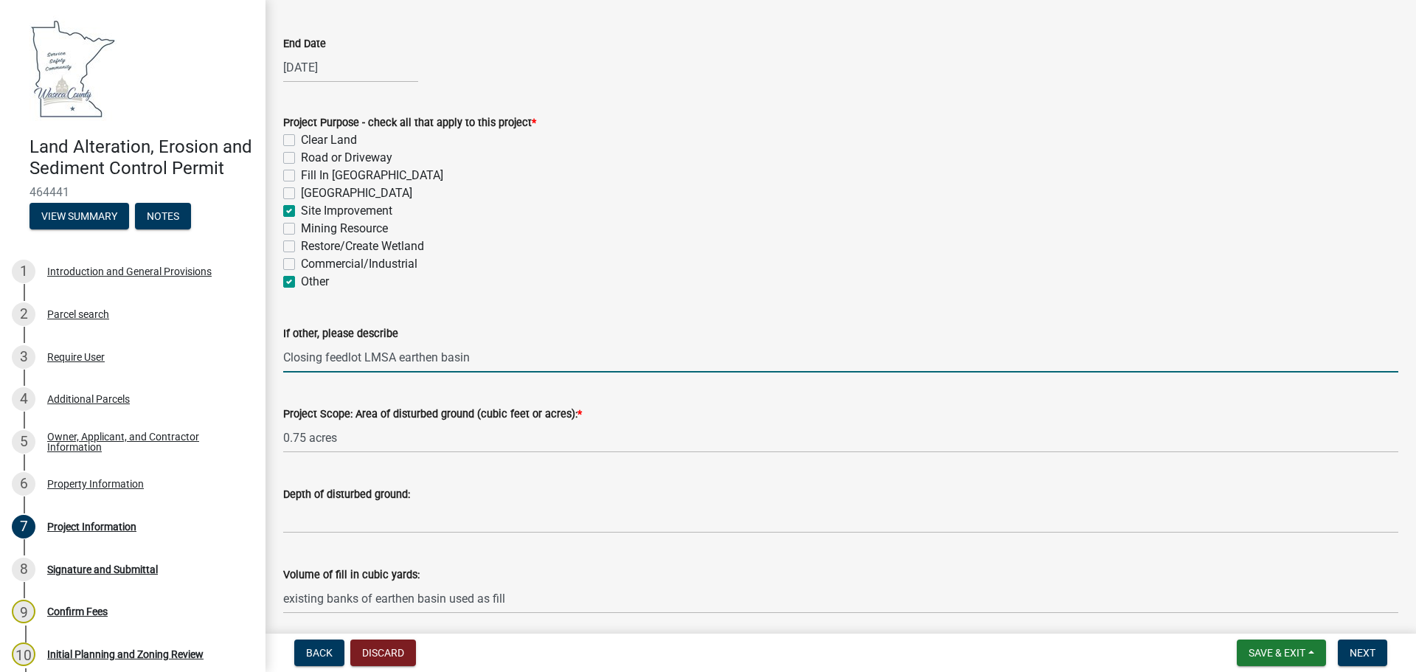
click at [508, 352] on input "Closing feedlot LMSA earthen basin" at bounding box center [840, 357] width 1115 height 30
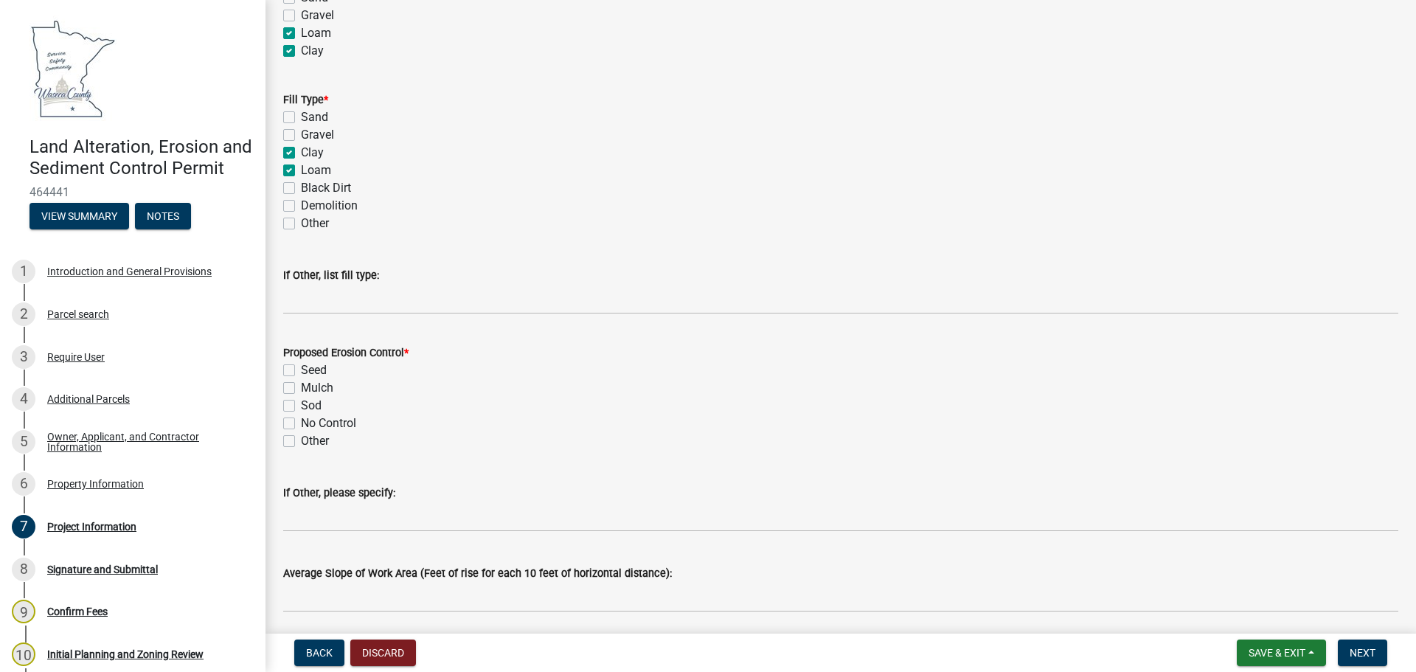
scroll to position [1253, 0]
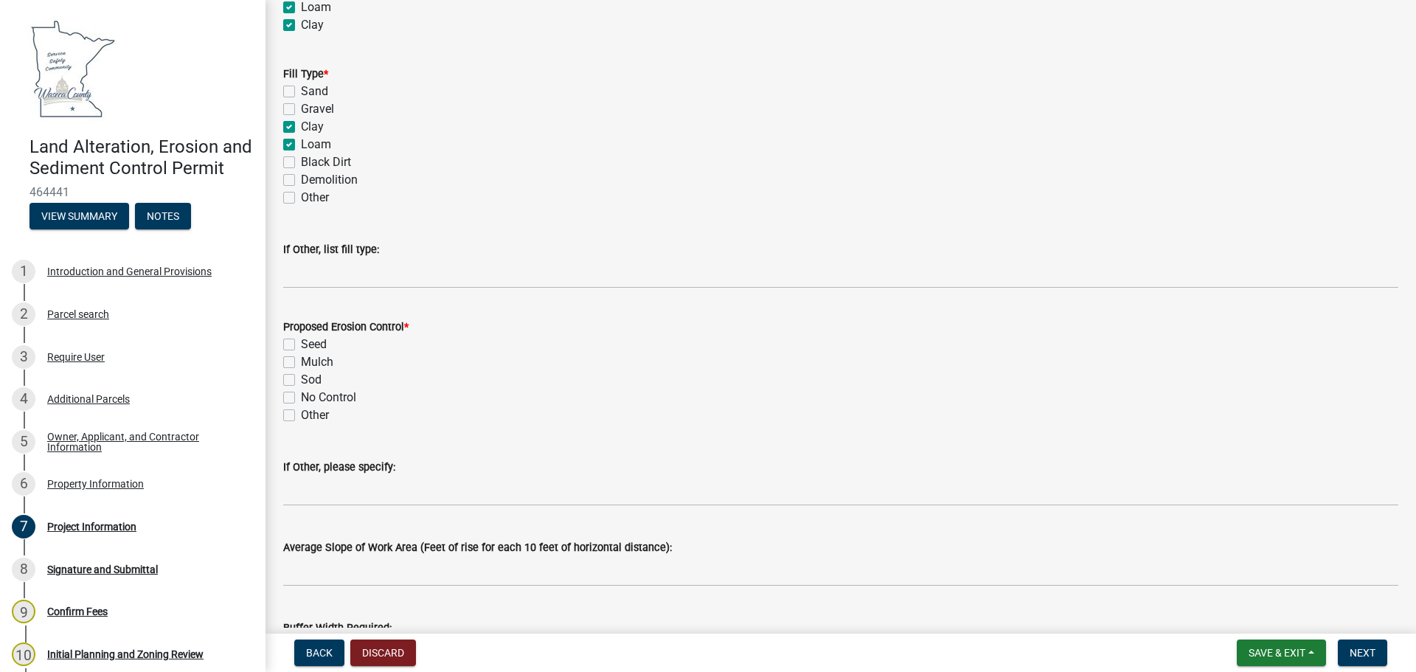
type input "Closing feedlot LMSA earthen basin and leveling area"
click at [301, 343] on label "Seed" at bounding box center [314, 344] width 26 height 18
click at [301, 343] on input "Seed" at bounding box center [306, 340] width 10 height 10
checkbox input "true"
checkbox input "false"
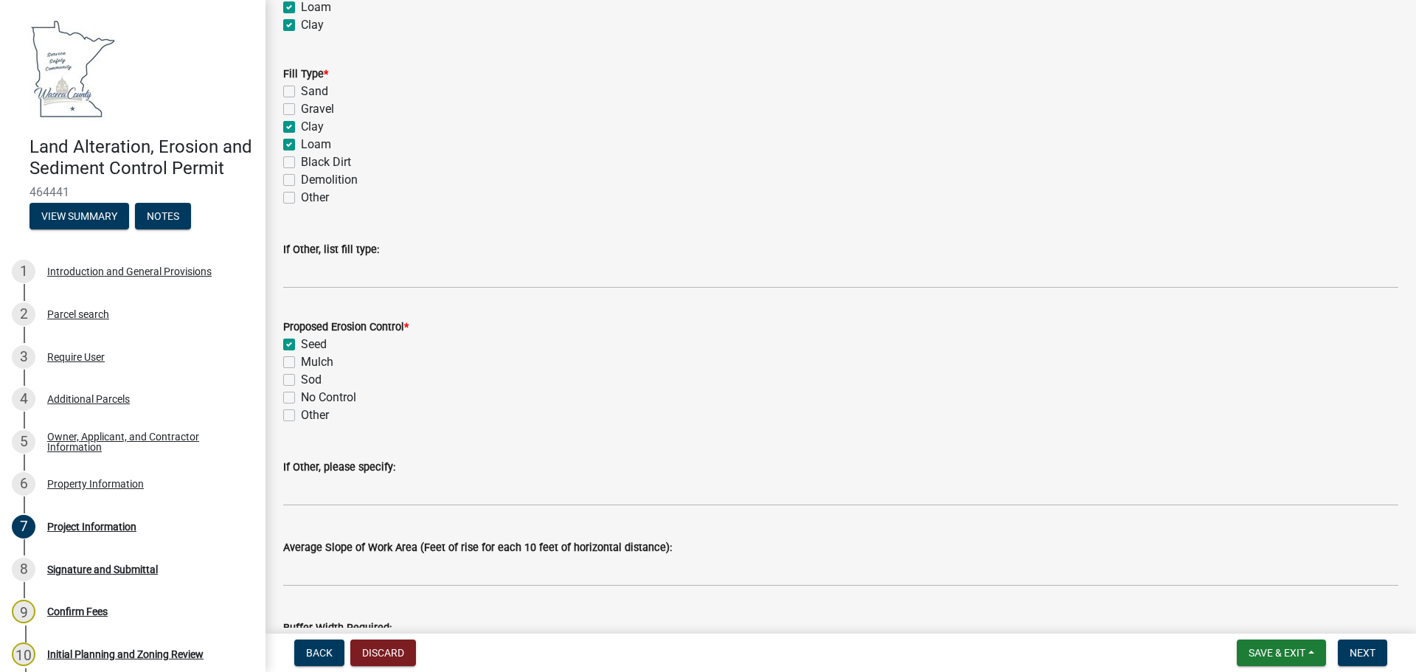
checkbox input "false"
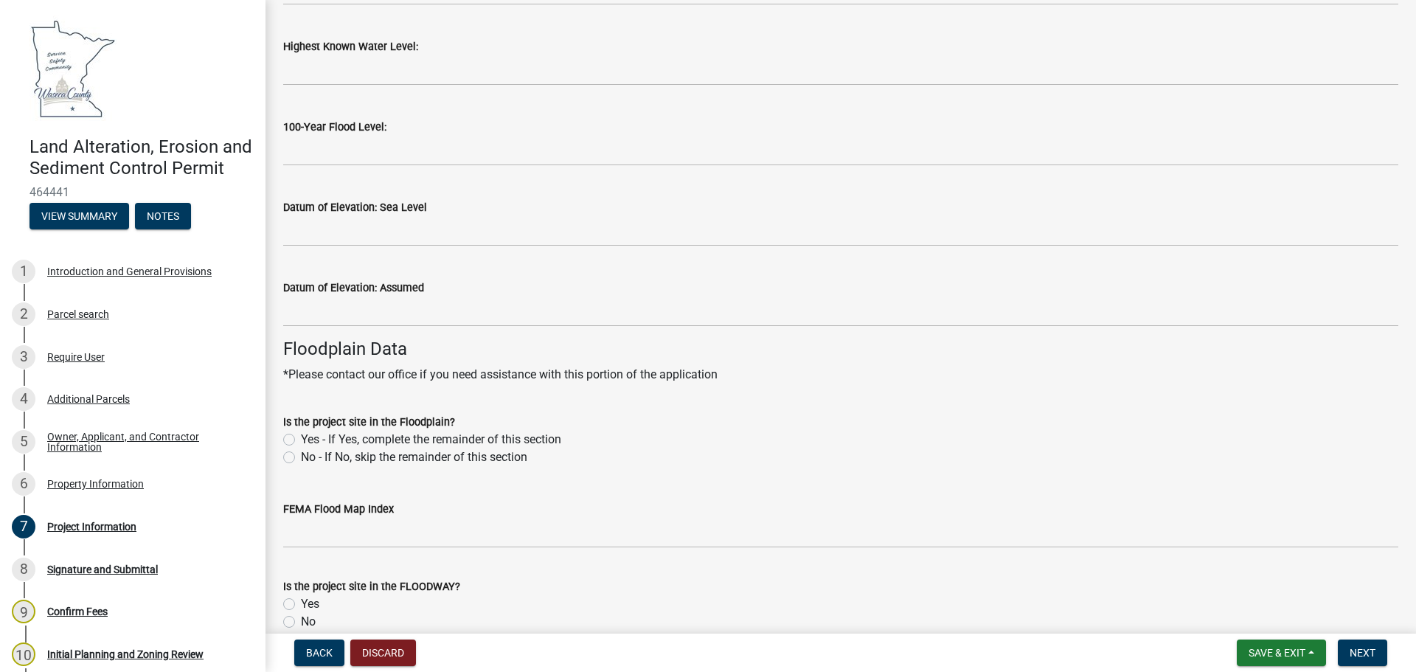
scroll to position [2728, 0]
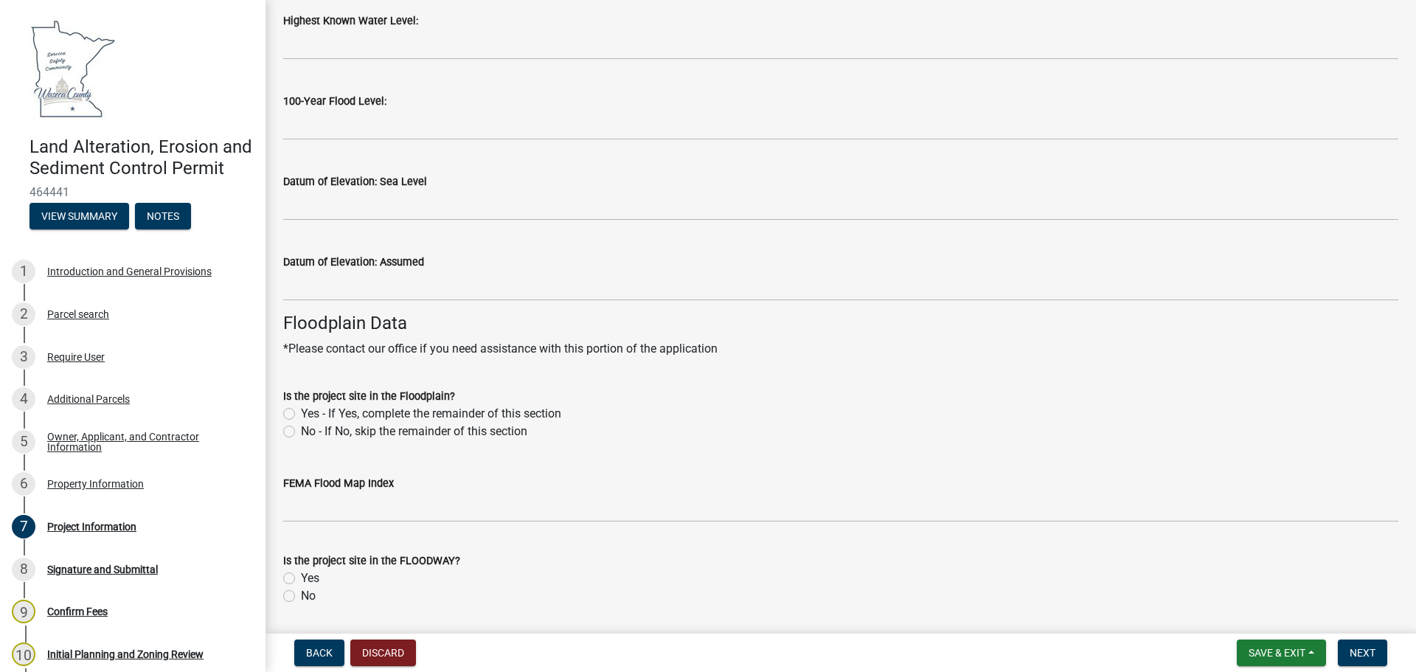
click at [301, 432] on label "No - If No, skip the remainder of this section" at bounding box center [414, 431] width 226 height 18
click at [301, 432] on input "No - If No, skip the remainder of this section" at bounding box center [306, 427] width 10 height 10
radio input "true"
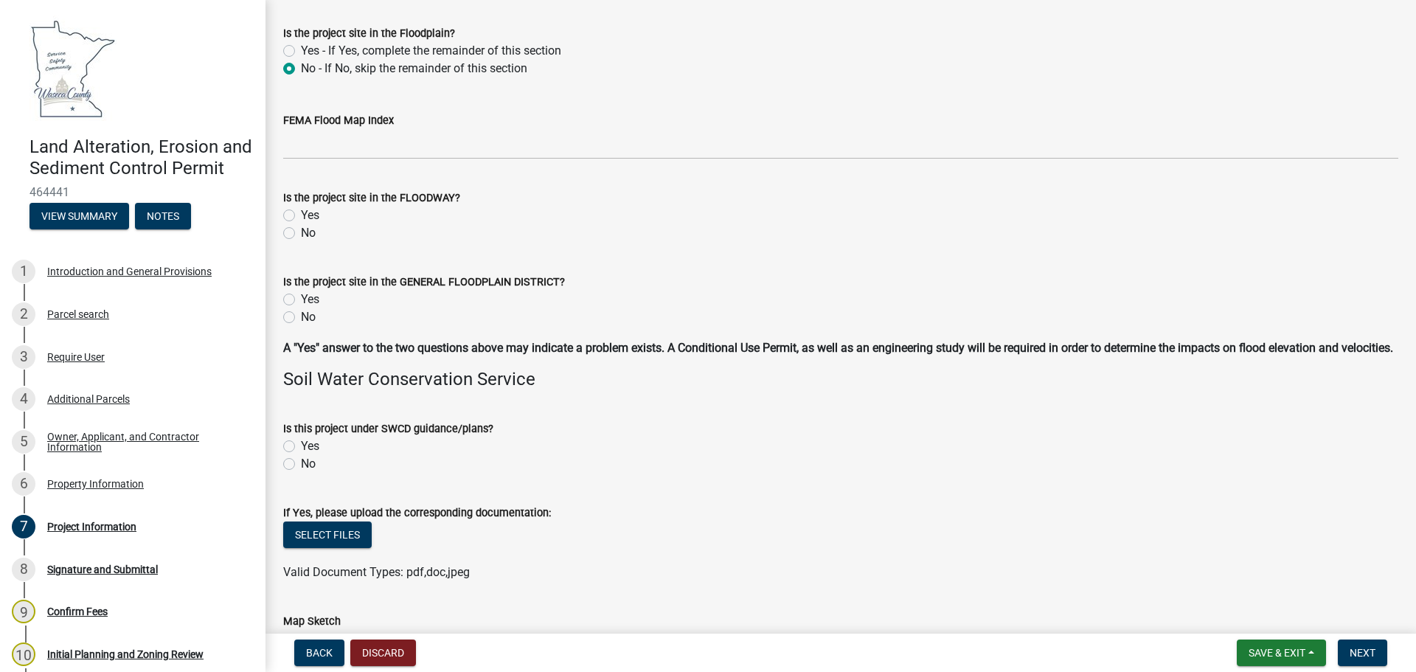
scroll to position [3097, 0]
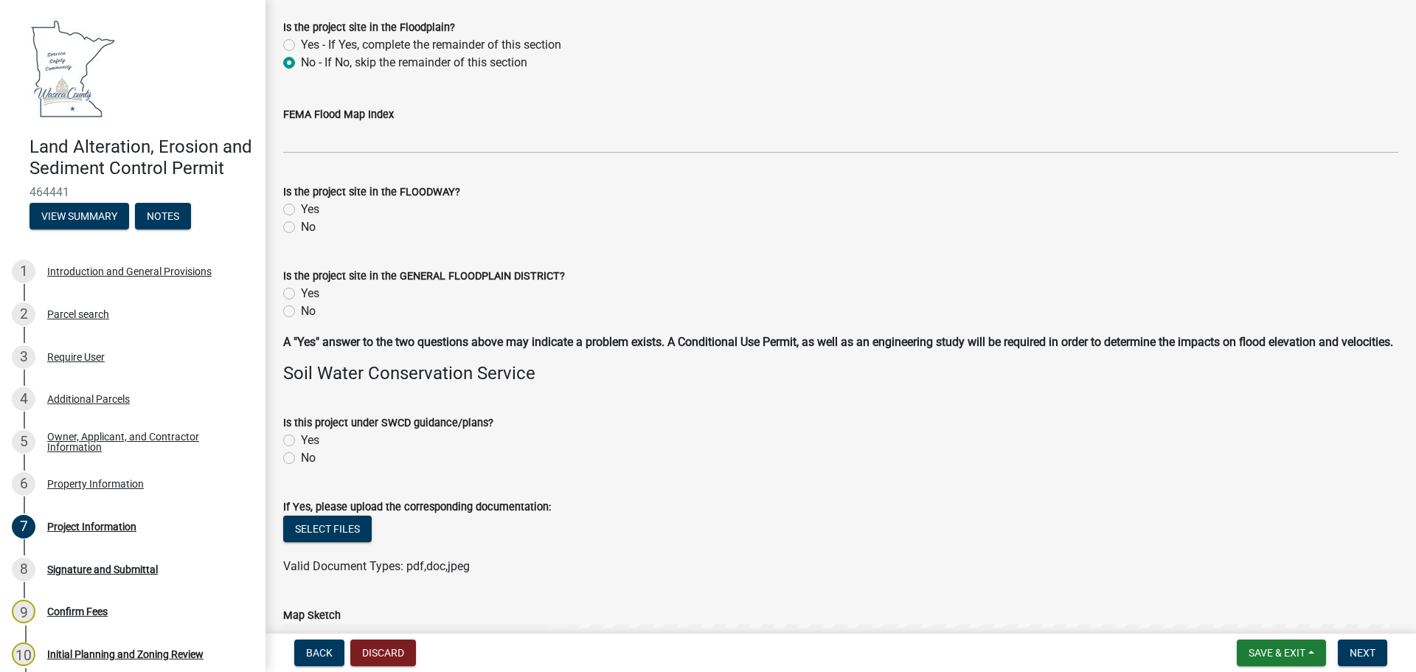
click at [301, 467] on label "No" at bounding box center [308, 458] width 15 height 18
click at [301, 459] on input "No" at bounding box center [306, 454] width 10 height 10
radio input "true"
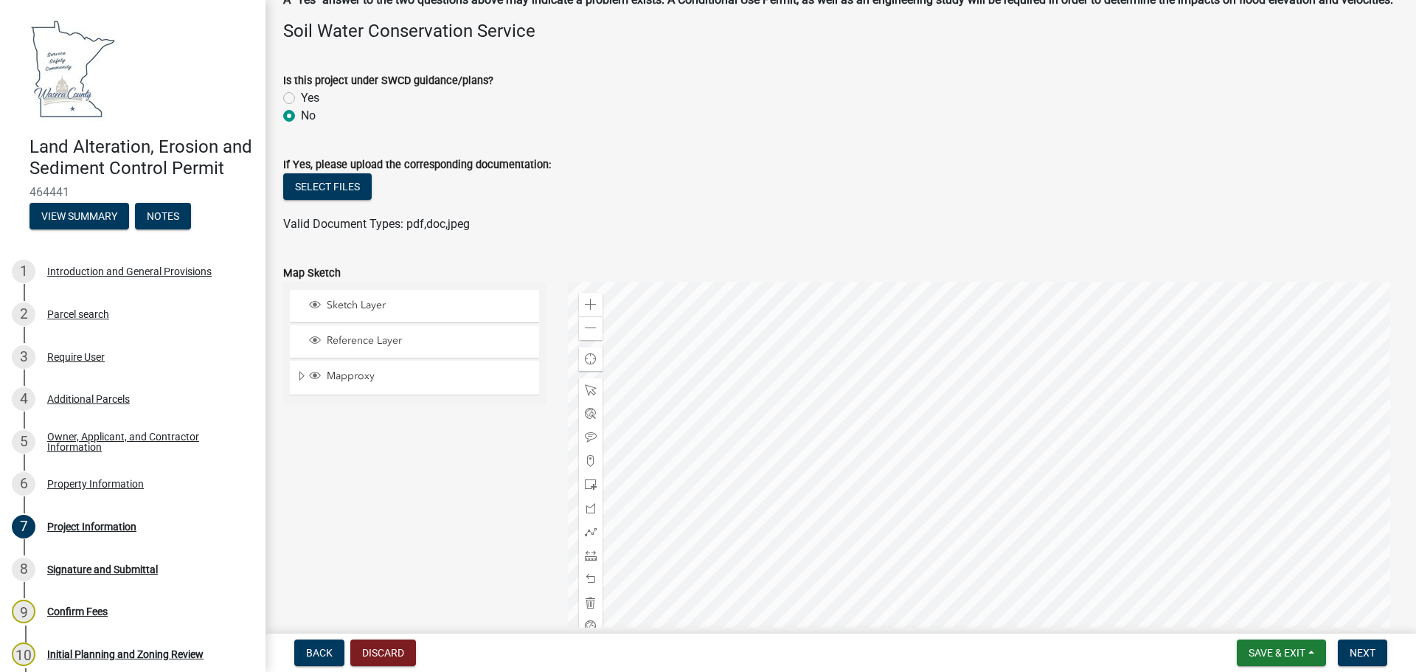
scroll to position [3465, 0]
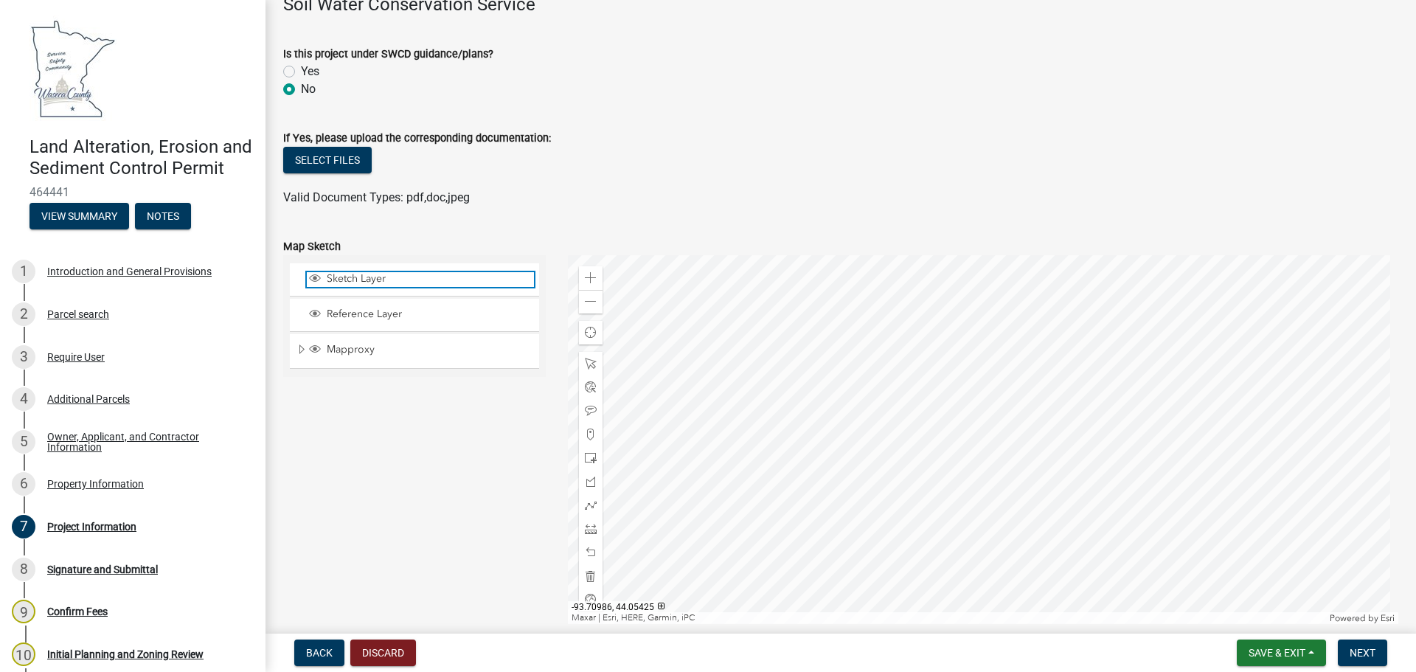
click at [384, 285] on span "Sketch Layer" at bounding box center [428, 278] width 211 height 13
click at [950, 439] on div at bounding box center [983, 439] width 831 height 369
click at [590, 440] on span at bounding box center [591, 434] width 12 height 12
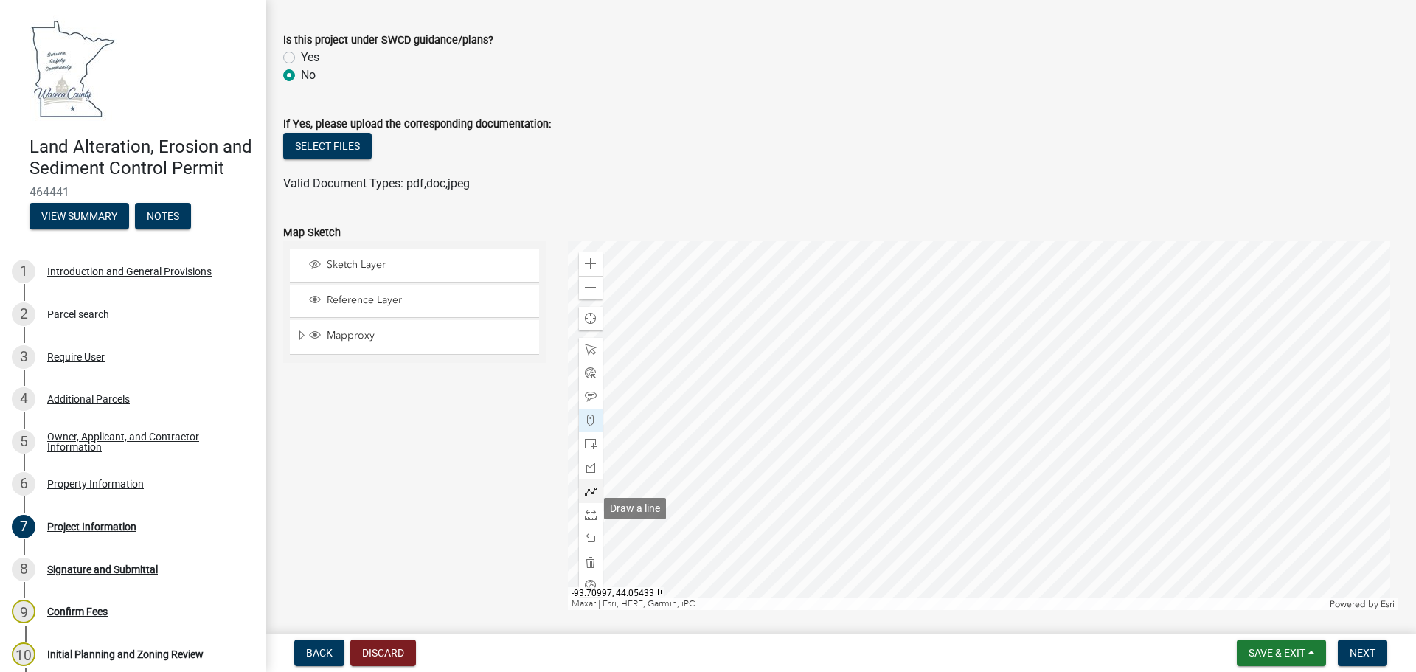
click at [585, 497] on span at bounding box center [591, 491] width 12 height 12
click at [944, 439] on div at bounding box center [983, 425] width 831 height 369
click at [947, 437] on div at bounding box center [983, 425] width 831 height 369
click at [926, 448] on div at bounding box center [983, 425] width 831 height 369
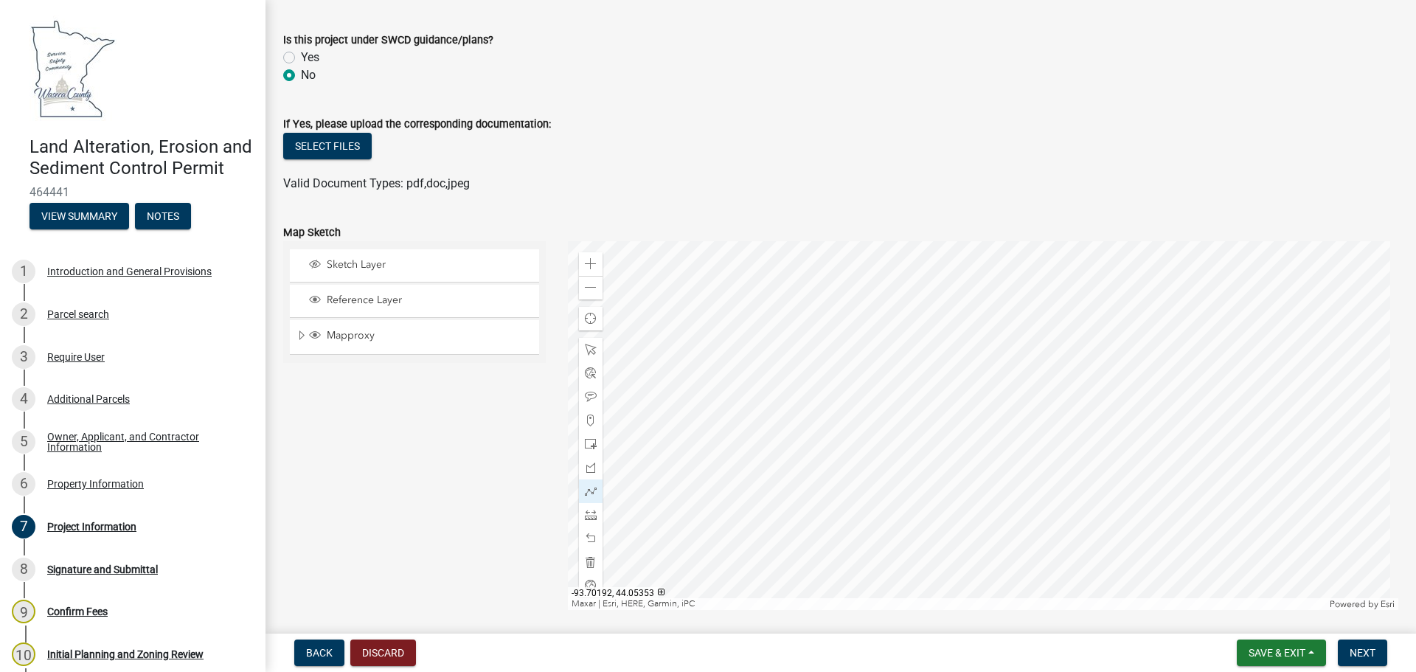
click at [949, 440] on div at bounding box center [983, 425] width 831 height 369
click at [925, 447] on div at bounding box center [983, 425] width 831 height 369
click at [930, 447] on div at bounding box center [983, 425] width 831 height 369
click at [590, 473] on span at bounding box center [591, 468] width 12 height 12
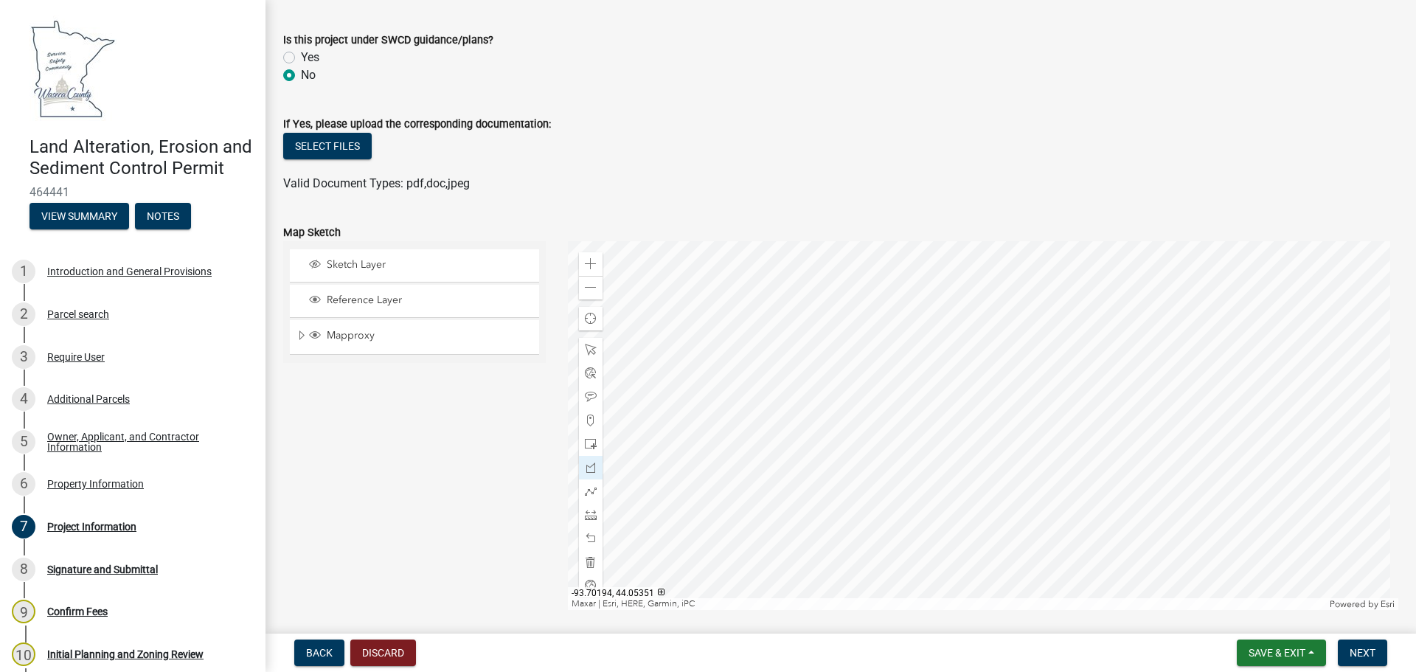
click at [919, 447] on div at bounding box center [983, 425] width 831 height 369
click at [889, 455] on div at bounding box center [983, 425] width 831 height 369
click at [912, 446] on div at bounding box center [983, 425] width 831 height 369
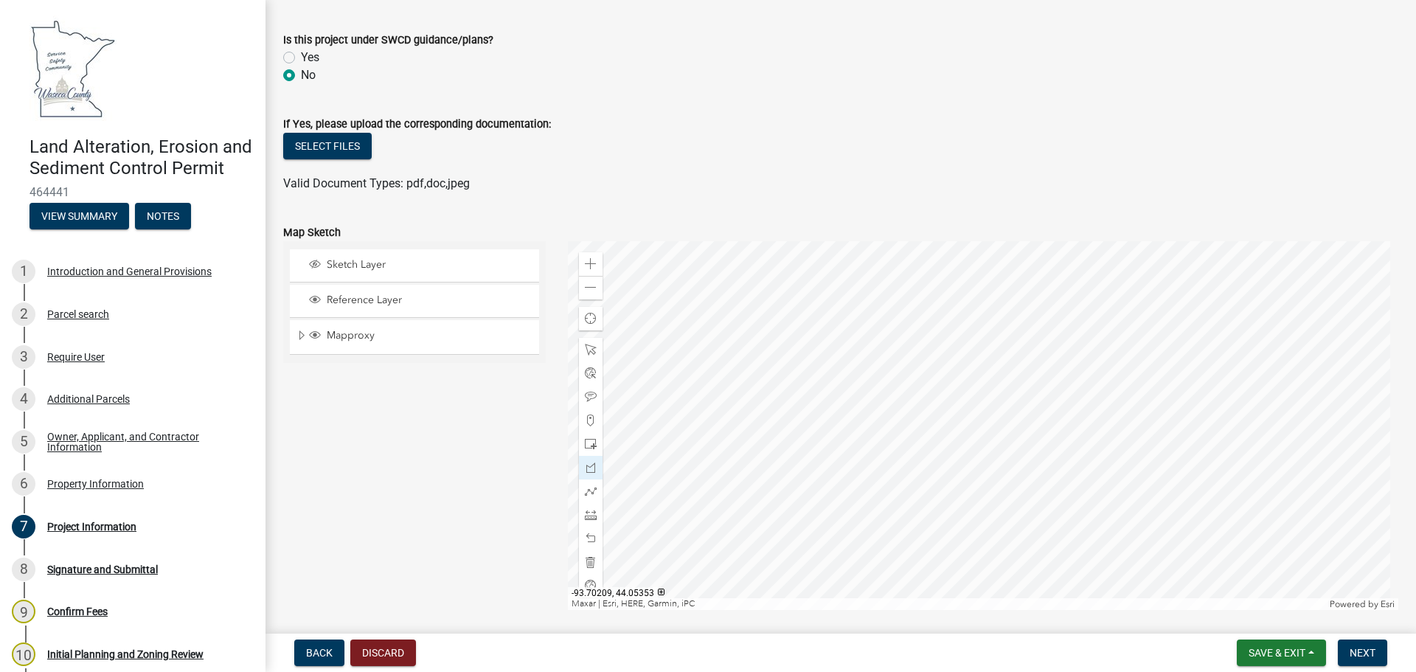
click at [912, 446] on div at bounding box center [983, 425] width 831 height 369
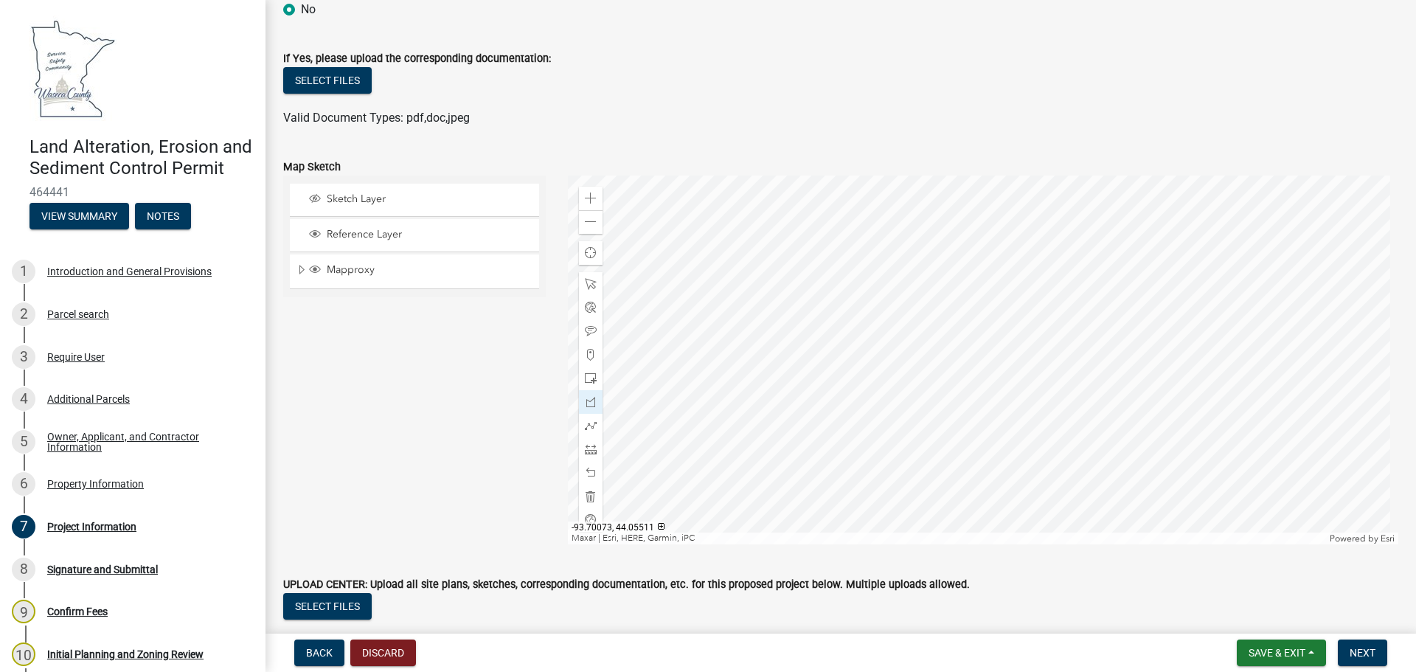
scroll to position [3553, 0]
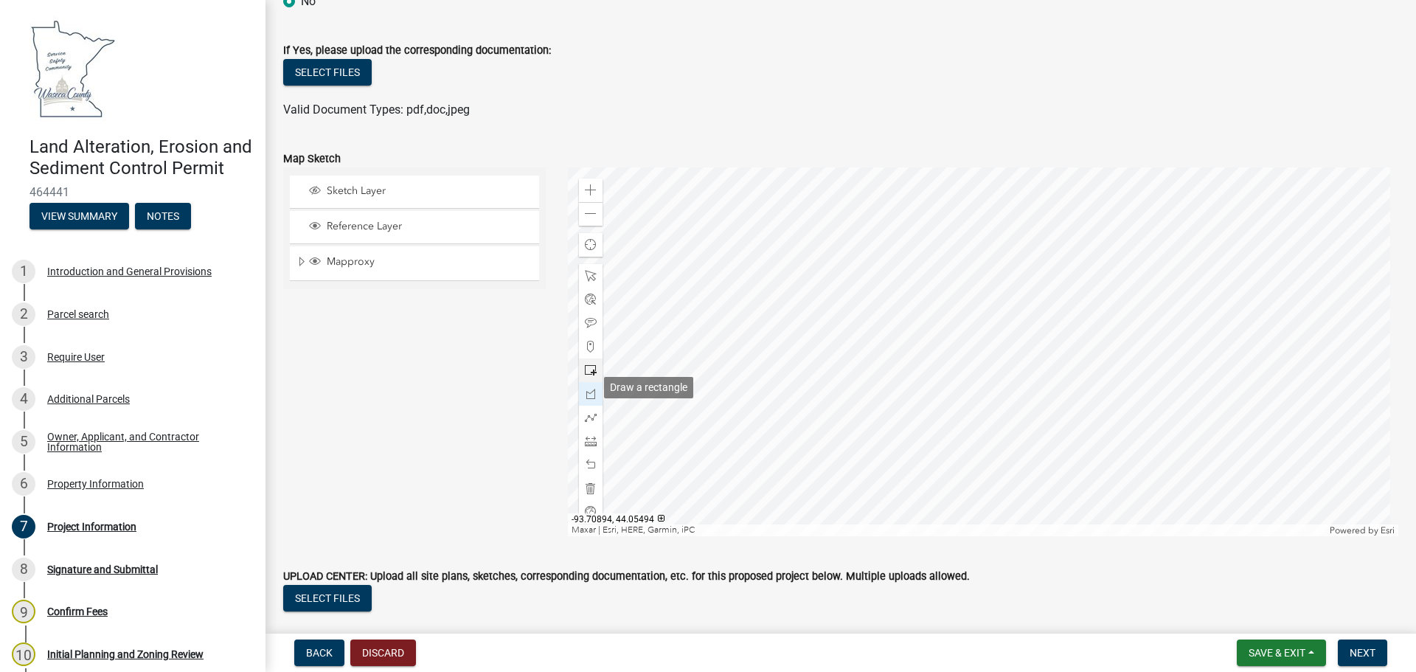
click at [588, 376] on span at bounding box center [591, 370] width 12 height 12
click at [899, 363] on div at bounding box center [983, 351] width 831 height 369
click at [899, 364] on div at bounding box center [983, 351] width 831 height 369
click at [918, 388] on div at bounding box center [983, 351] width 831 height 369
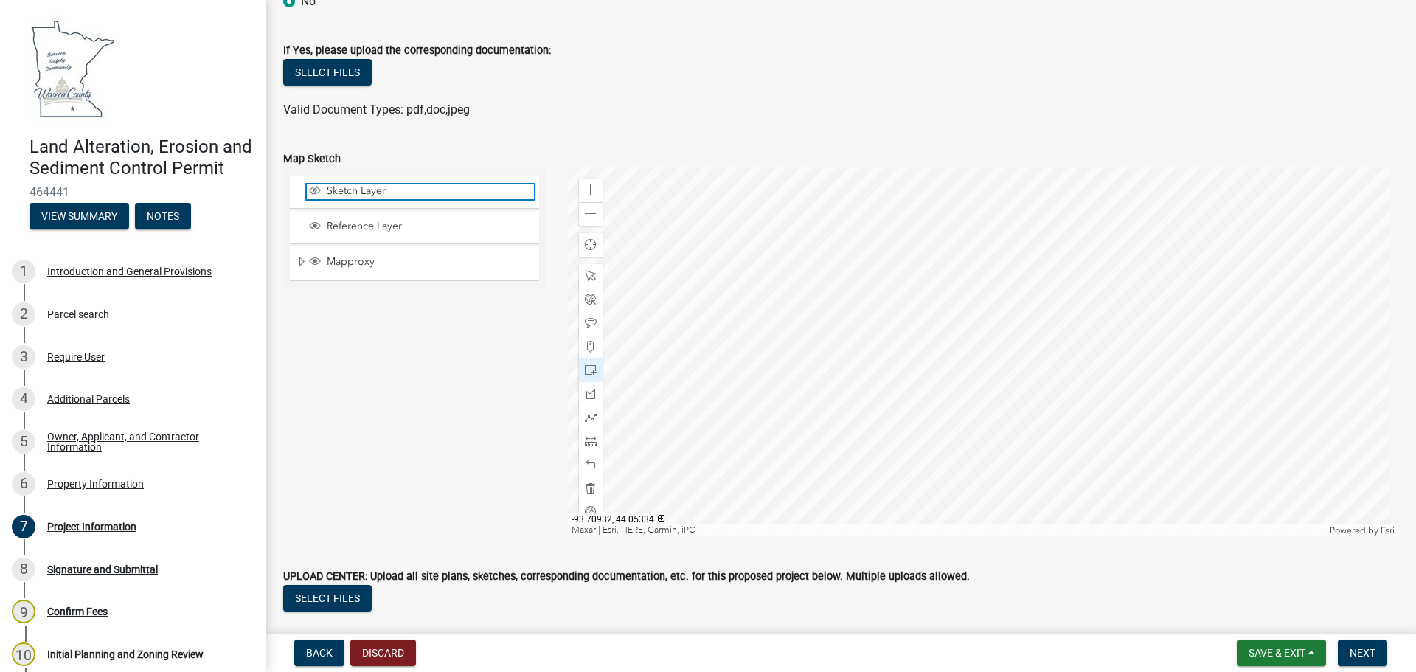
click at [371, 198] on span "Sketch Layer" at bounding box center [428, 190] width 211 height 13
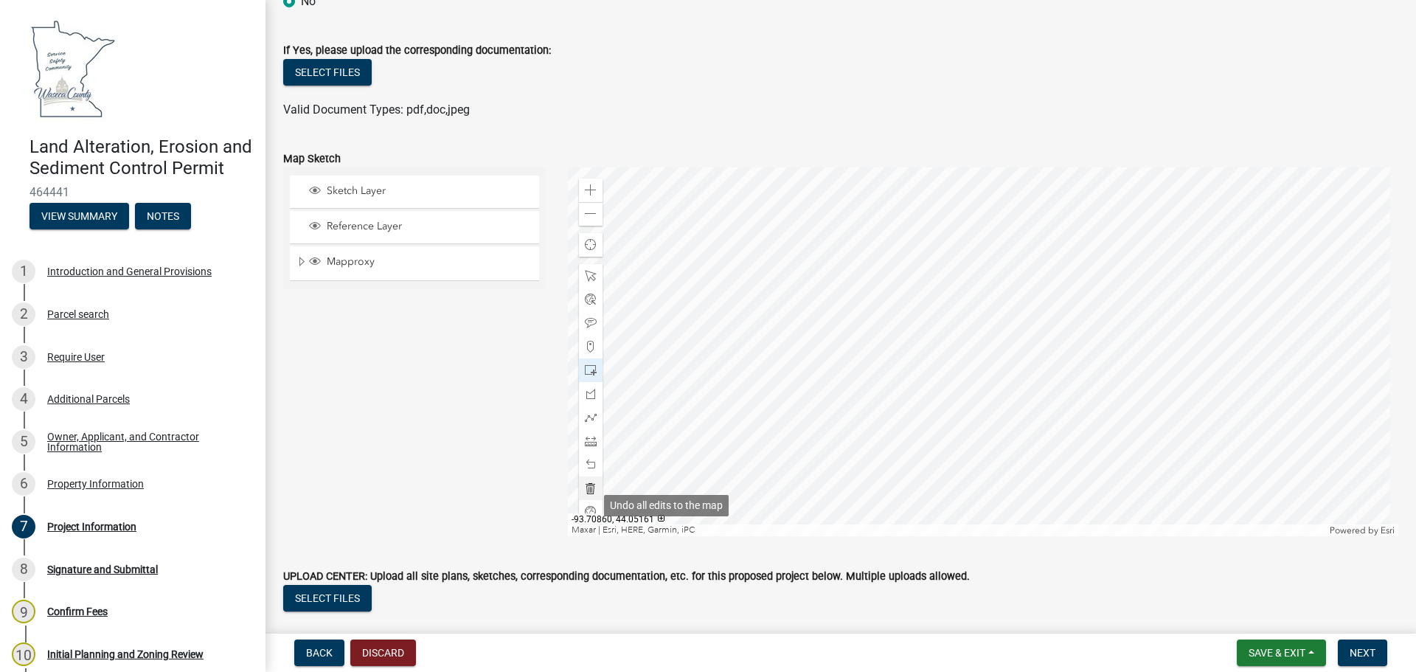
click at [585, 494] on span at bounding box center [591, 488] width 12 height 12
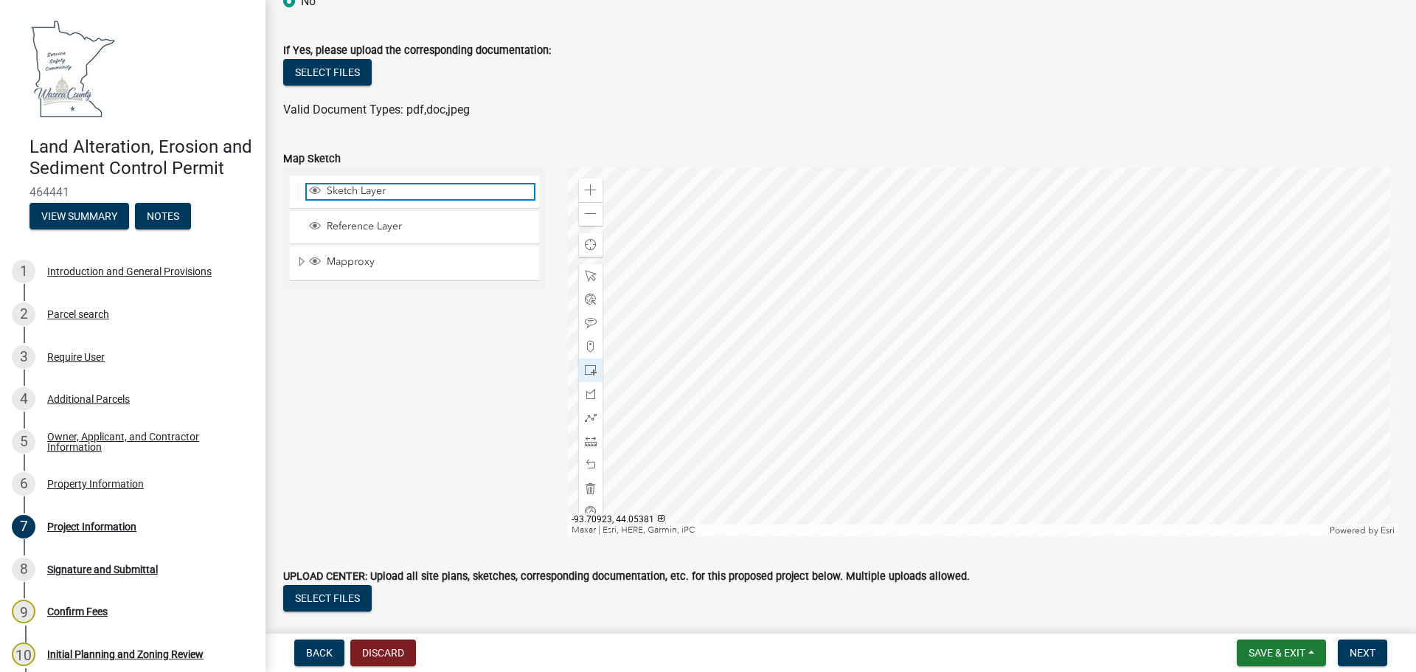
click at [422, 198] on span "Sketch Layer" at bounding box center [428, 190] width 211 height 13
click at [588, 352] on span at bounding box center [591, 347] width 12 height 12
click at [908, 378] on div at bounding box center [983, 351] width 831 height 369
click at [408, 198] on span "Sketch Layer" at bounding box center [428, 190] width 211 height 13
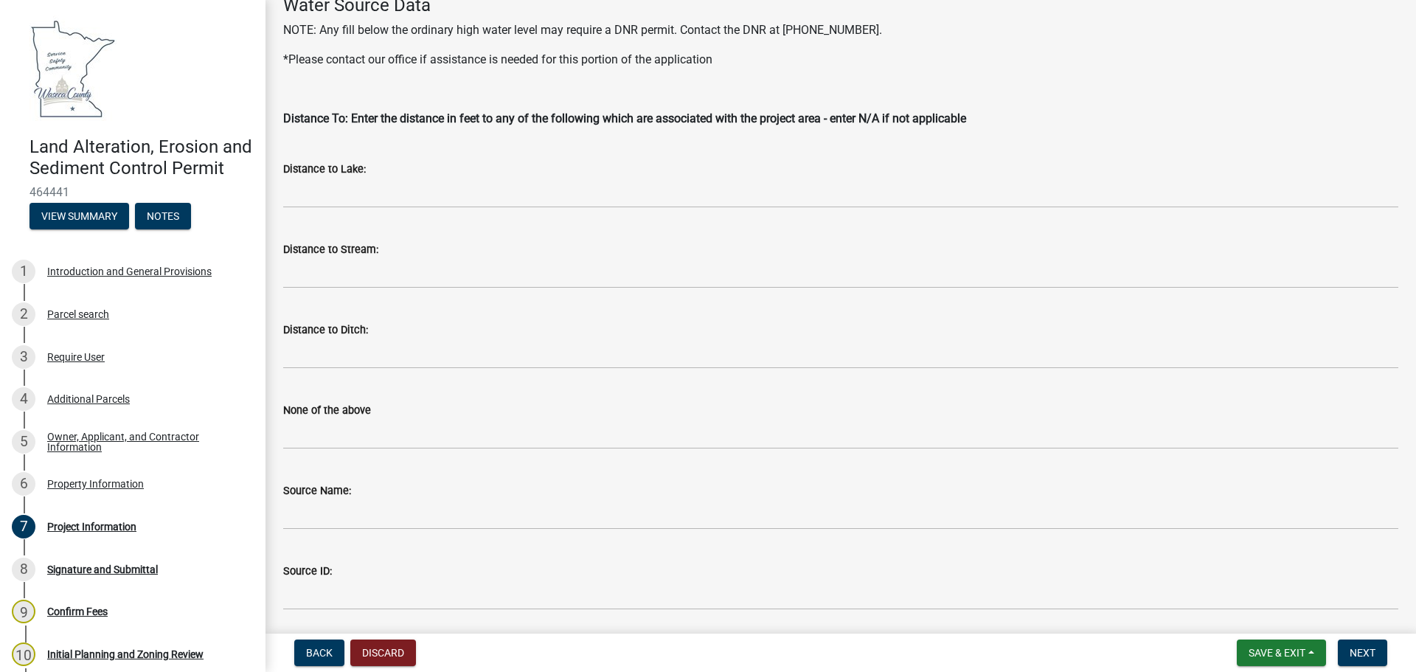
scroll to position [1931, 0]
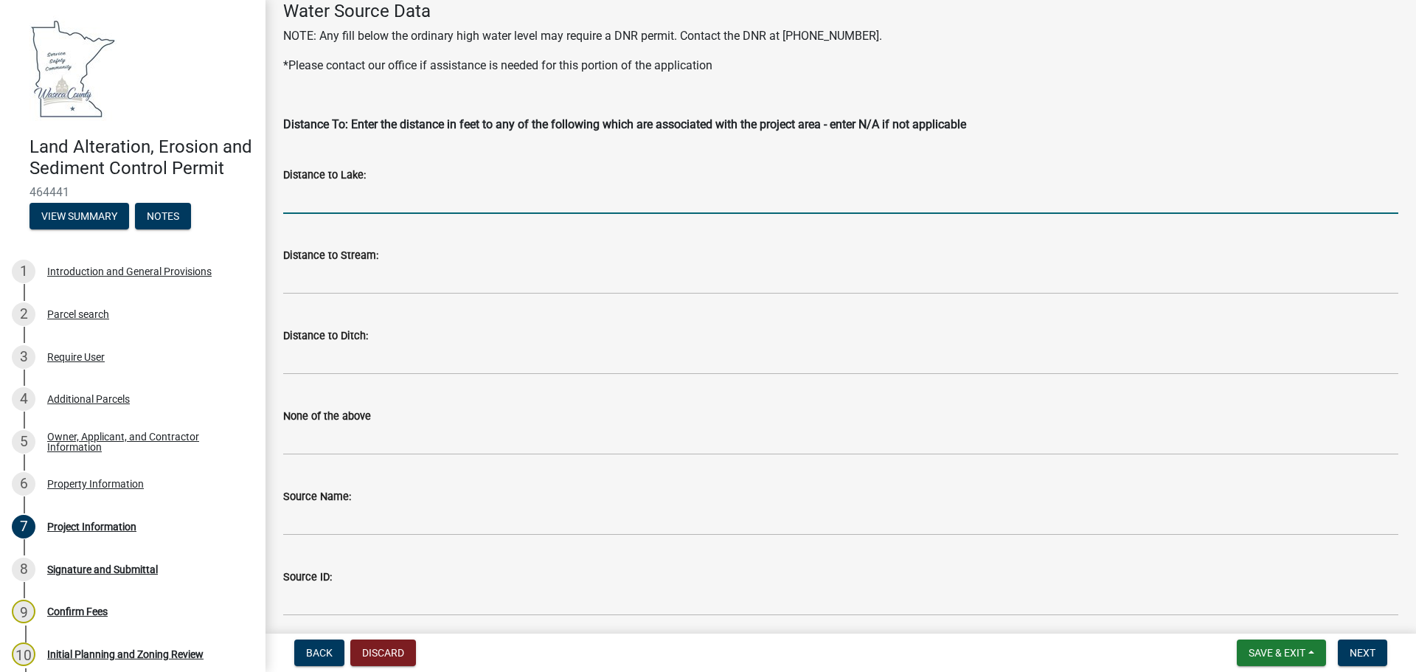
click at [412, 203] on input "Distance to Lake:" at bounding box center [840, 199] width 1115 height 30
type input "1,100"
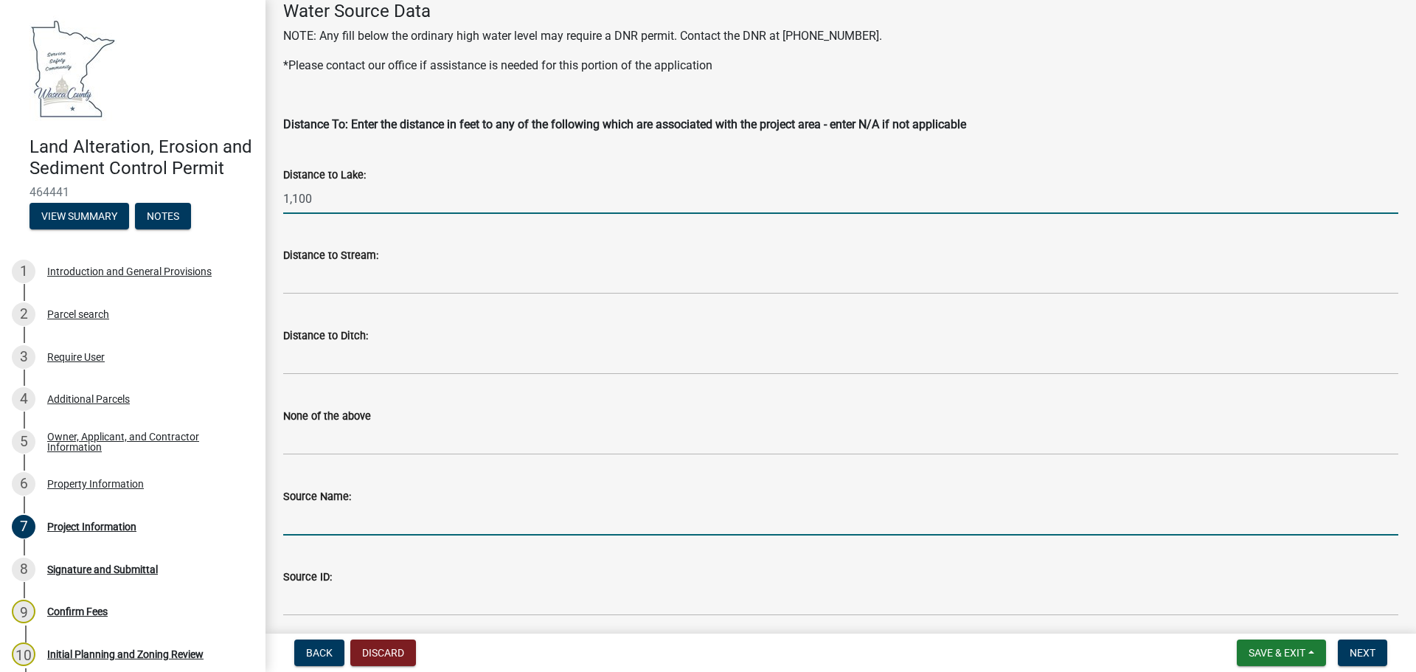
click at [335, 523] on input "Source Name:" at bounding box center [840, 520] width 1115 height 30
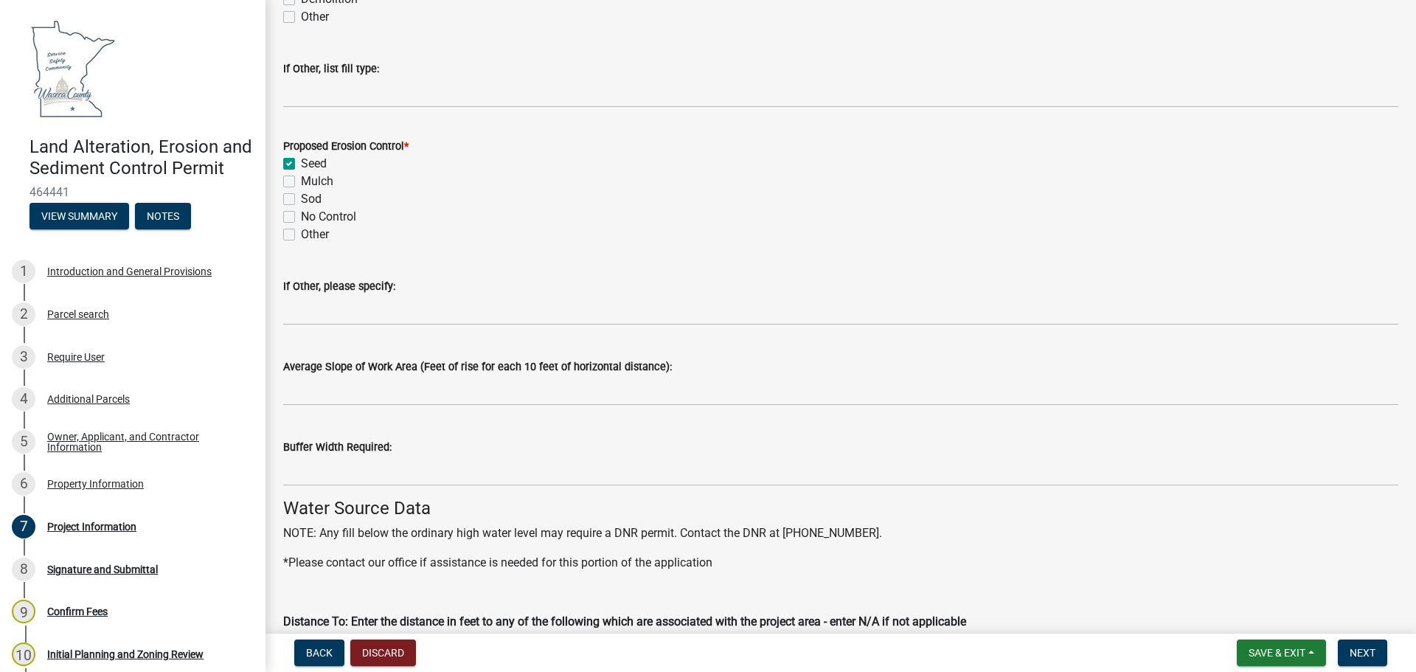
scroll to position [1415, 0]
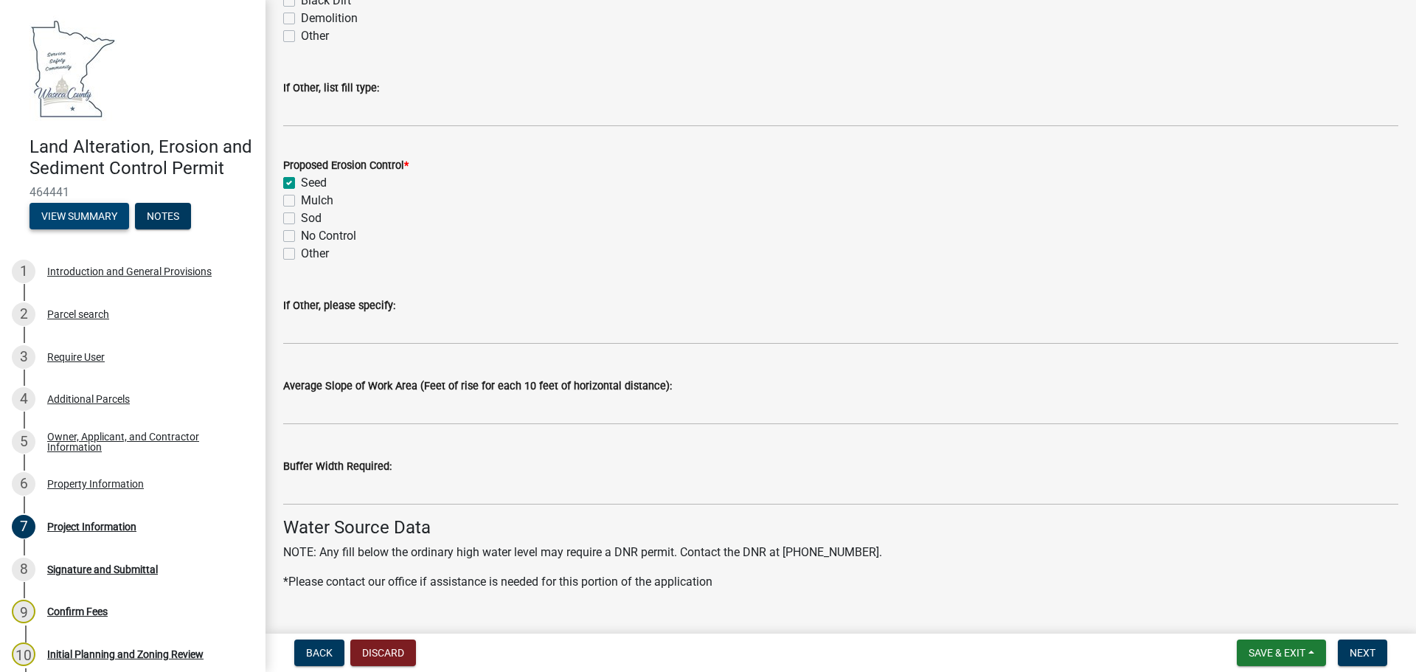
type input "[GEOGRAPHIC_DATA]"
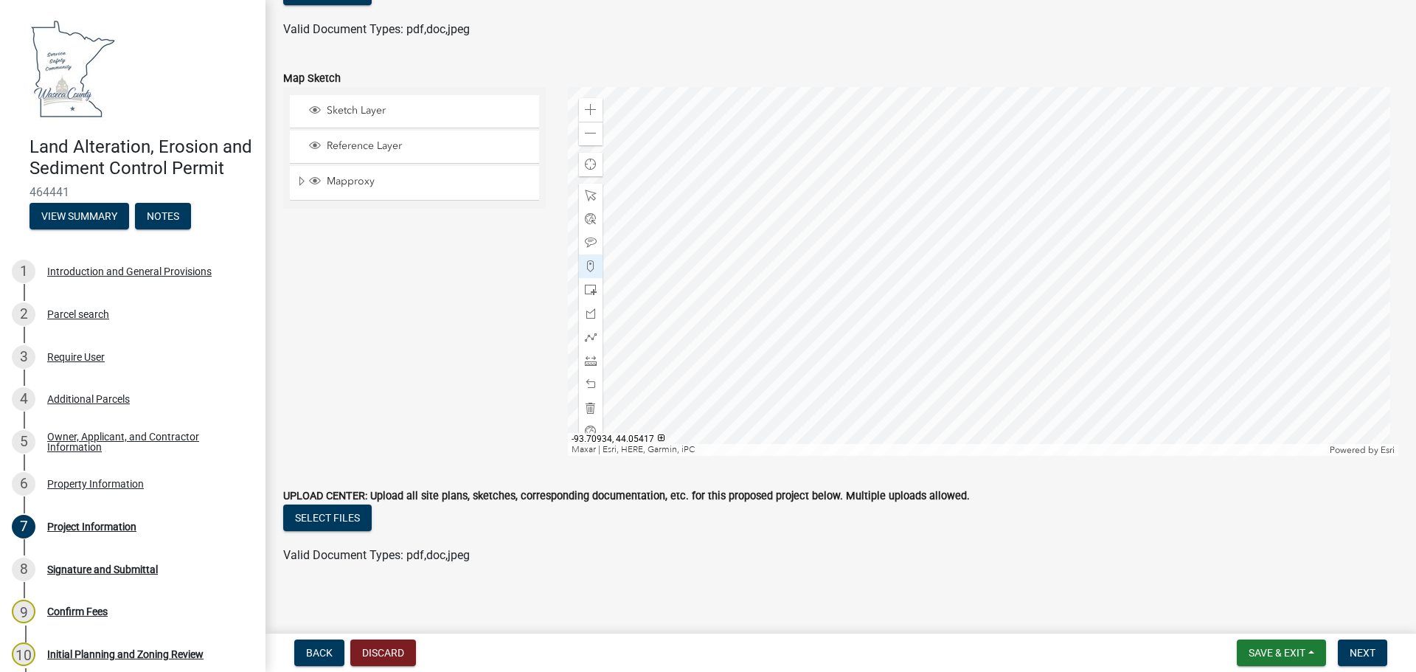
scroll to position [3659, 0]
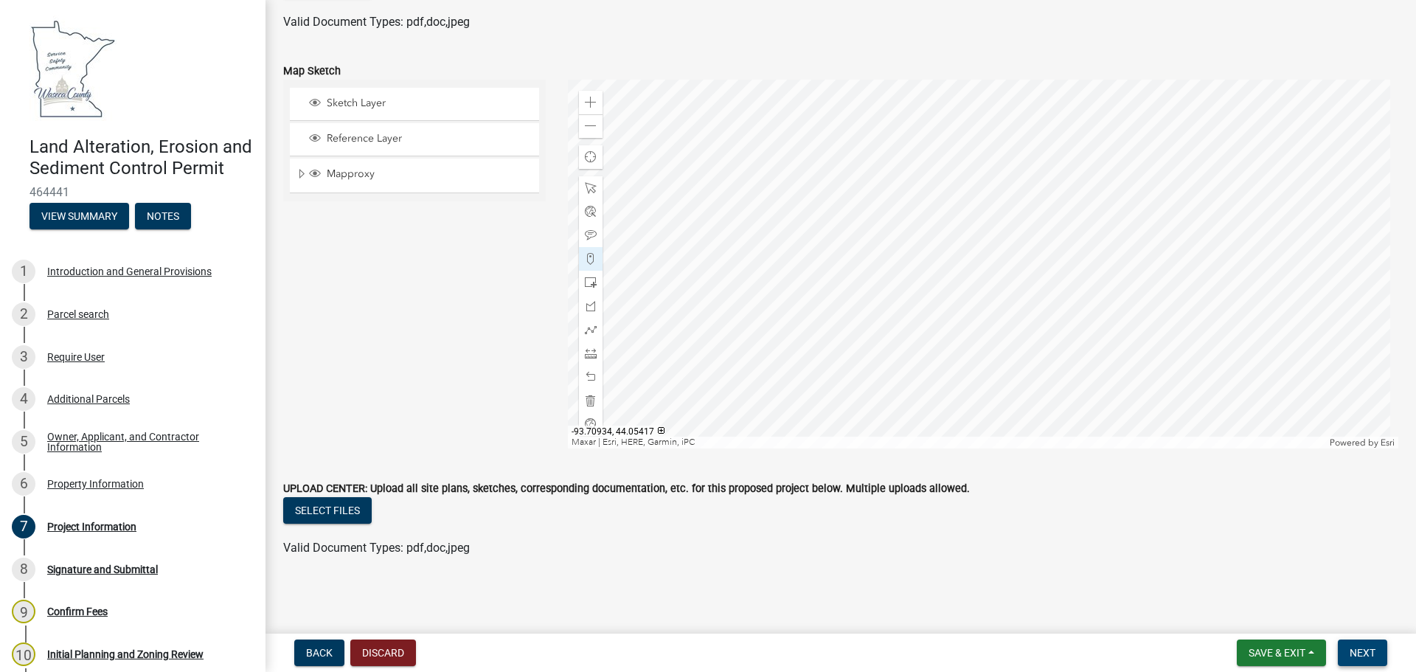
click at [1357, 653] on span "Next" at bounding box center [1362, 653] width 26 height 12
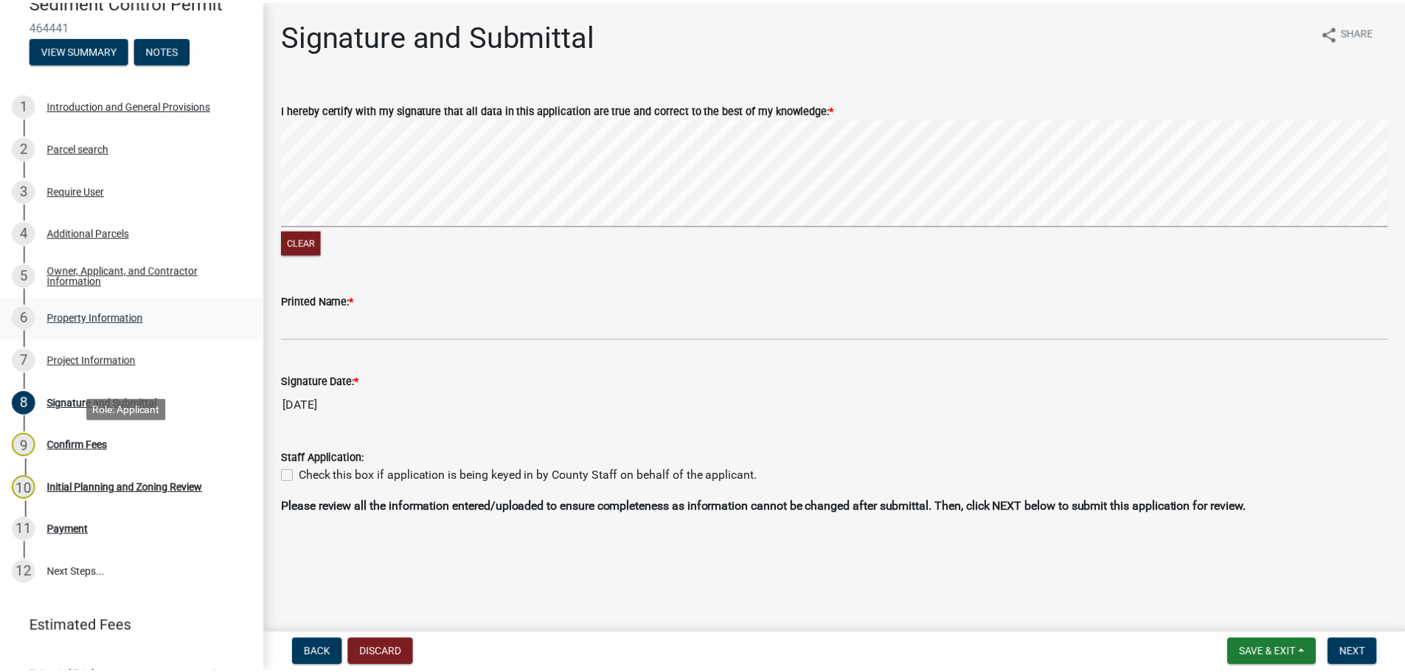
scroll to position [214, 0]
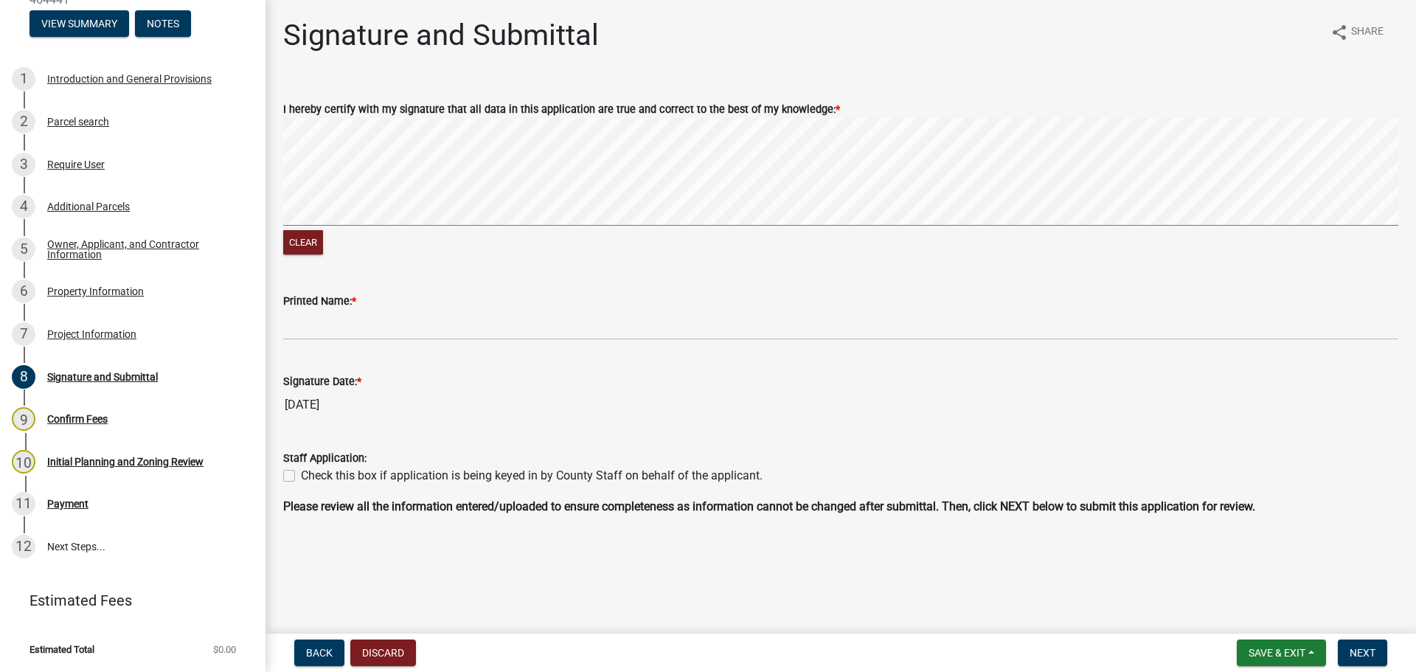
click at [301, 473] on label "Check this box if application is being keyed in by County Staff on behalf of th…" at bounding box center [532, 476] width 462 height 18
click at [301, 473] on input "Check this box if application is being keyed in by County Staff on behalf of th…" at bounding box center [306, 472] width 10 height 10
checkbox input "true"
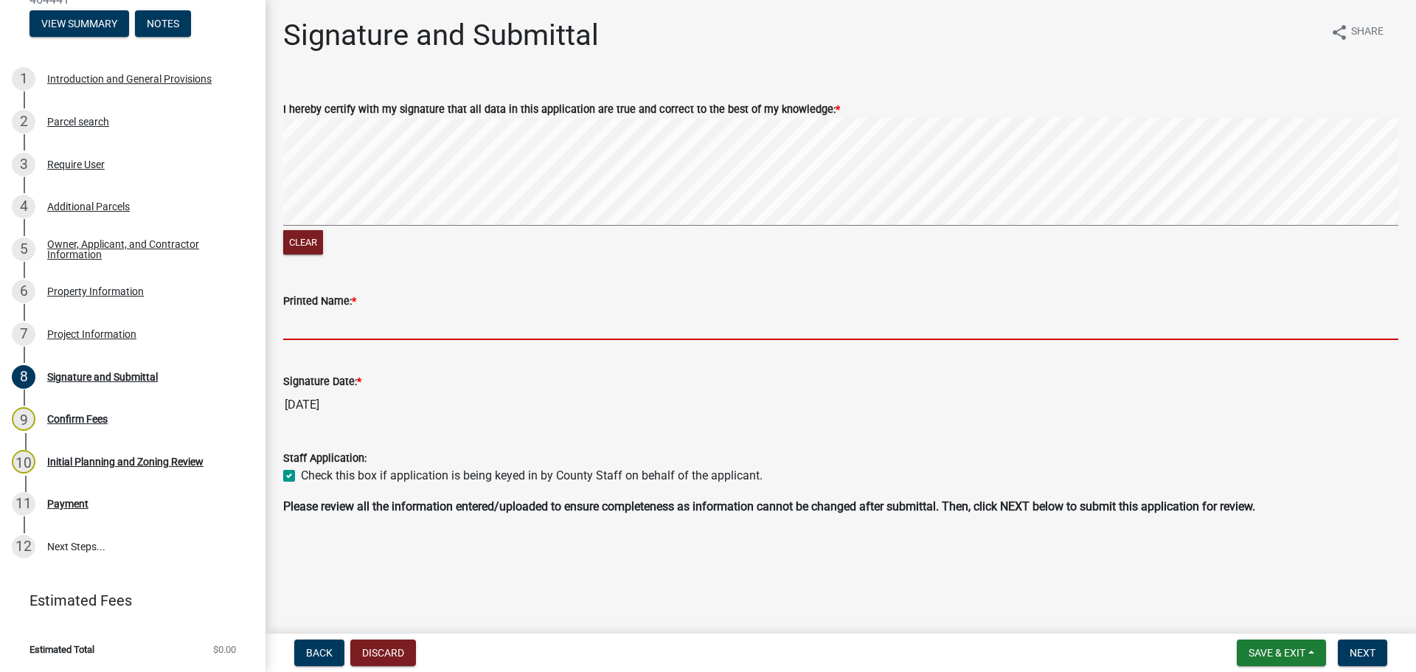
click at [327, 323] on input "Printed Name: *" at bounding box center [840, 325] width 1115 height 30
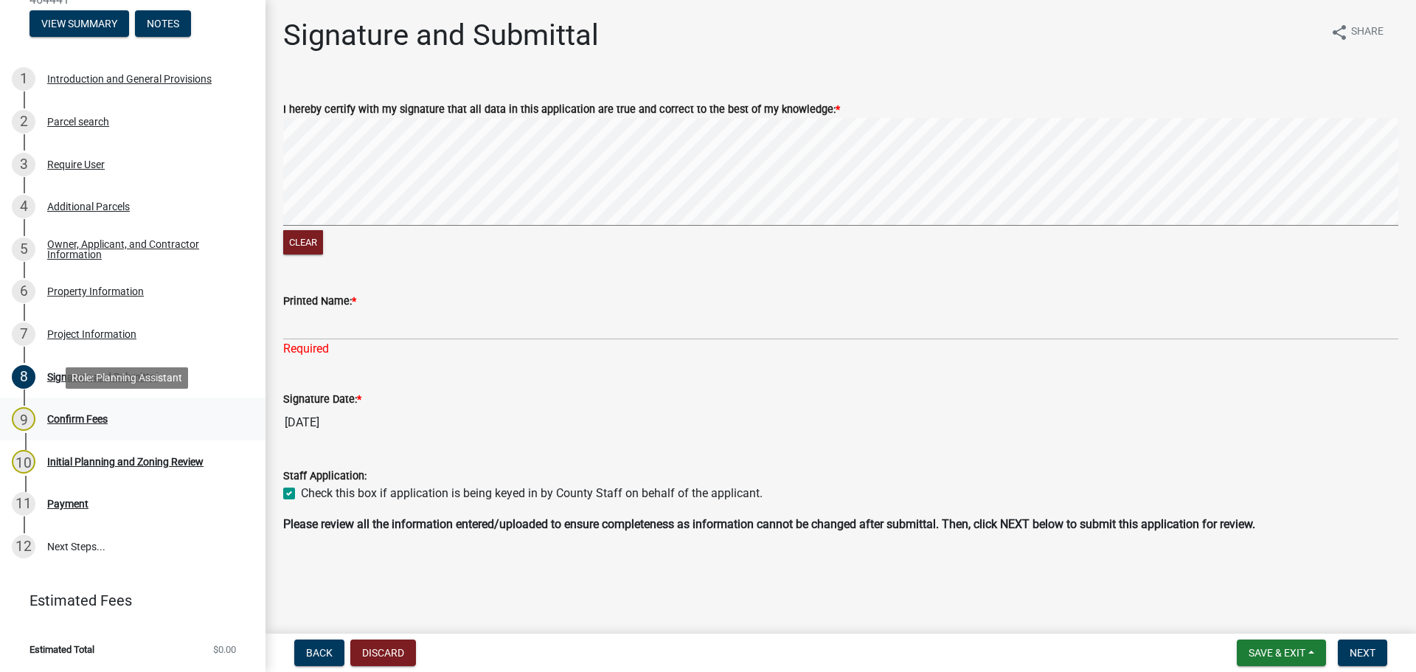
click at [80, 420] on div "Confirm Fees" at bounding box center [77, 419] width 60 height 10
click at [1268, 649] on span "Save & Exit" at bounding box center [1276, 653] width 57 height 12
click at [1252, 611] on button "Save & Exit" at bounding box center [1267, 614] width 118 height 35
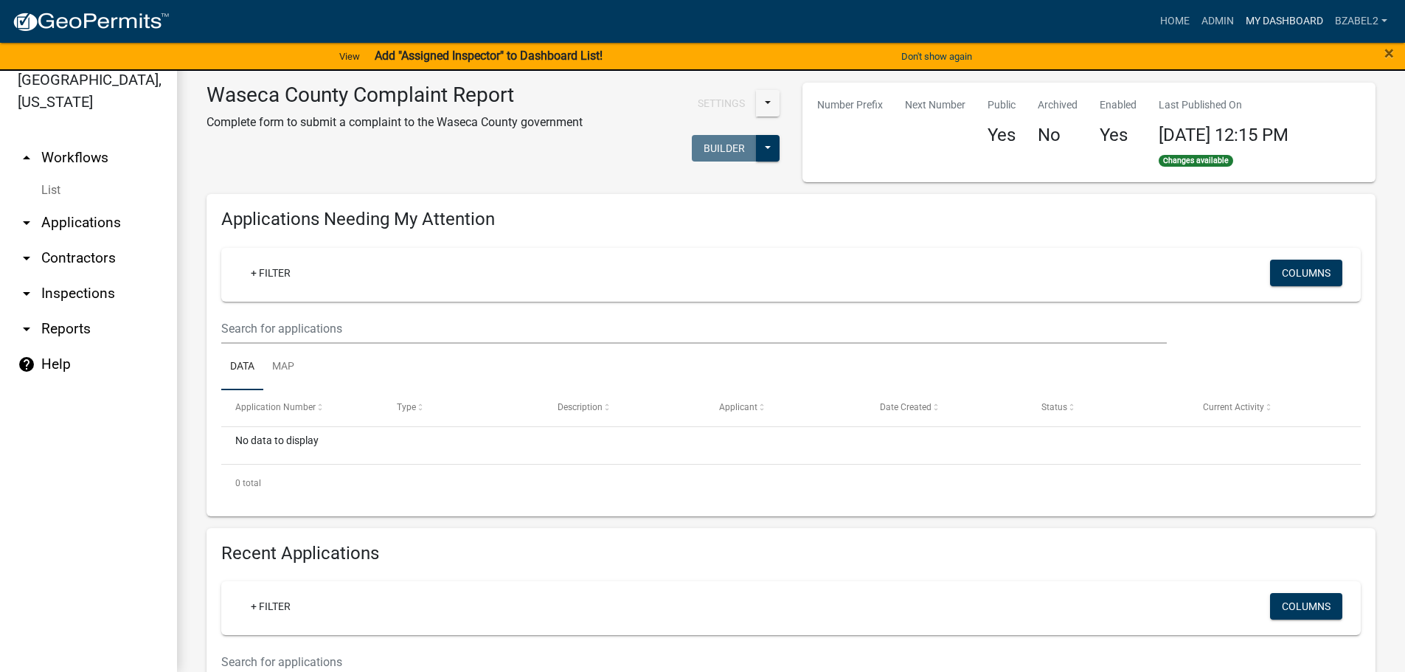
click at [1303, 18] on link "My Dashboard" at bounding box center [1283, 21] width 89 height 28
